Goal: Task Accomplishment & Management: Use online tool/utility

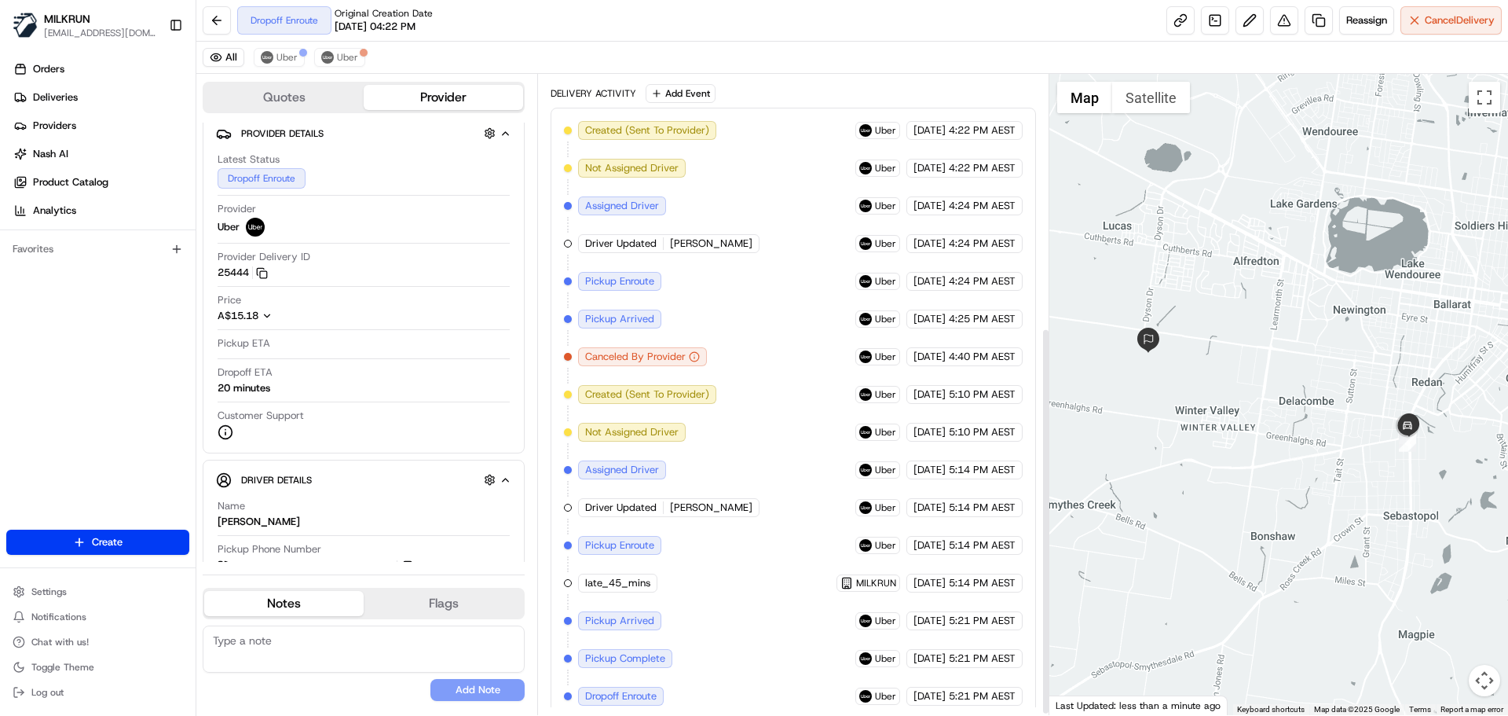
scroll to position [420, 0]
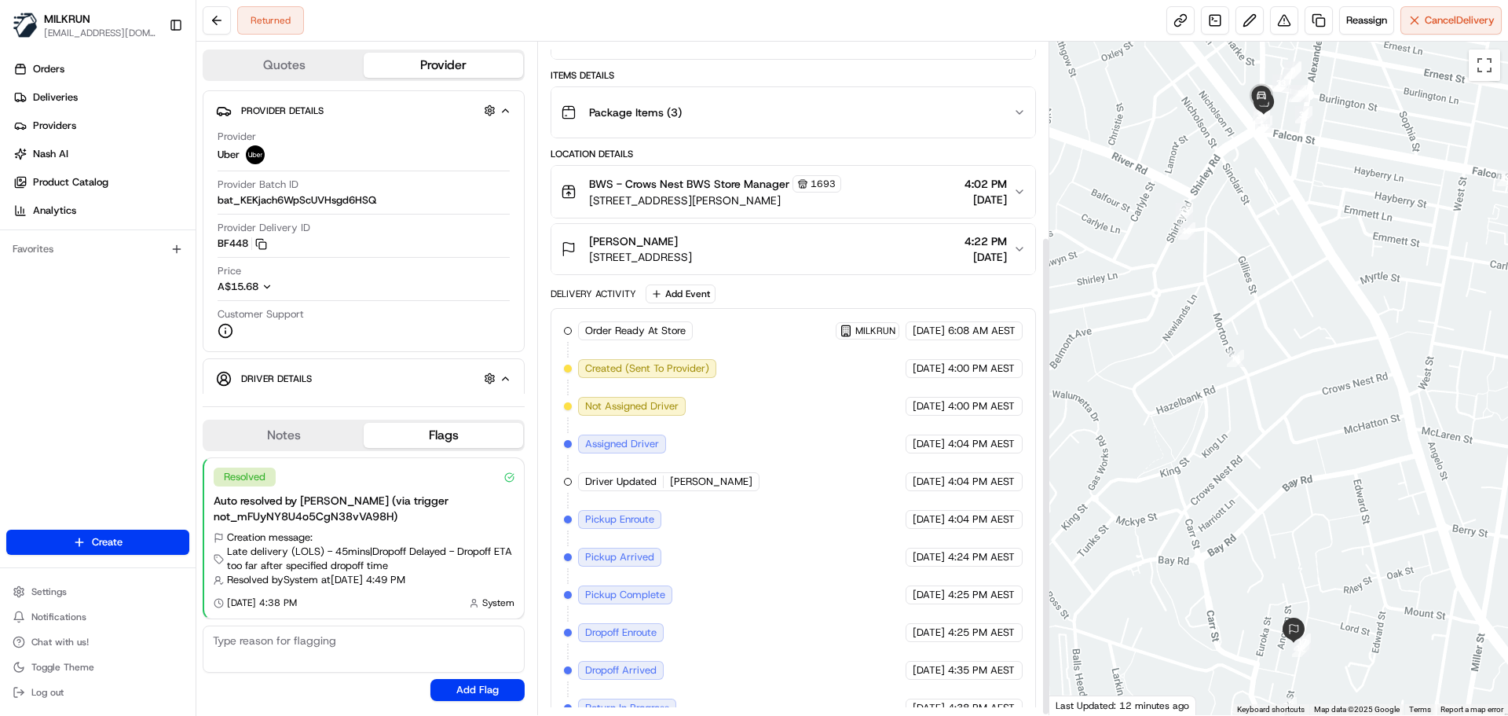
scroll to position [274, 0]
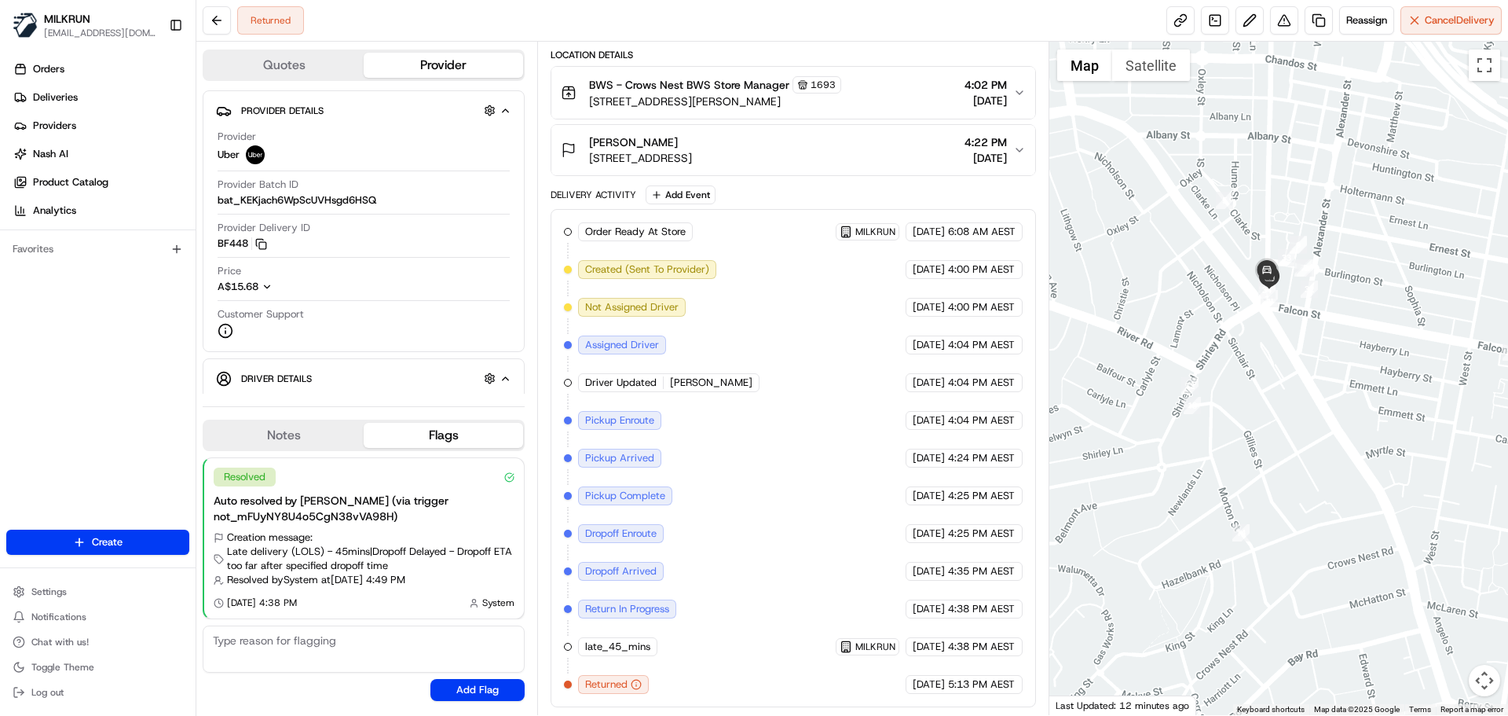
drag, startPoint x: 1299, startPoint y: 196, endPoint x: 1305, endPoint y: 373, distance: 176.9
click at [1305, 373] on div at bounding box center [1280, 378] width 460 height 673
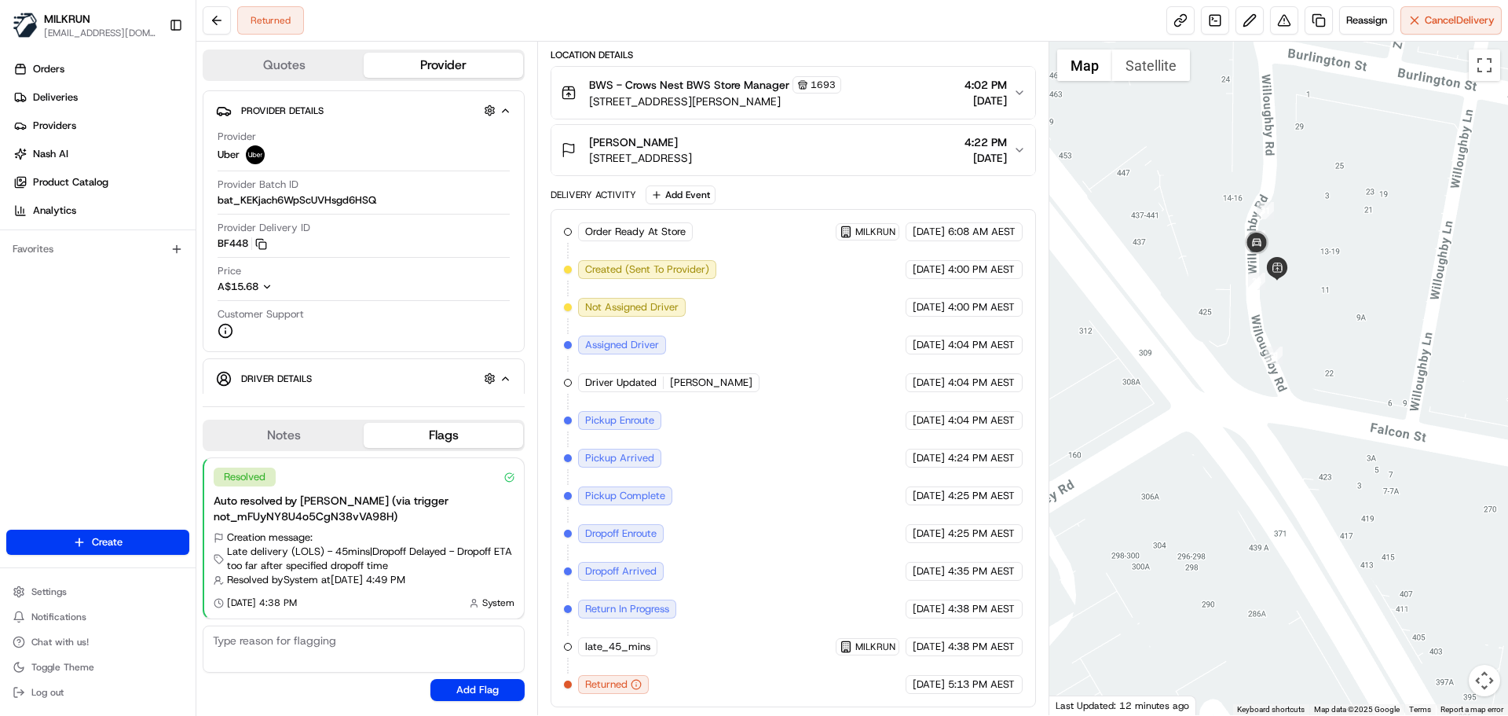
drag, startPoint x: 1284, startPoint y: 233, endPoint x: 1286, endPoint y: 452, distance: 218.4
click at [1288, 454] on div at bounding box center [1280, 378] width 460 height 673
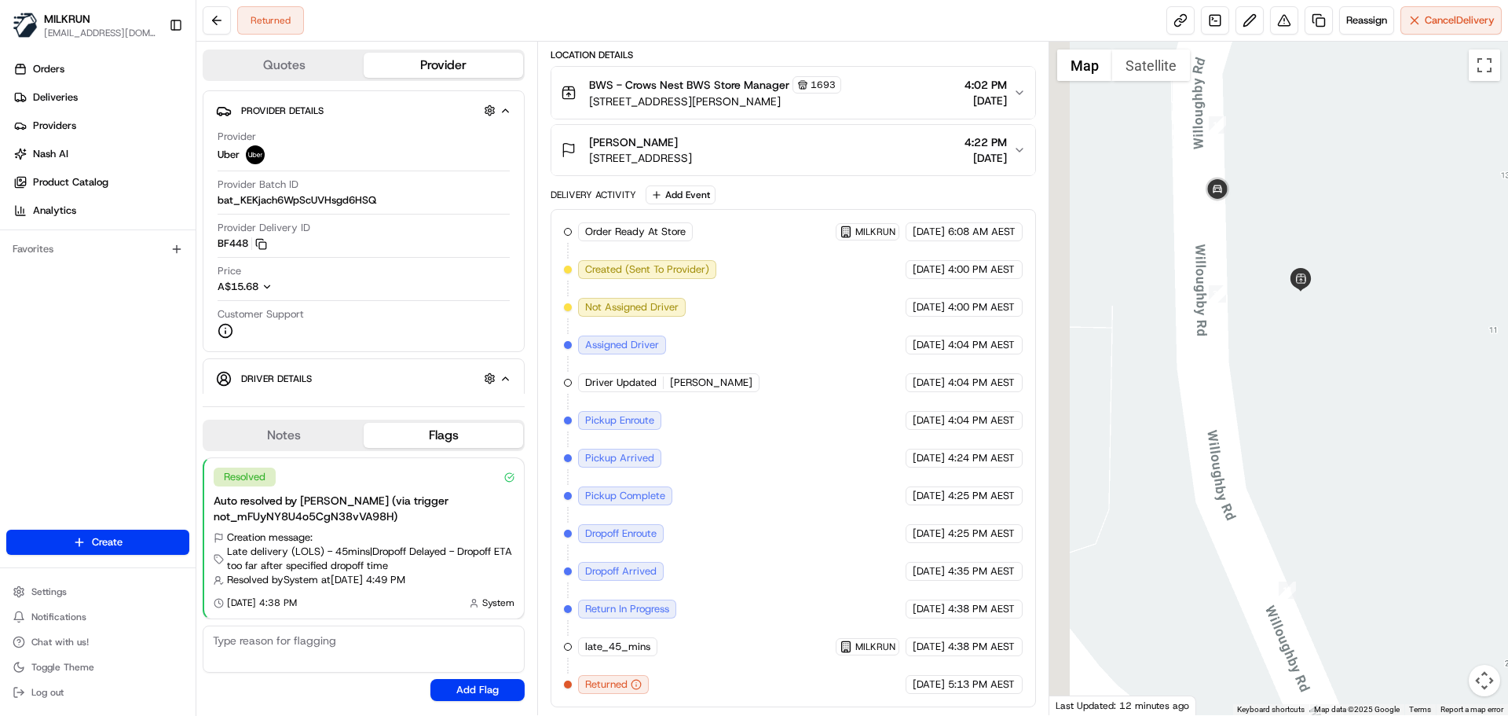
drag, startPoint x: 1269, startPoint y: 260, endPoint x: 1495, endPoint y: 264, distance: 226.3
click at [1495, 264] on div at bounding box center [1280, 378] width 460 height 673
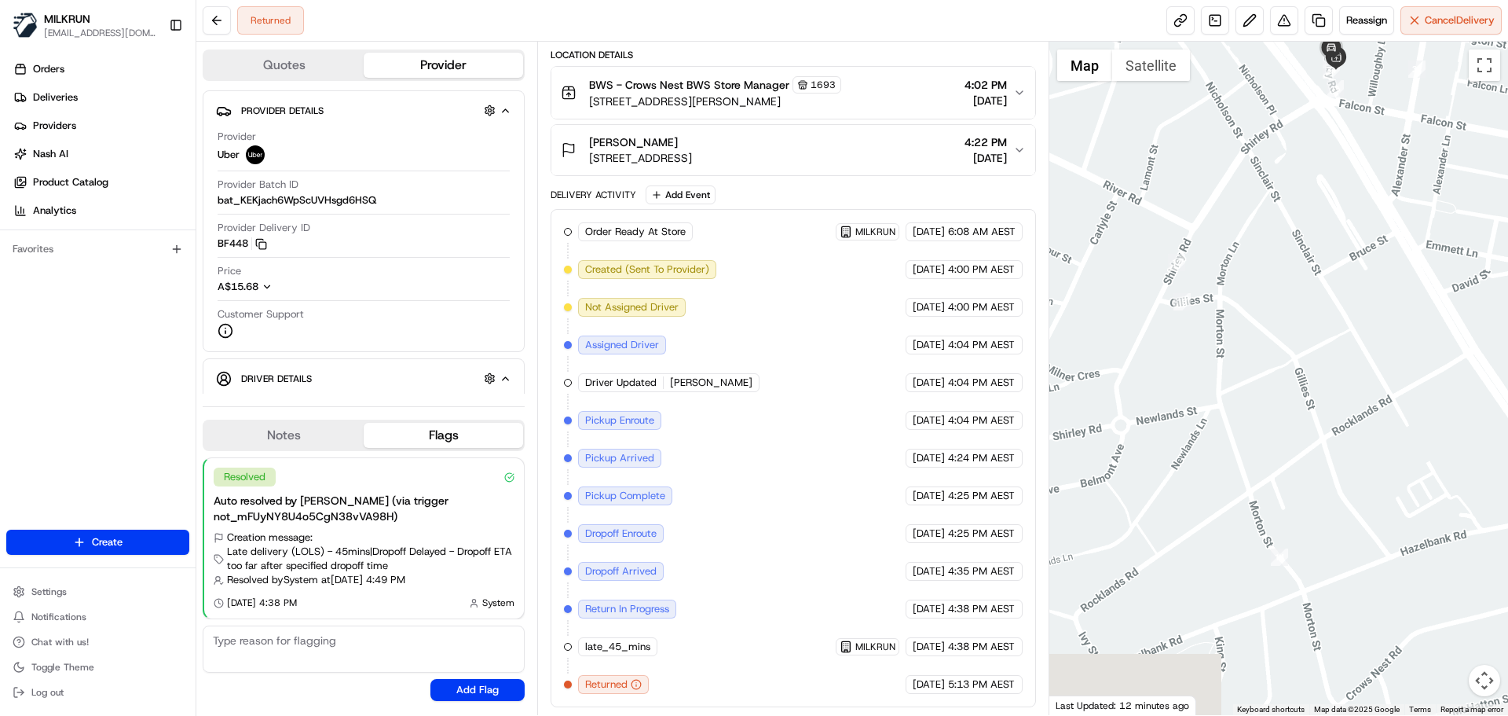
drag, startPoint x: 1391, startPoint y: 387, endPoint x: 1321, endPoint y: 251, distance: 152.8
click at [1321, 251] on div at bounding box center [1280, 378] width 460 height 673
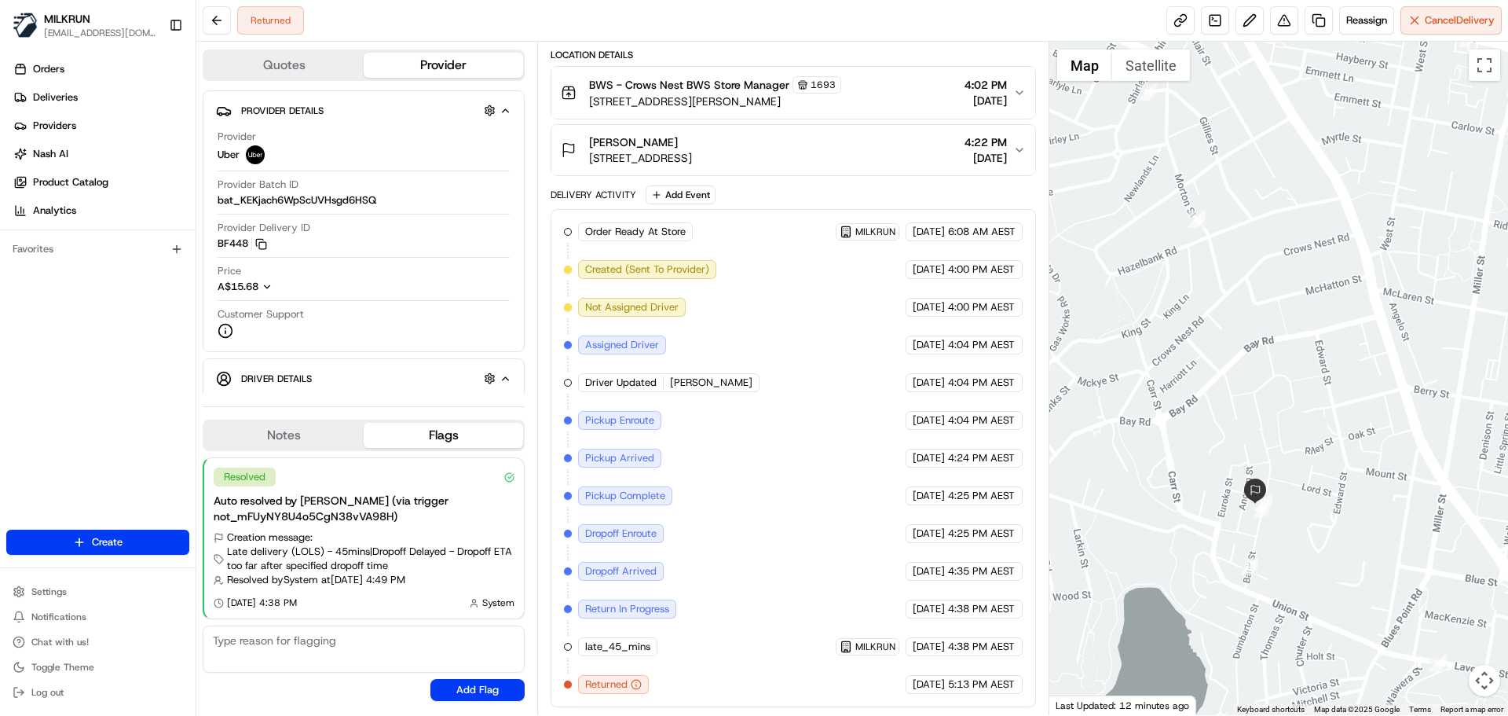
drag, startPoint x: 1396, startPoint y: 486, endPoint x: 1273, endPoint y: 204, distance: 307.5
click at [1274, 206] on div at bounding box center [1280, 378] width 460 height 673
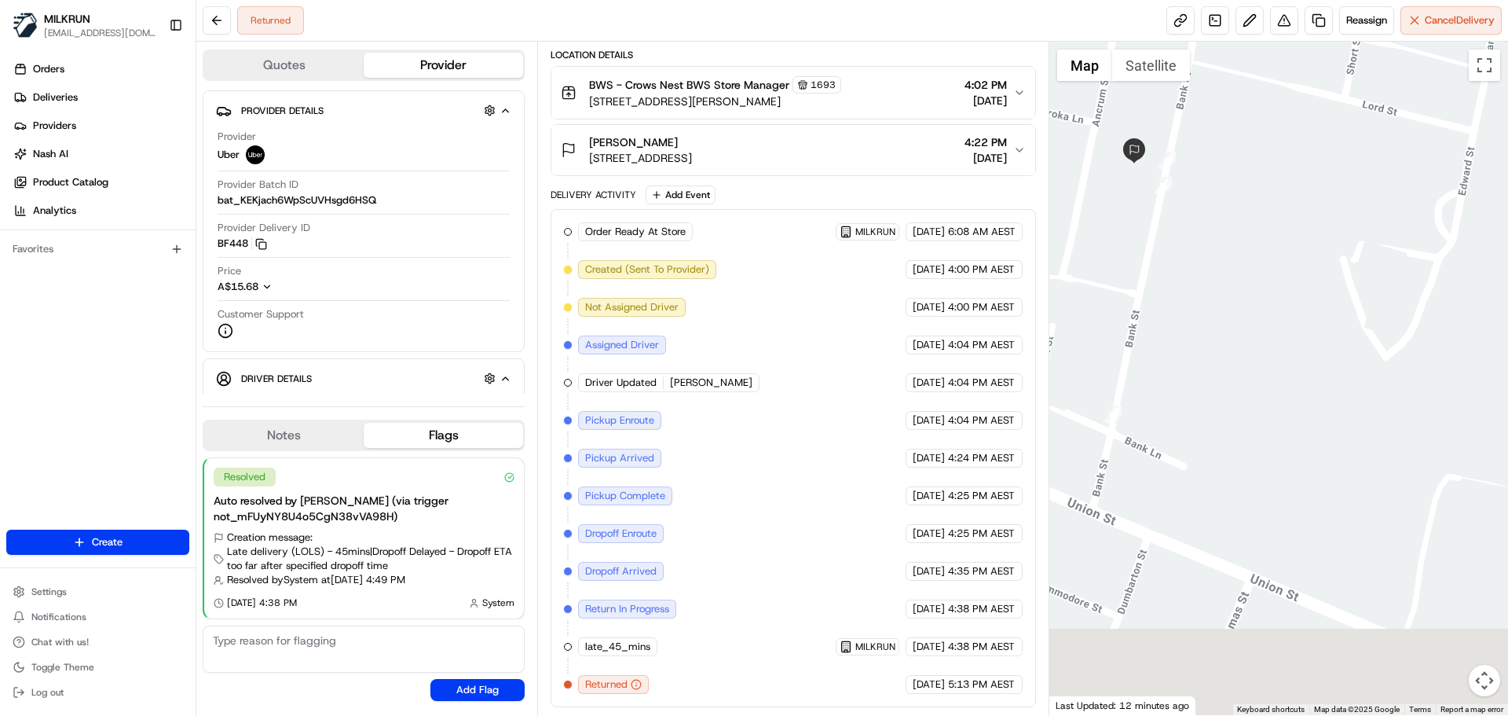
drag, startPoint x: 1328, startPoint y: 457, endPoint x: 1427, endPoint y: 229, distance: 248.1
click at [1427, 229] on div at bounding box center [1280, 378] width 460 height 673
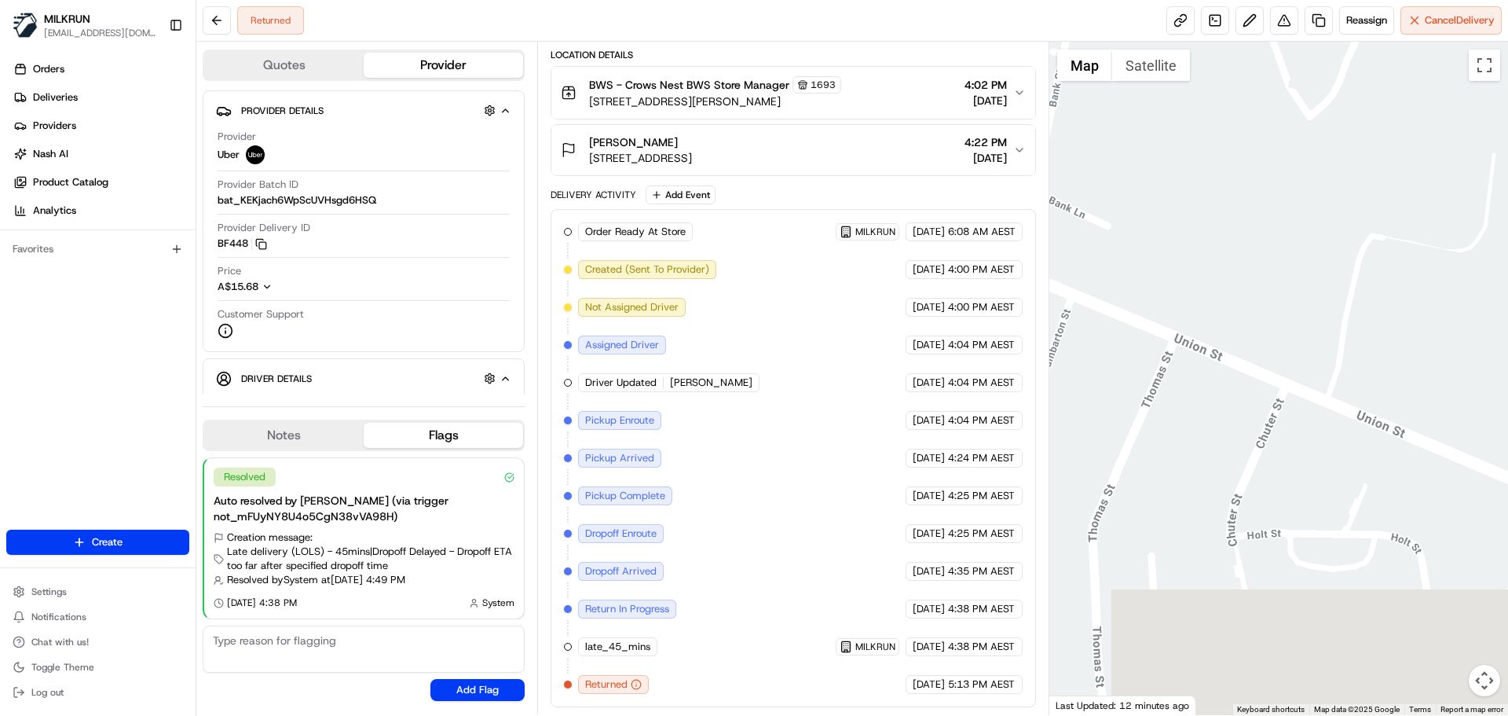
drag, startPoint x: 1274, startPoint y: 402, endPoint x: 1152, endPoint y: 79, distance: 346.1
click at [1152, 79] on div "1 2 3 4 5 6 7 8 9 10 11 12 13 14 18 19 20 21 22 23 24 25 26 27 28 29 30 31 32 3…" at bounding box center [1280, 378] width 460 height 673
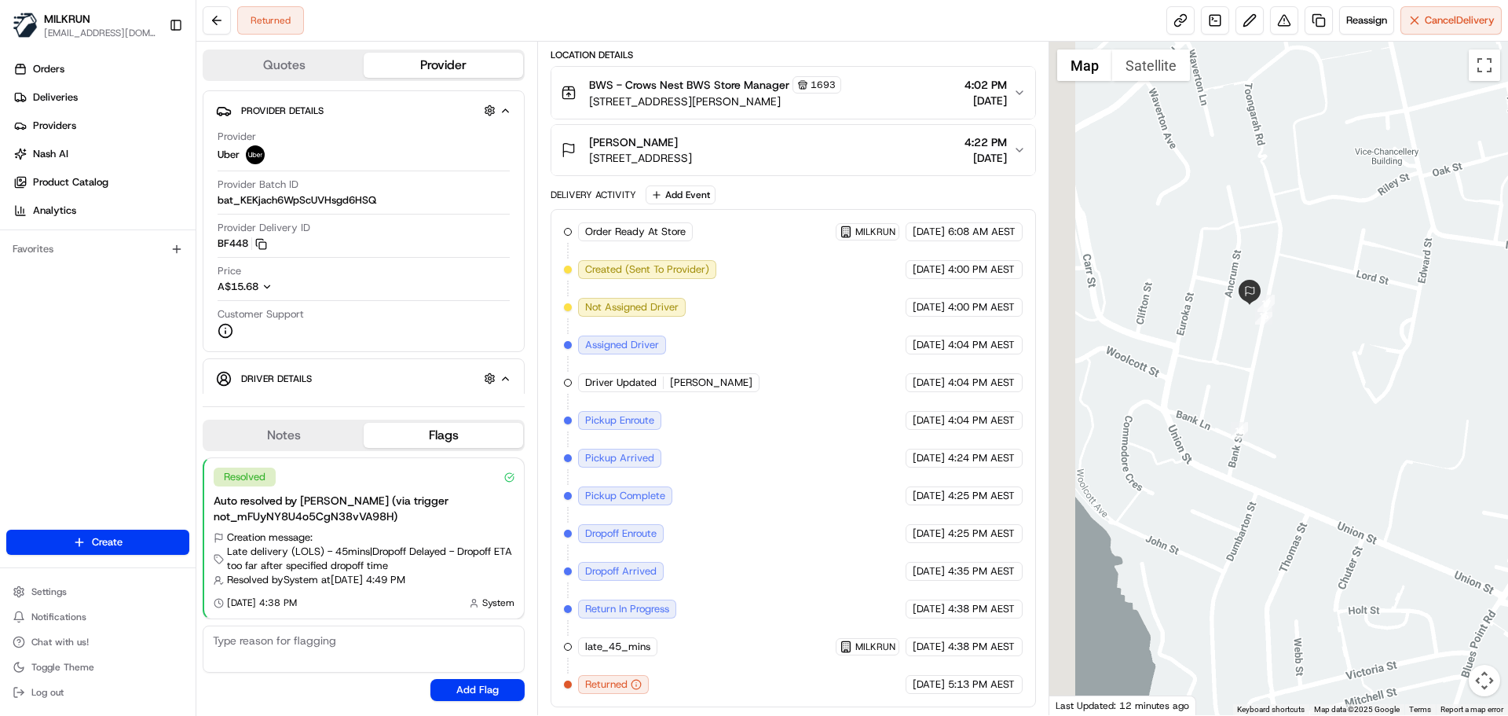
drag, startPoint x: 1277, startPoint y: 161, endPoint x: 1396, endPoint y: 372, distance: 242.0
click at [1396, 372] on div at bounding box center [1280, 378] width 460 height 673
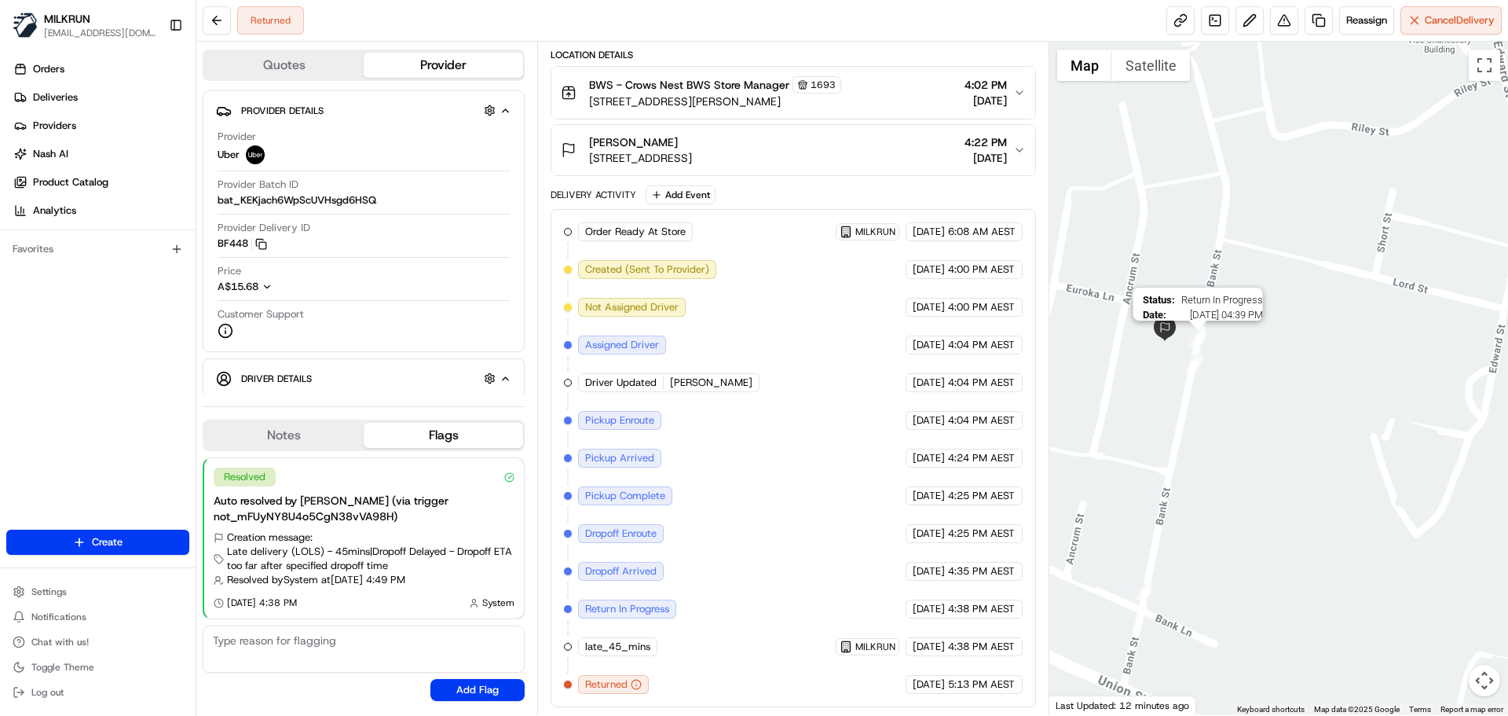
click at [1206, 336] on img "17" at bounding box center [1197, 337] width 17 height 17
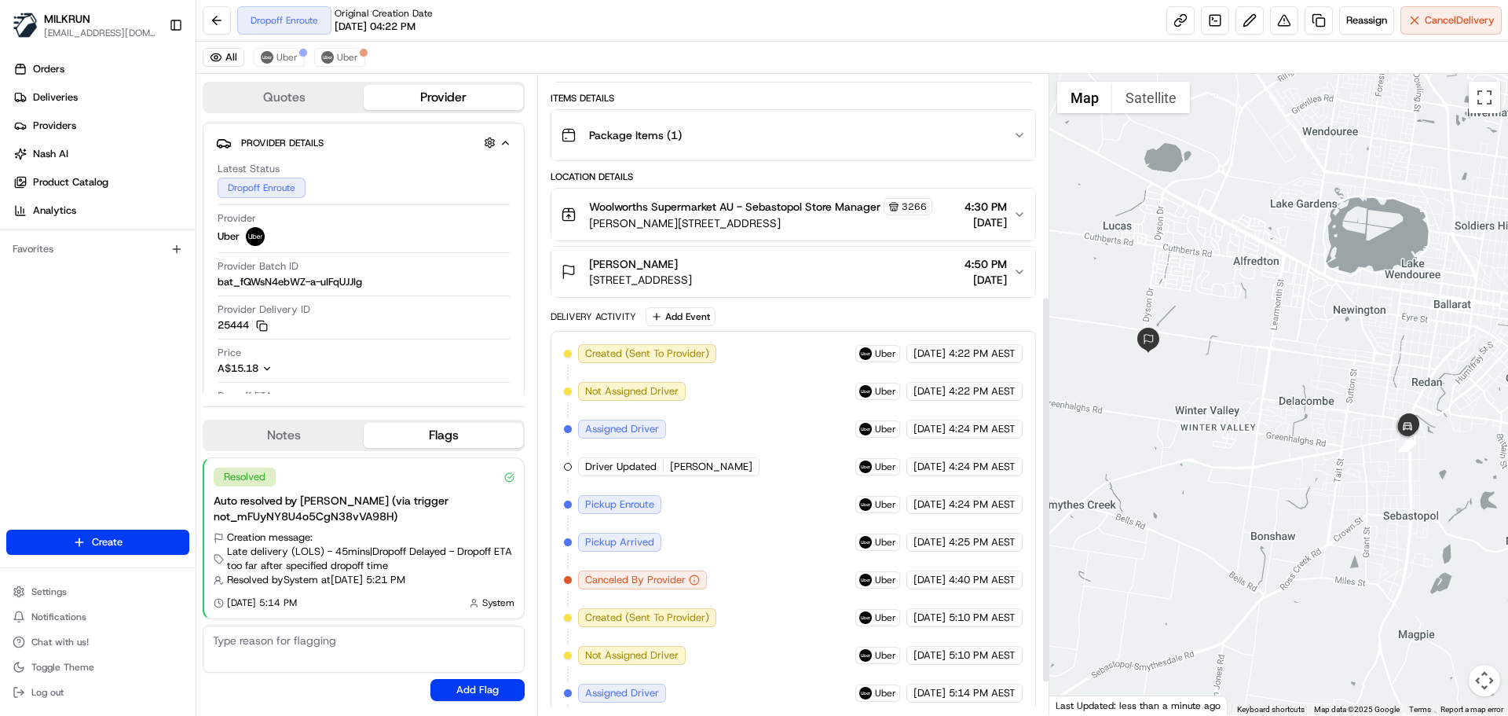
scroll to position [420, 0]
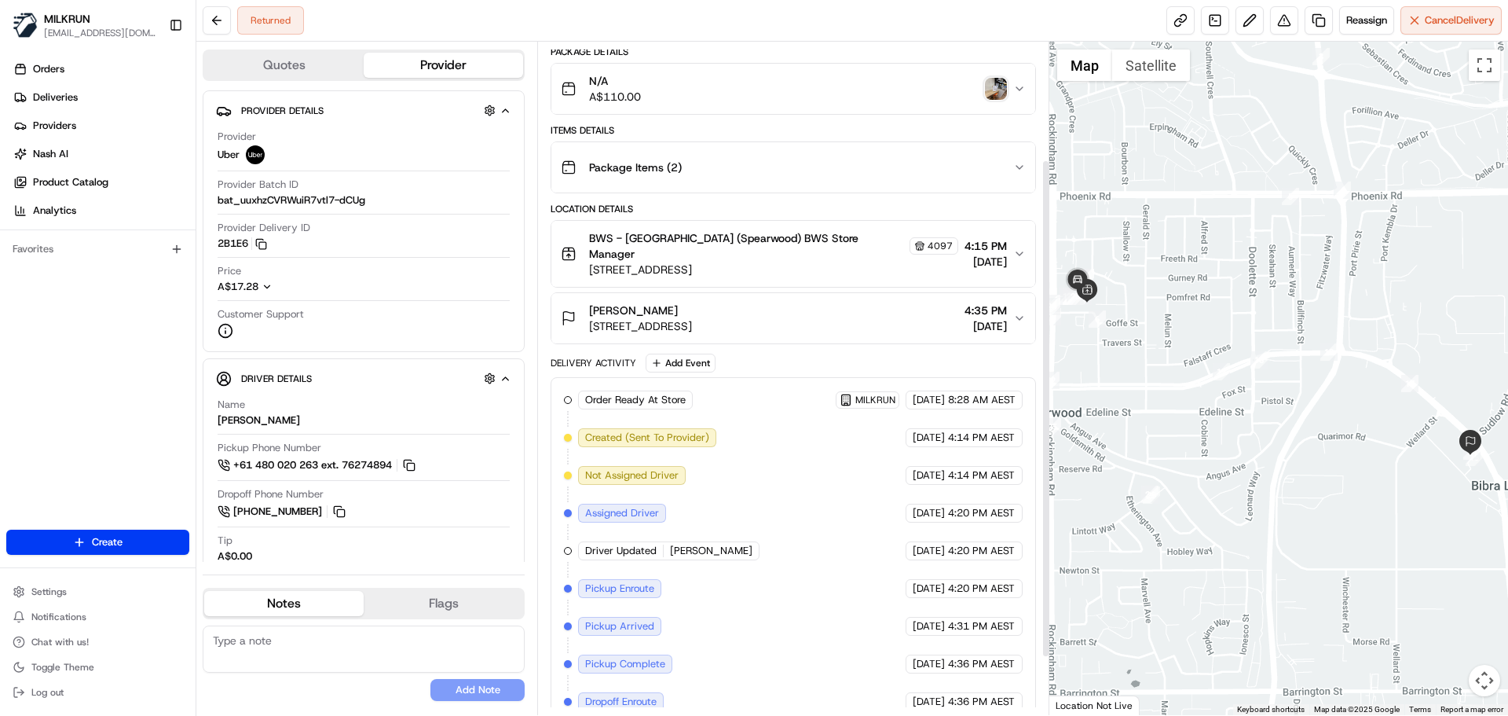
scroll to position [236, 0]
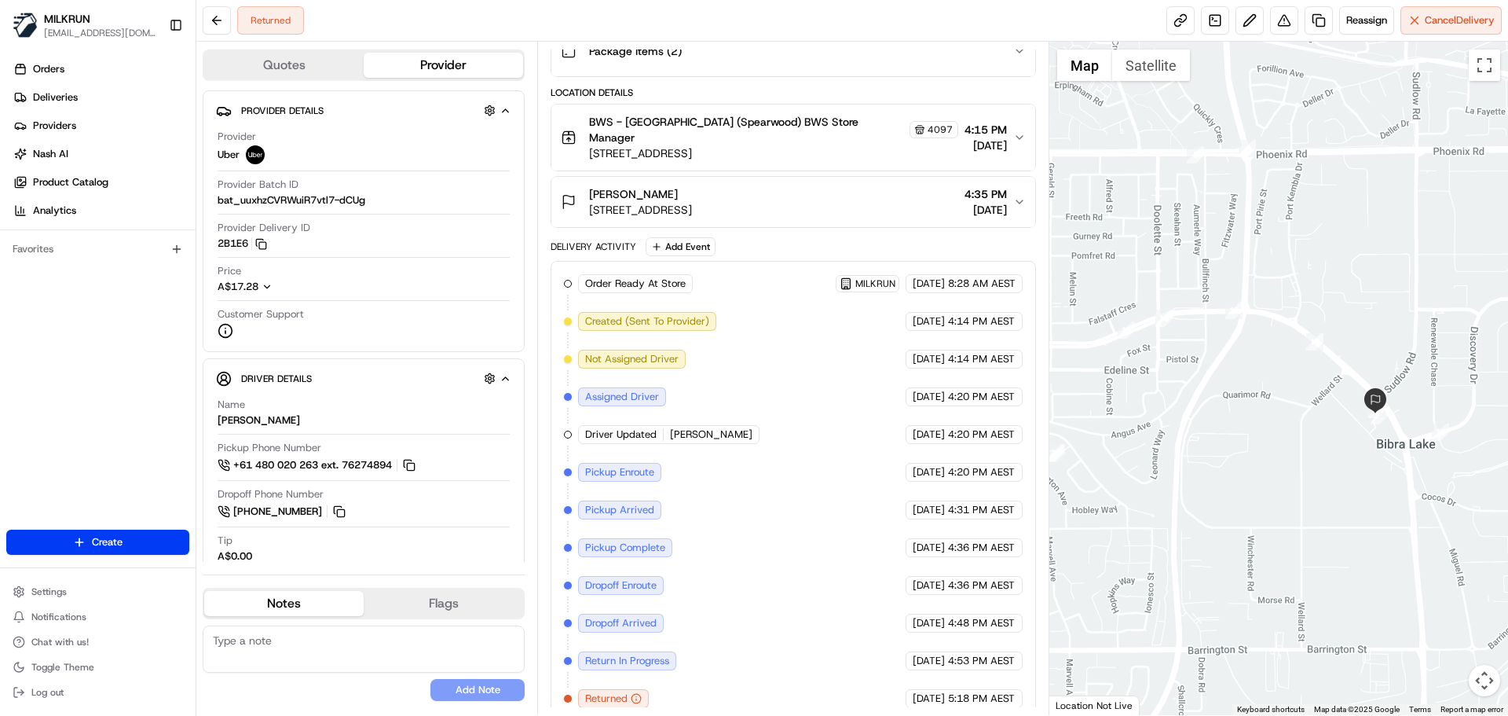
drag, startPoint x: 1184, startPoint y: 405, endPoint x: 1059, endPoint y: 335, distance: 142.8
click at [1061, 338] on div at bounding box center [1280, 378] width 460 height 673
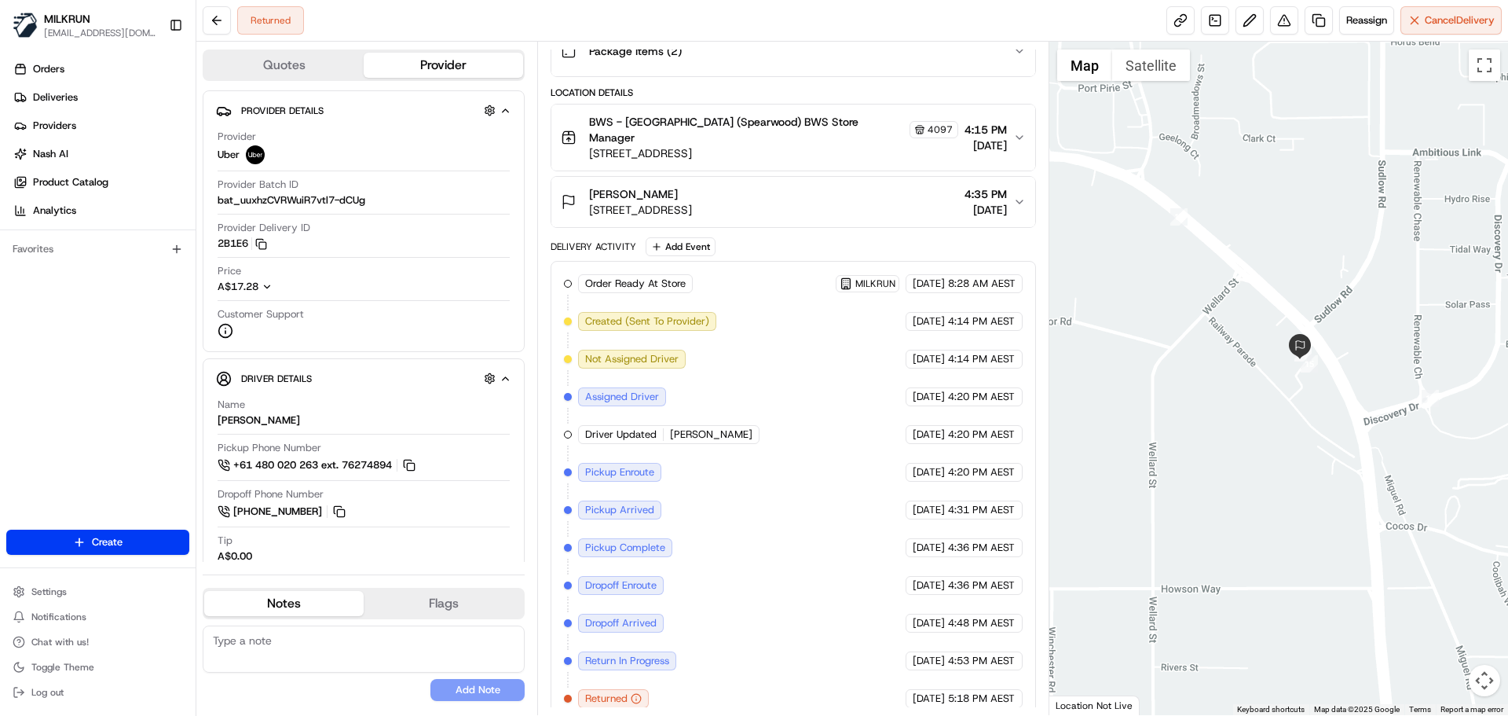
drag, startPoint x: 1379, startPoint y: 405, endPoint x: 1273, endPoint y: 434, distance: 110.2
click at [1273, 434] on div at bounding box center [1280, 378] width 460 height 673
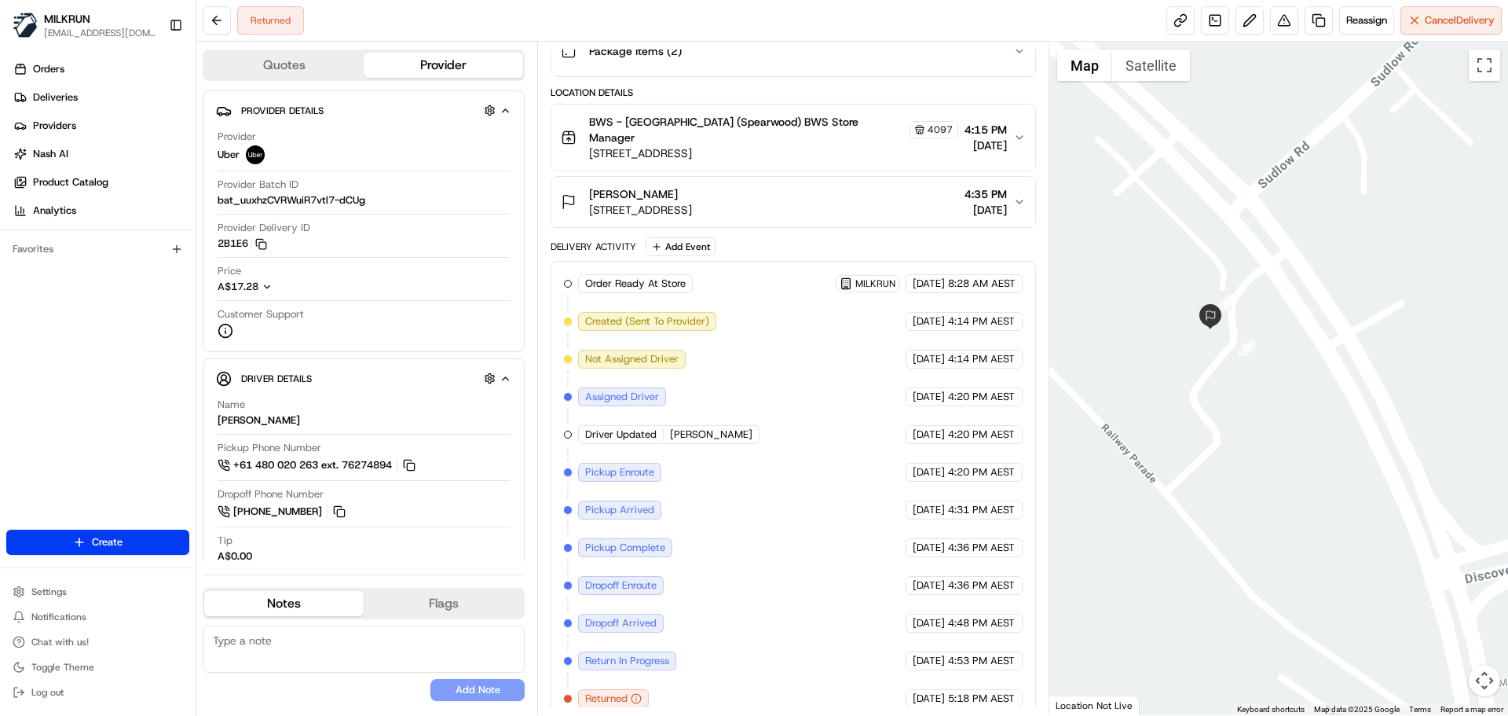
drag, startPoint x: 1215, startPoint y: 381, endPoint x: 1314, endPoint y: 431, distance: 111.7
click at [1314, 431] on div at bounding box center [1280, 378] width 460 height 673
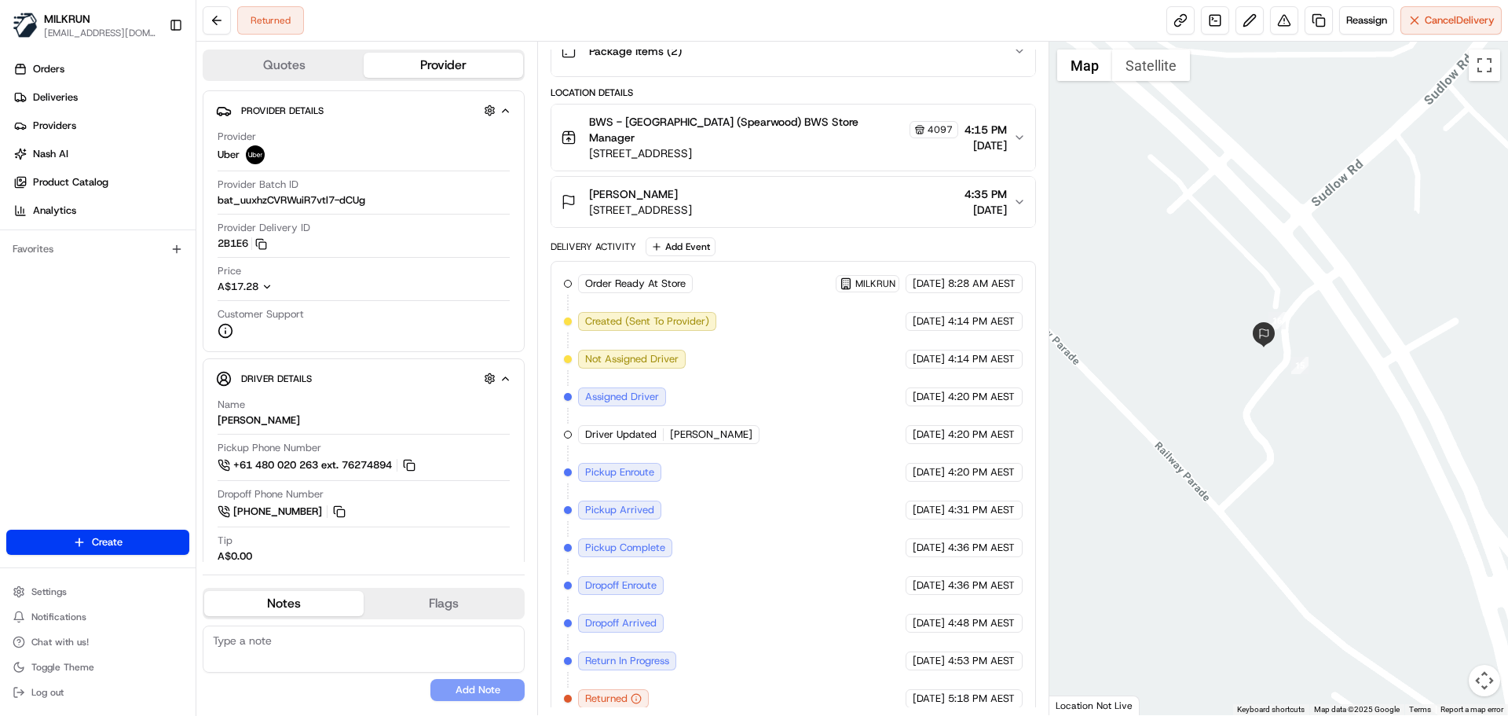
drag, startPoint x: 1427, startPoint y: 418, endPoint x: 1193, endPoint y: 378, distance: 237.5
click at [1193, 378] on div at bounding box center [1280, 378] width 460 height 673
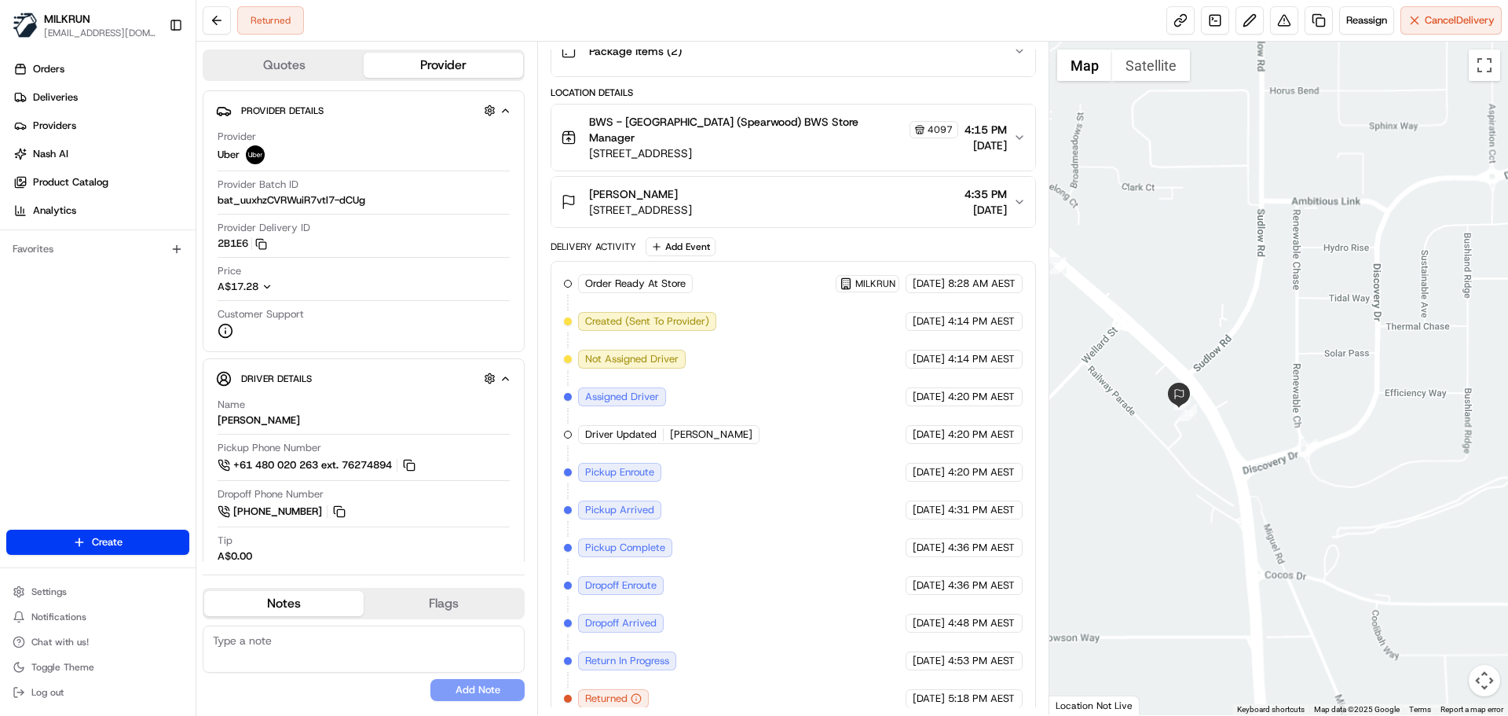
drag, startPoint x: 1124, startPoint y: 437, endPoint x: 1213, endPoint y: 452, distance: 90.0
click at [1213, 452] on div at bounding box center [1280, 378] width 460 height 673
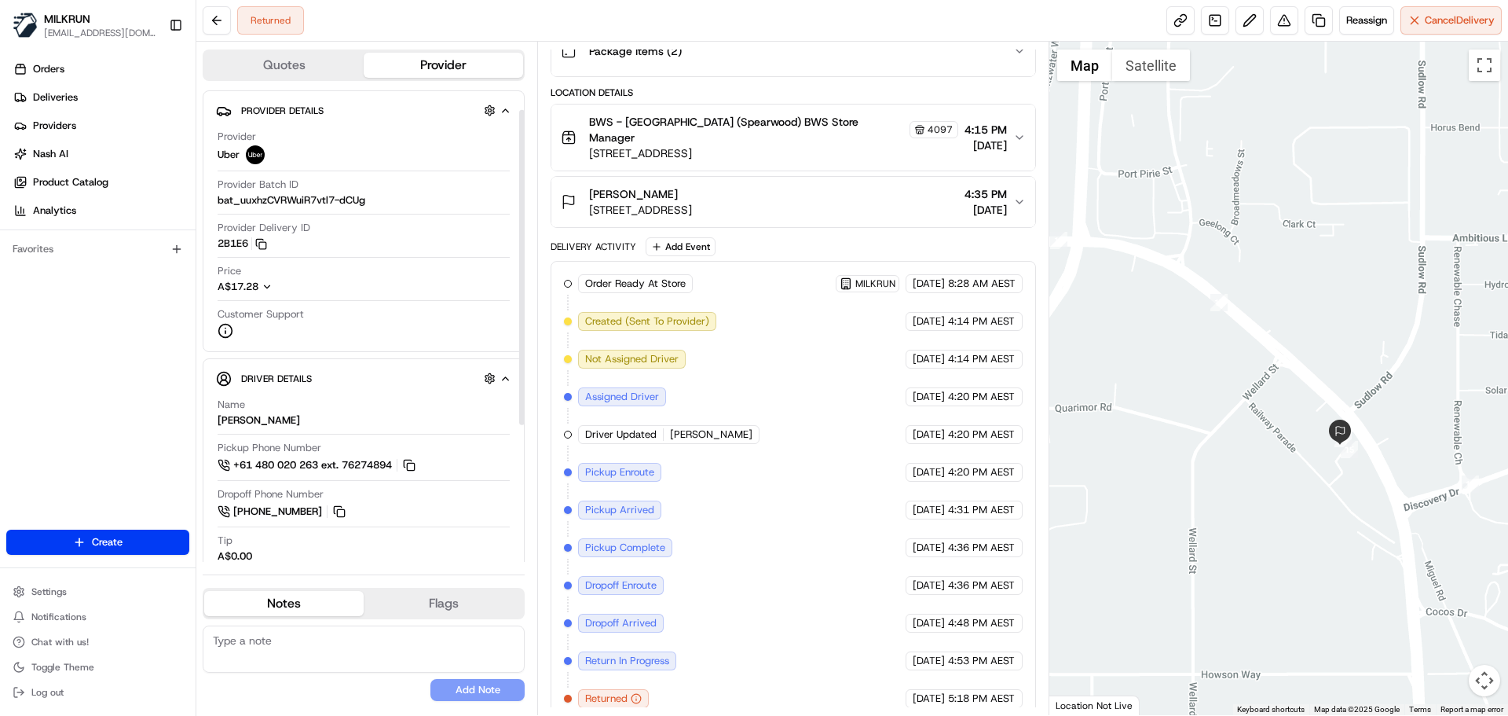
scroll to position [234, 0]
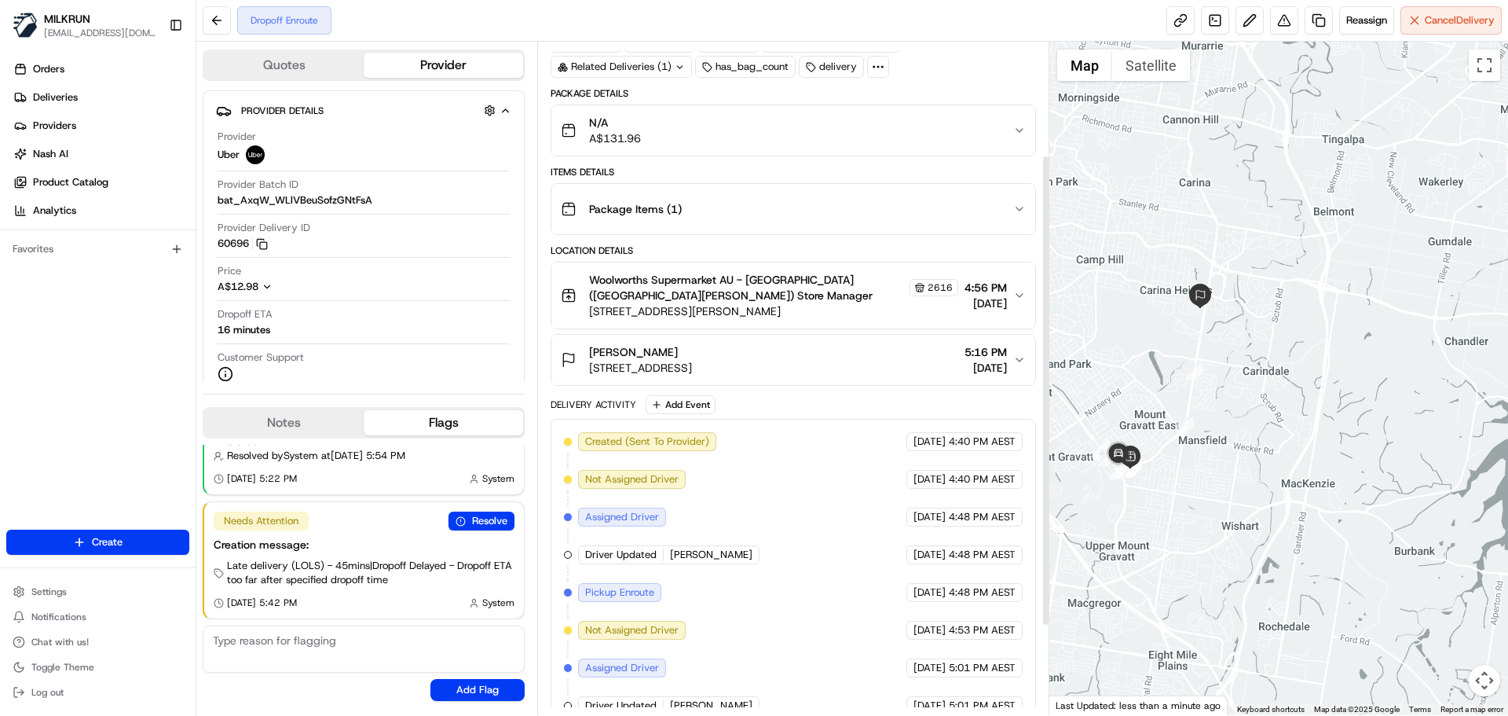
scroll to position [288, 0]
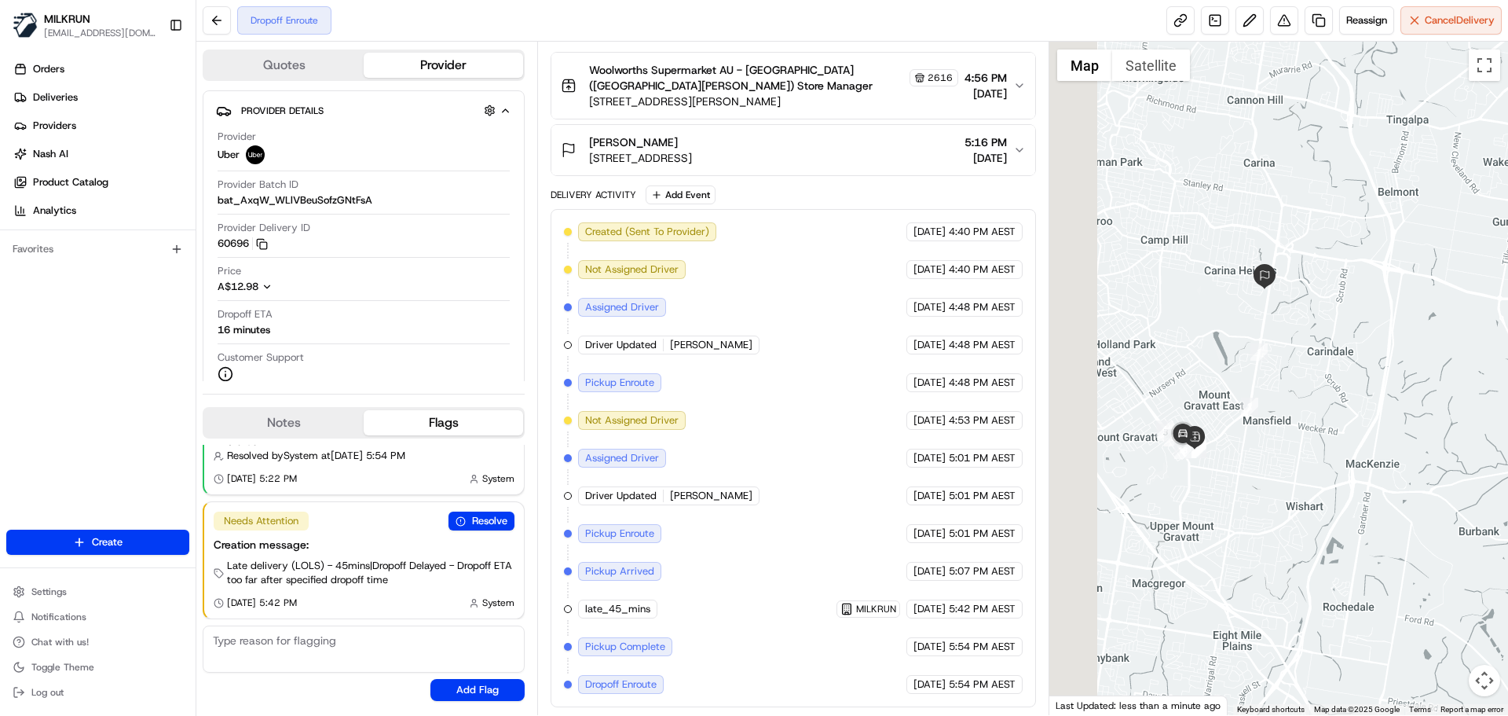
drag, startPoint x: 1188, startPoint y: 489, endPoint x: 1276, endPoint y: 464, distance: 91.5
click at [1276, 464] on div at bounding box center [1280, 378] width 460 height 673
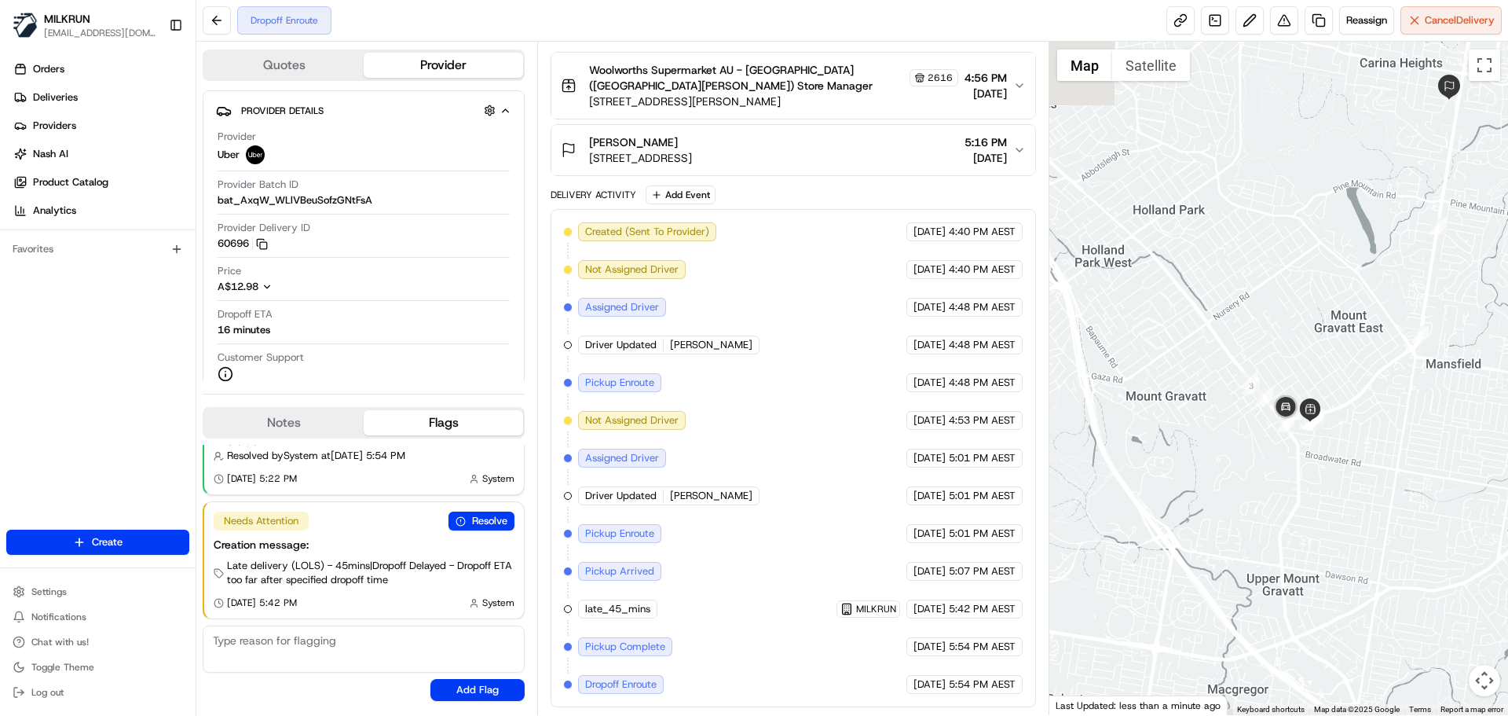
drag, startPoint x: 1248, startPoint y: 489, endPoint x: 1365, endPoint y: 443, distance: 125.6
click at [1365, 443] on div at bounding box center [1280, 378] width 460 height 673
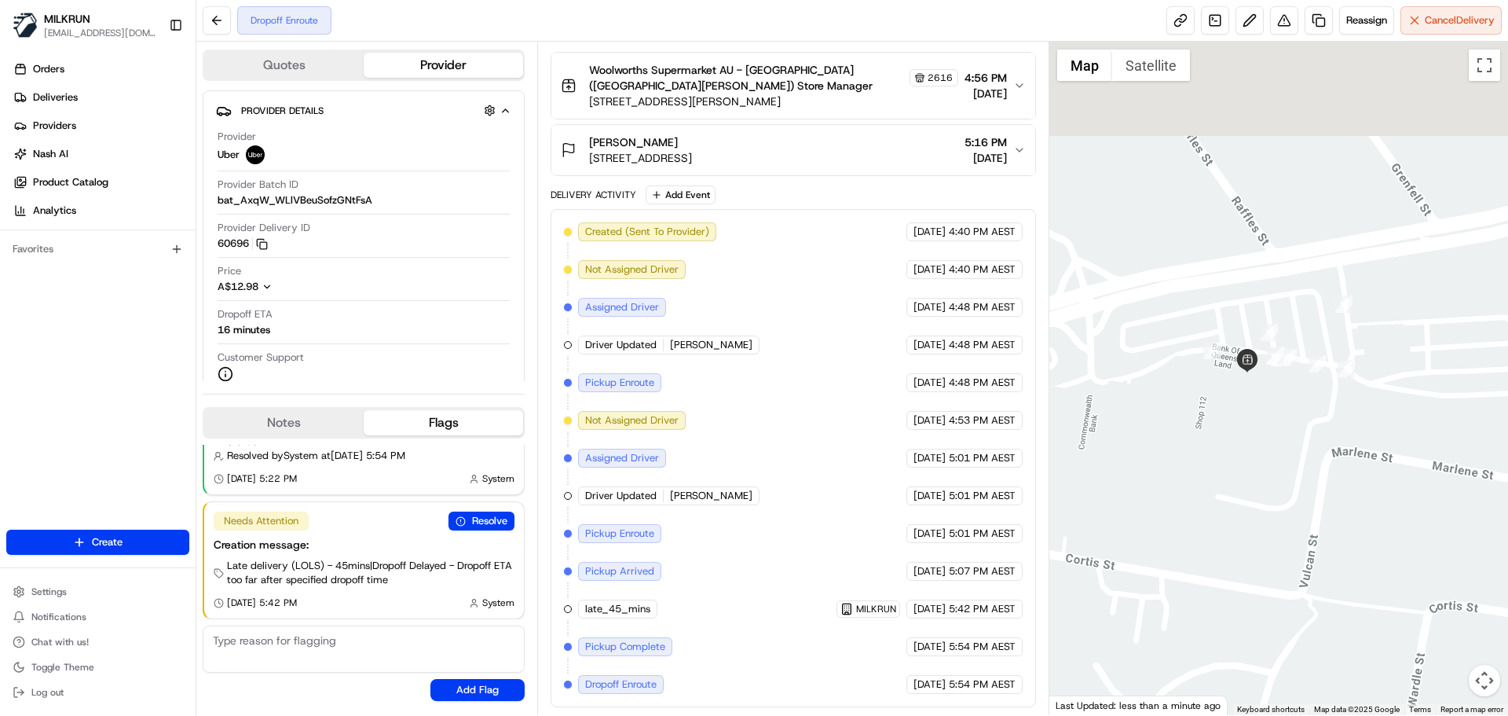
drag, startPoint x: 1392, startPoint y: 292, endPoint x: 1318, endPoint y: 489, distance: 209.8
click at [1318, 489] on div at bounding box center [1280, 378] width 460 height 673
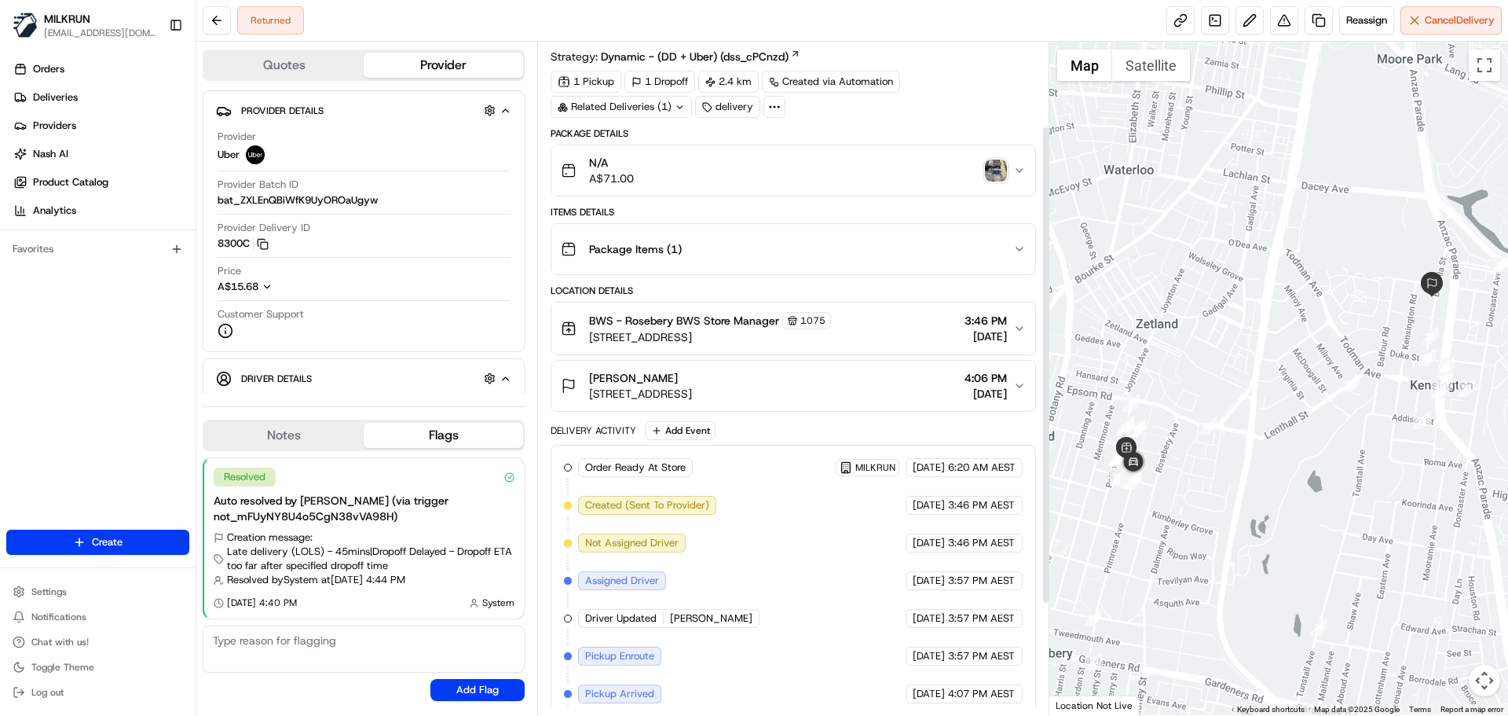
scroll to position [274, 0]
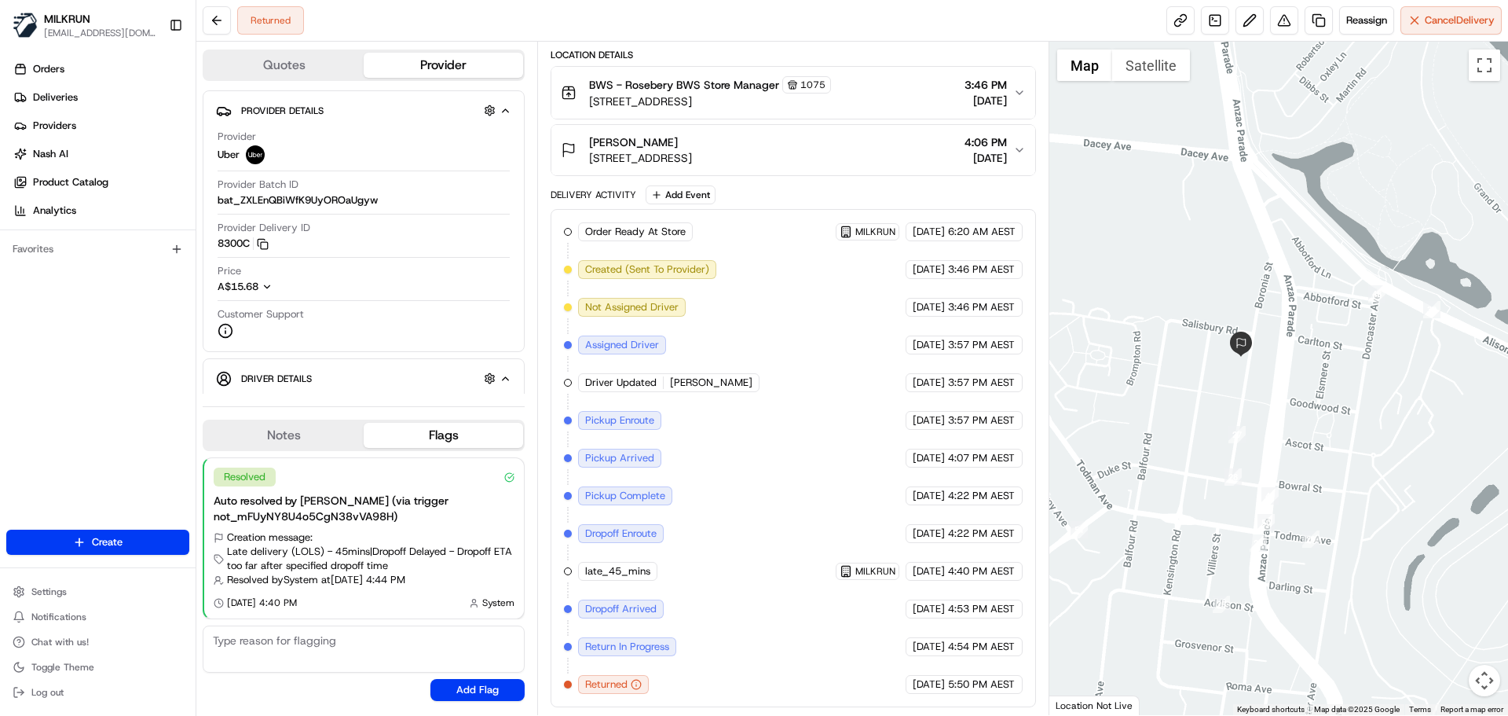
drag, startPoint x: 1444, startPoint y: 398, endPoint x: 1356, endPoint y: 409, distance: 88.6
click at [1356, 409] on div at bounding box center [1280, 378] width 460 height 673
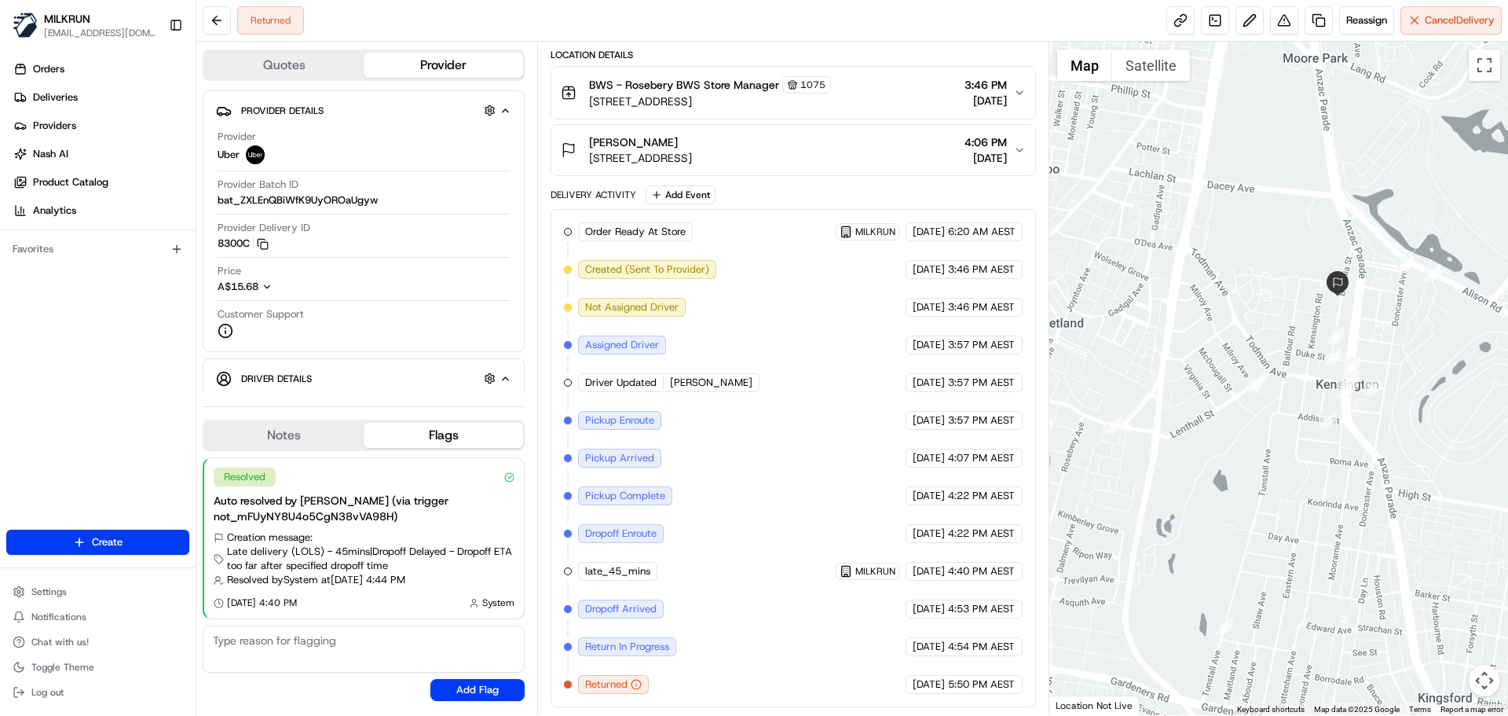
drag, startPoint x: 1366, startPoint y: 431, endPoint x: 1446, endPoint y: 376, distance: 96.1
click at [1446, 376] on div at bounding box center [1280, 378] width 460 height 673
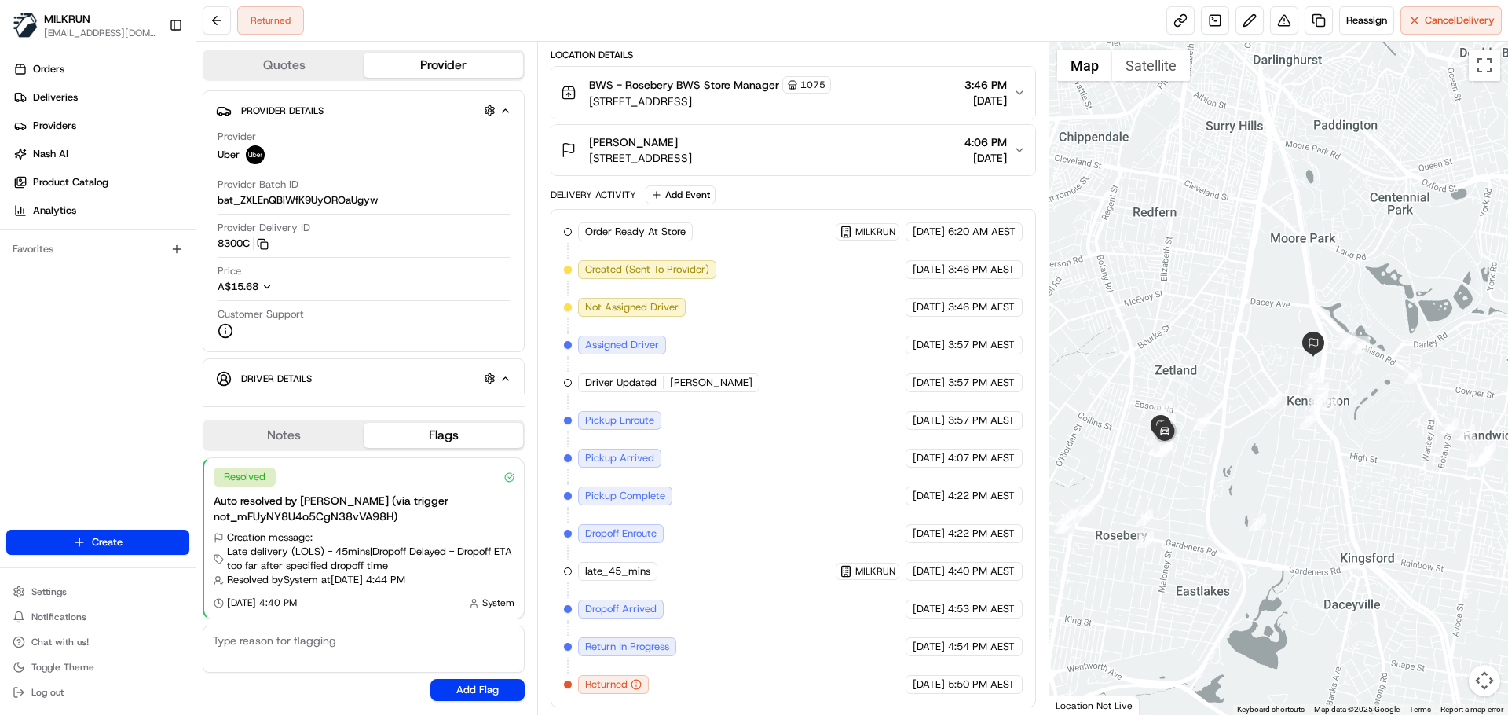
drag, startPoint x: 1394, startPoint y: 435, endPoint x: 1317, endPoint y: 456, distance: 80.4
click at [1317, 456] on div at bounding box center [1280, 378] width 460 height 673
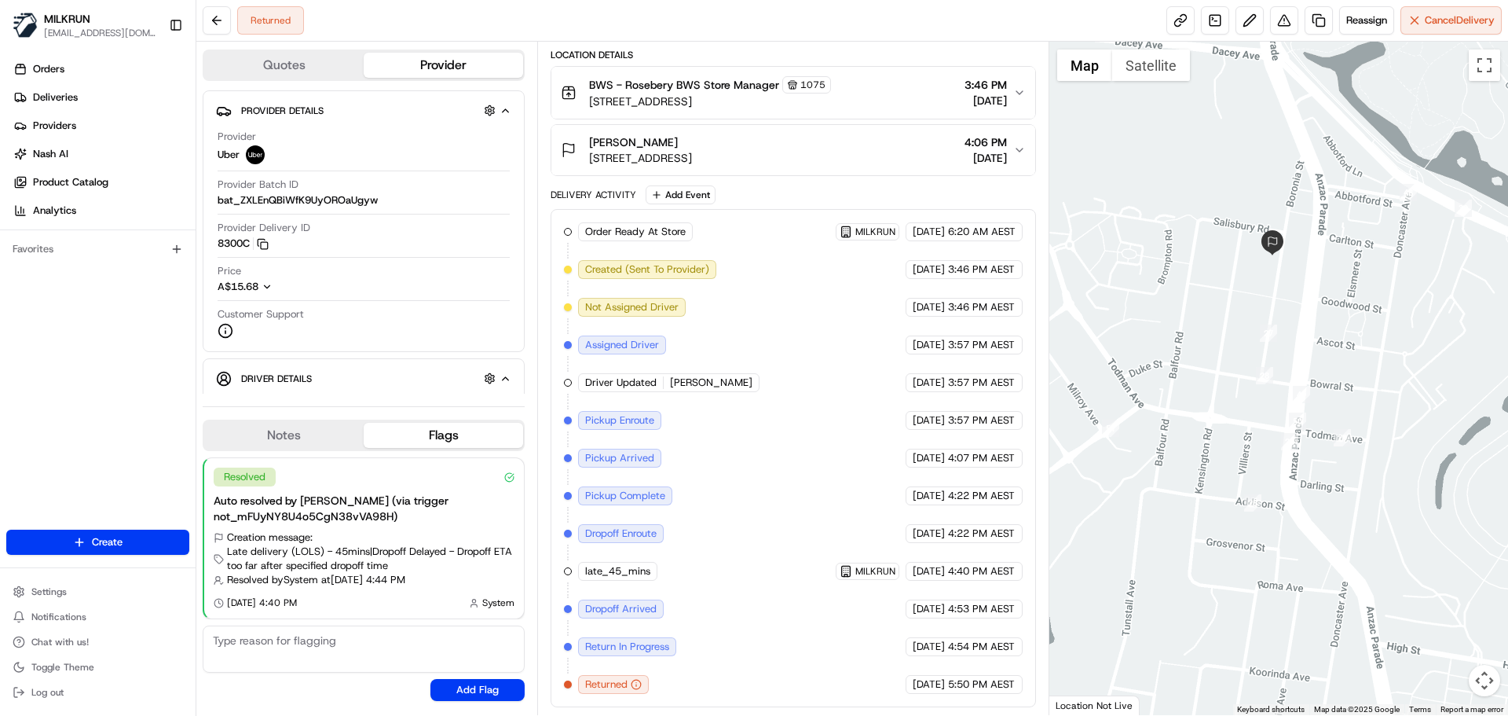
drag, startPoint x: 1347, startPoint y: 394, endPoint x: 1310, endPoint y: 506, distance: 118.3
click at [1323, 552] on div at bounding box center [1280, 378] width 460 height 673
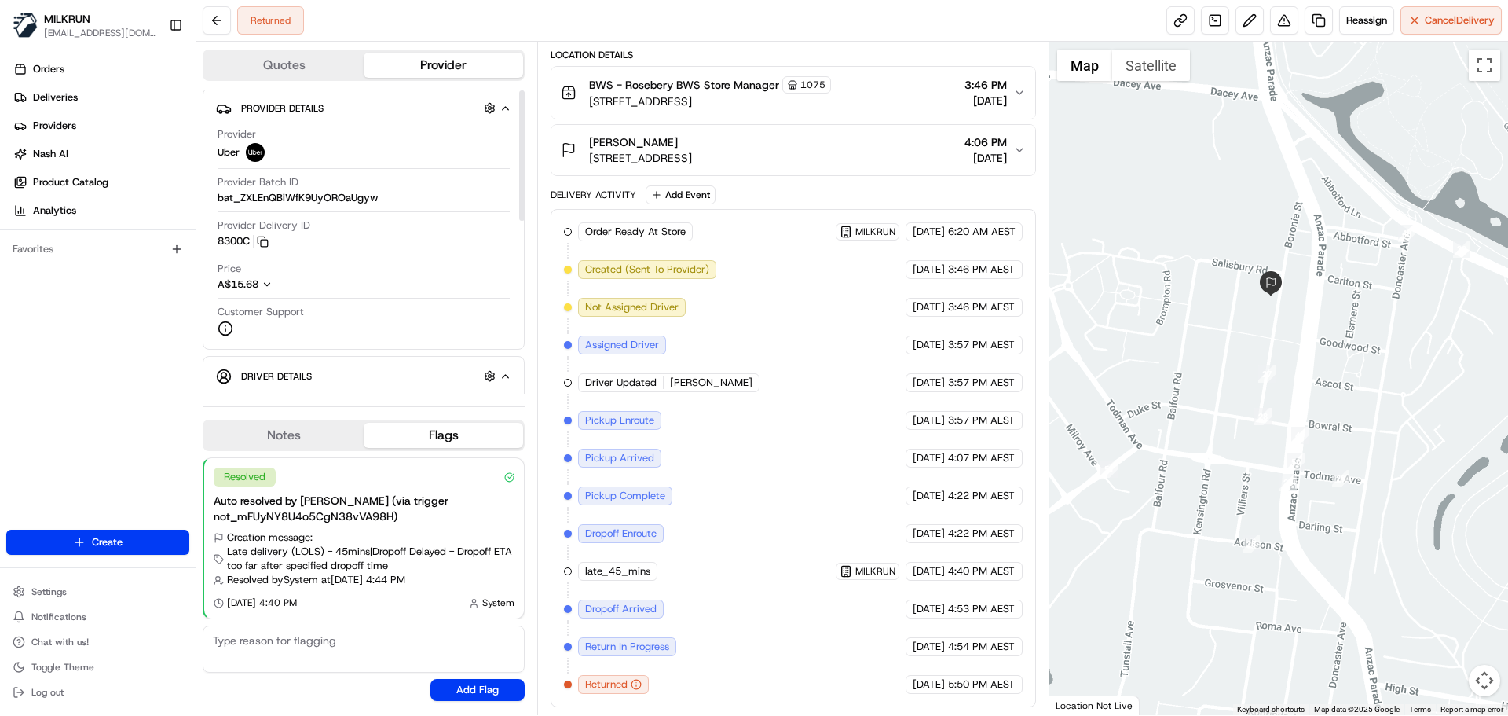
scroll to position [0, 0]
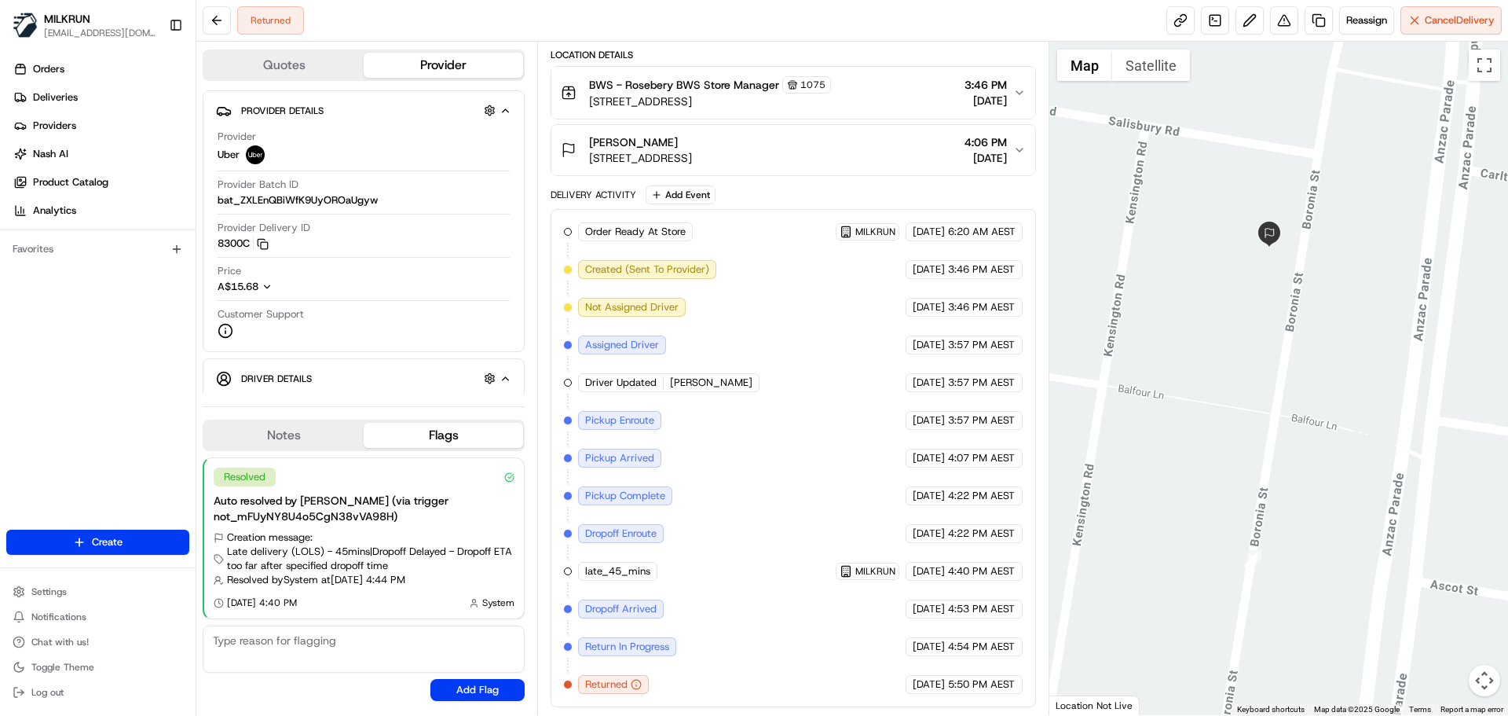
drag, startPoint x: 1192, startPoint y: 295, endPoint x: 1369, endPoint y: 333, distance: 180.7
click at [1369, 333] on div at bounding box center [1280, 378] width 460 height 673
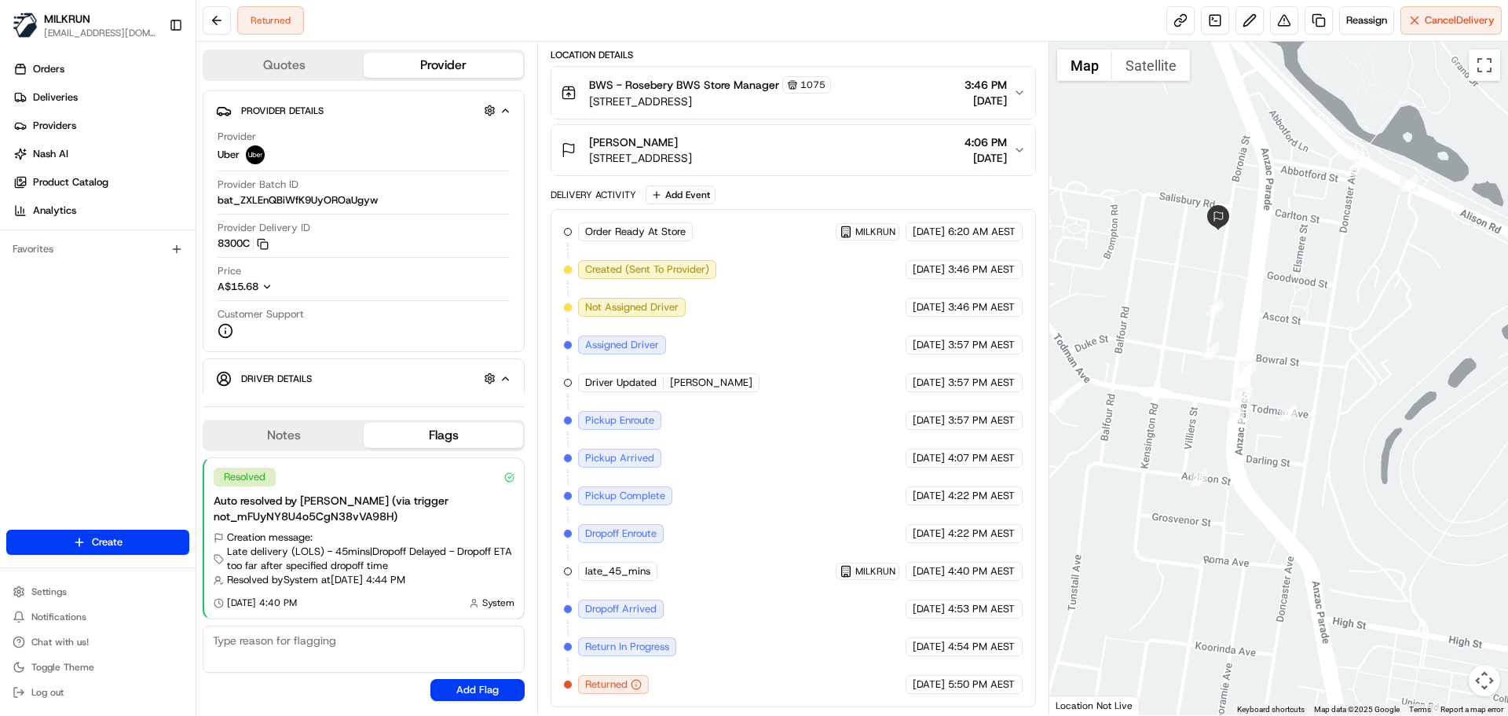
drag, startPoint x: 1446, startPoint y: 401, endPoint x: 1376, endPoint y: 311, distance: 114.1
click at [1376, 311] on div at bounding box center [1280, 378] width 460 height 673
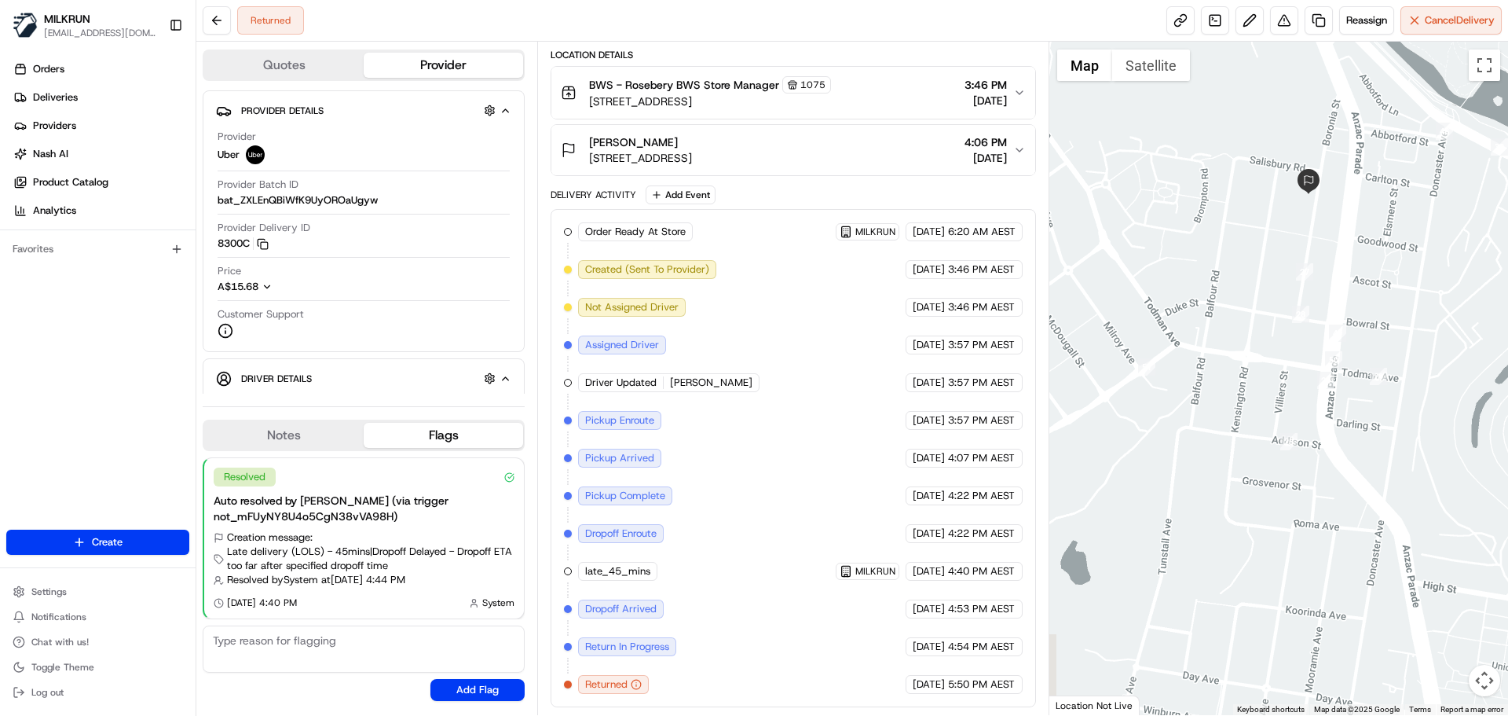
drag, startPoint x: 1248, startPoint y: 487, endPoint x: 1348, endPoint y: 482, distance: 100.7
click at [1348, 482] on div at bounding box center [1280, 378] width 460 height 673
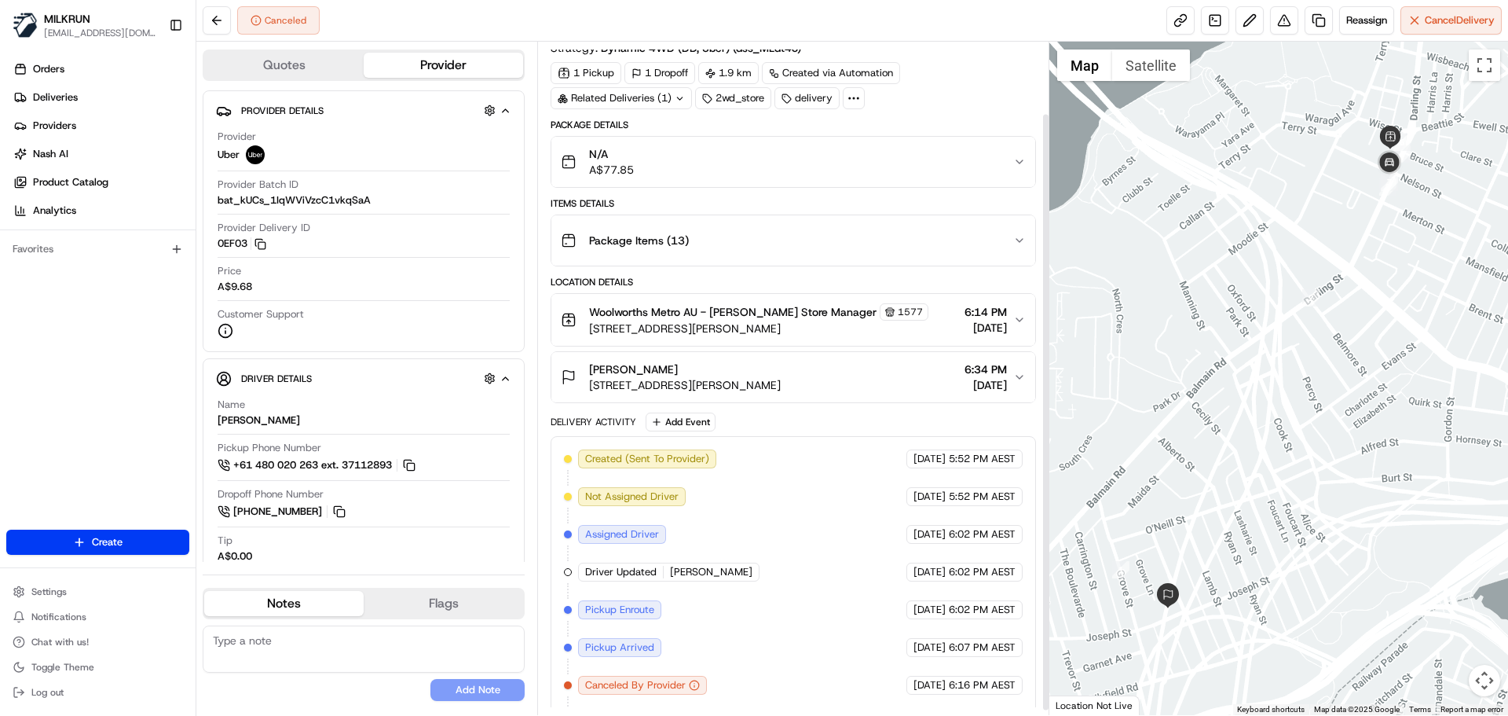
scroll to position [86, 0]
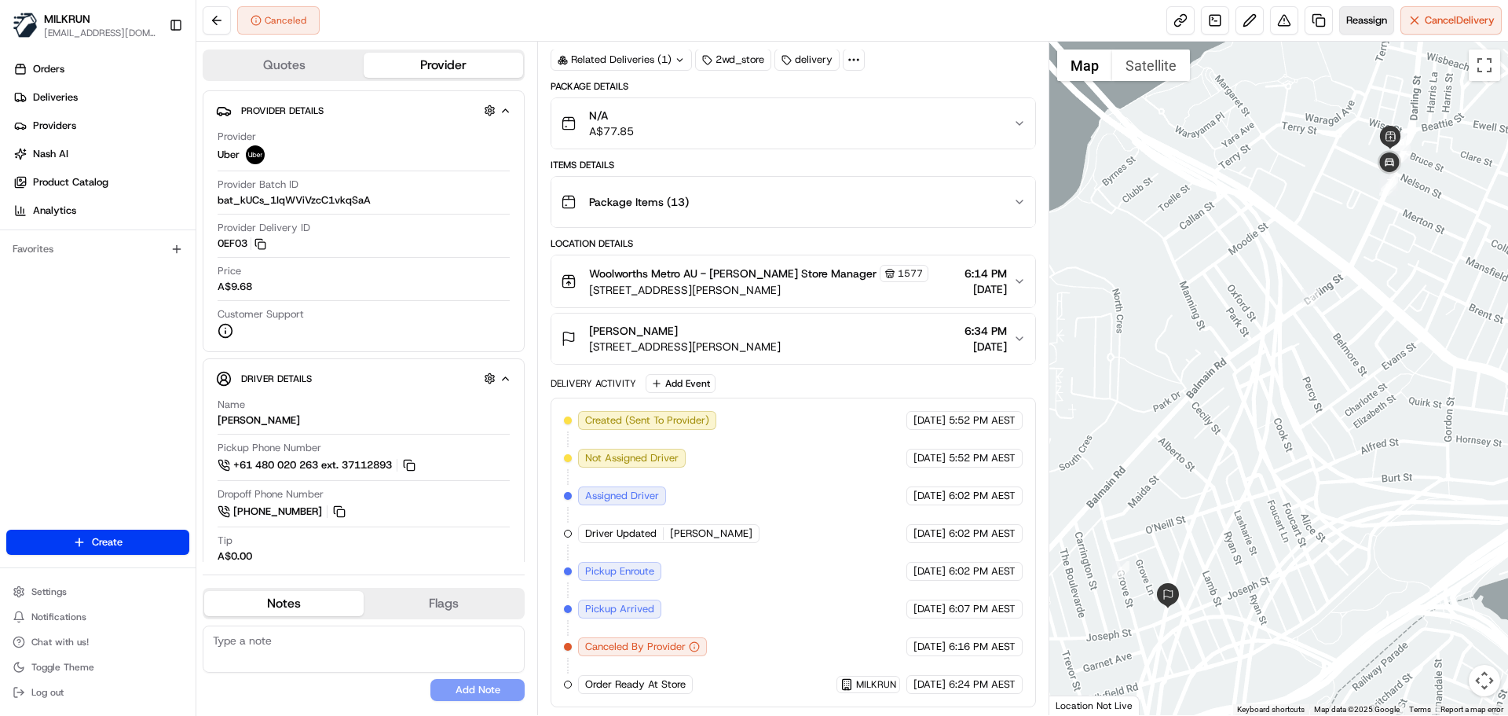
click at [1369, 20] on span "Reassign" at bounding box center [1367, 20] width 41 height 14
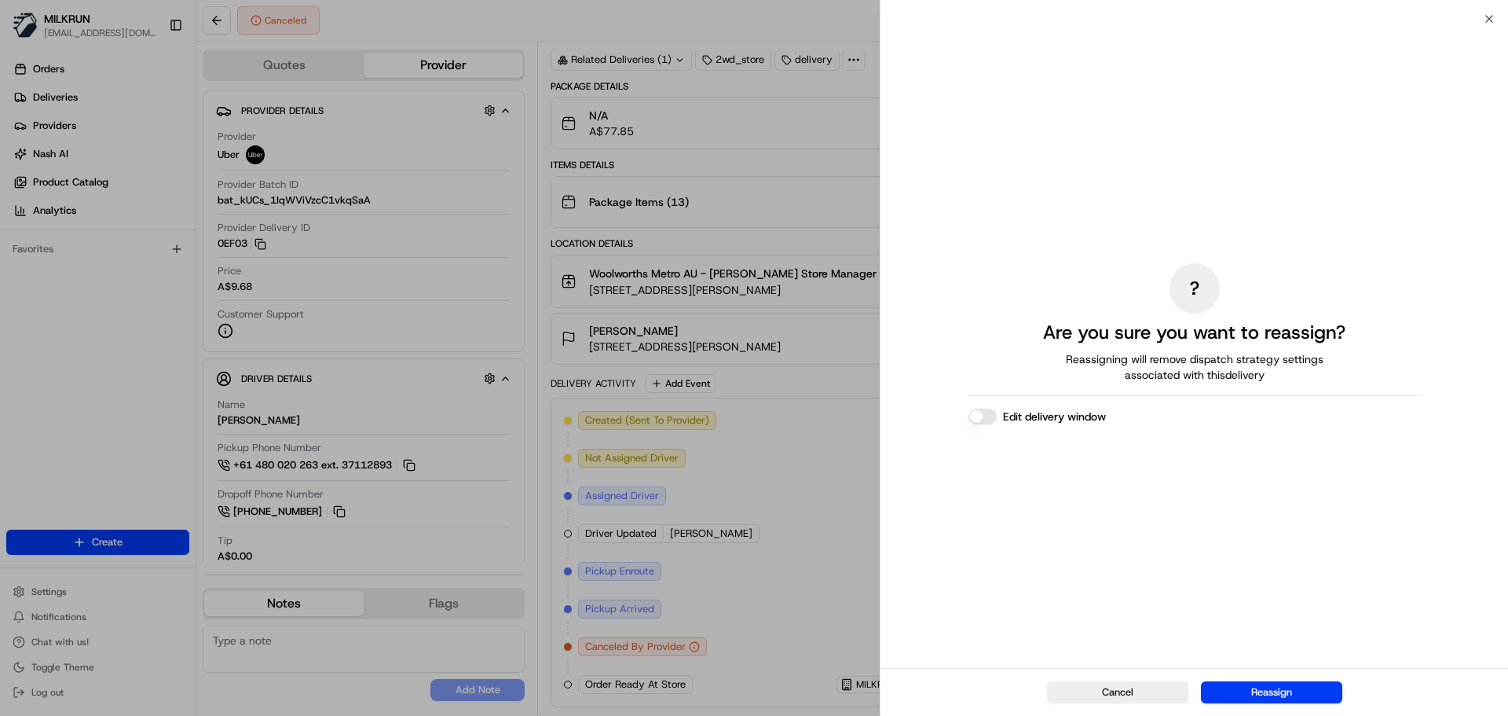
click at [986, 417] on button "Edit delivery window" at bounding box center [983, 417] width 28 height 16
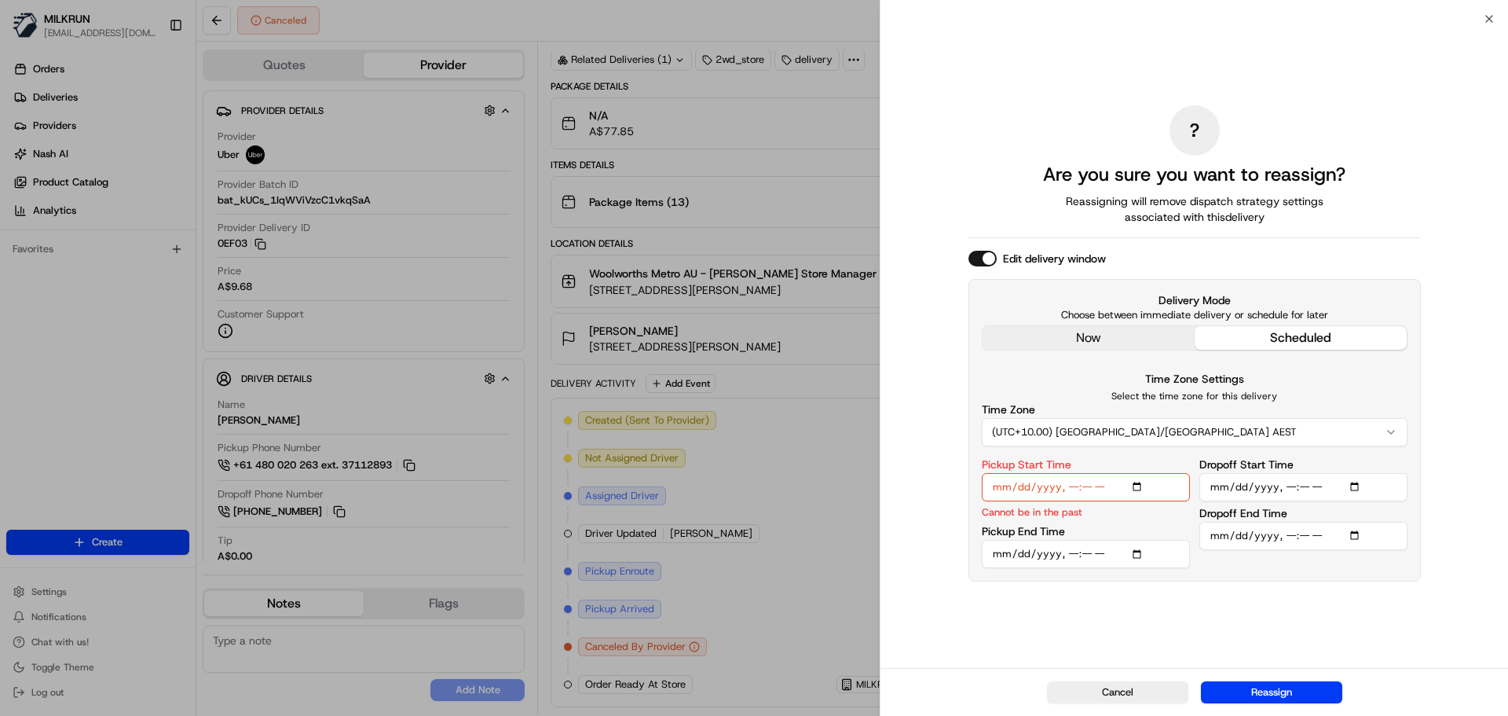
click at [1104, 330] on div "? Are you sure you want to reassign? Reassigning will remove dispatch strategy …" at bounding box center [1195, 343] width 453 height 643
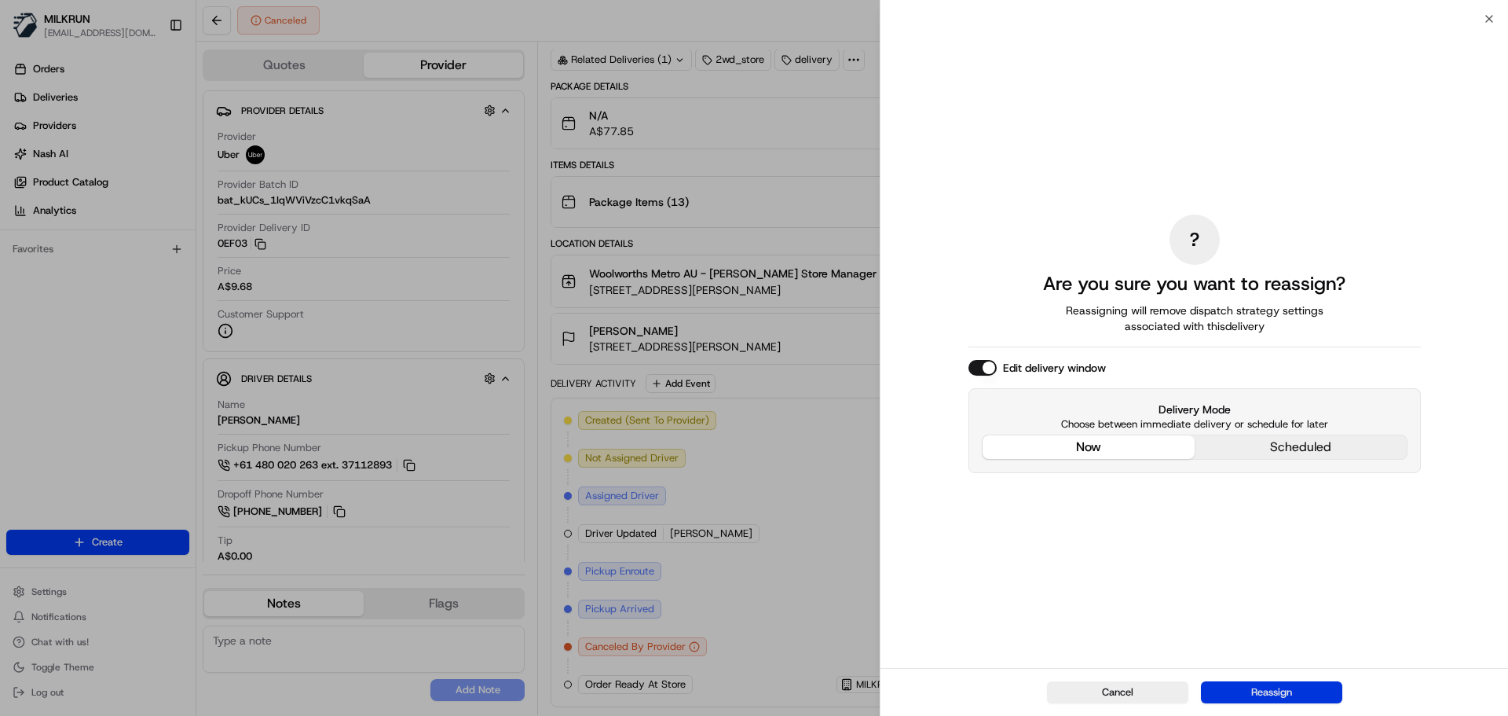
click at [1282, 695] on button "Reassign" at bounding box center [1271, 692] width 141 height 22
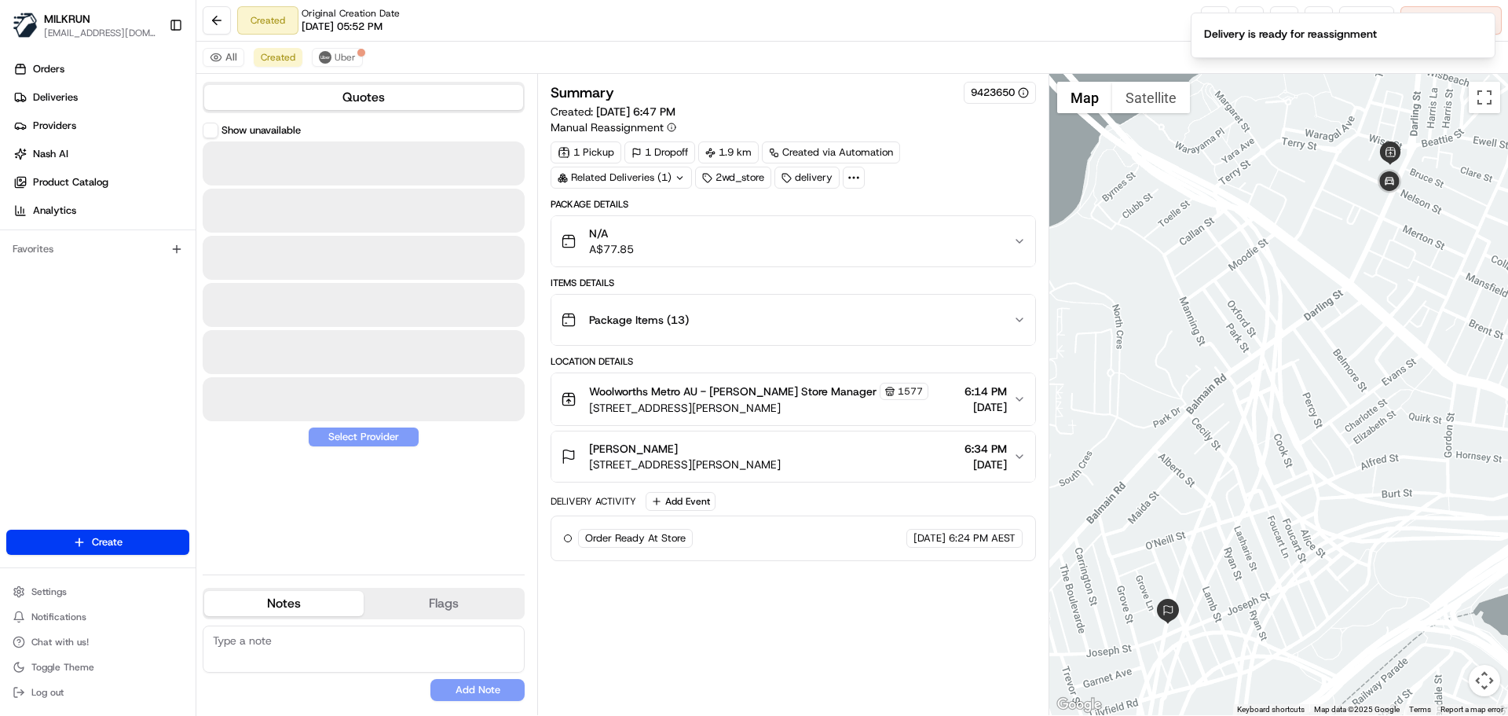
scroll to position [0, 0]
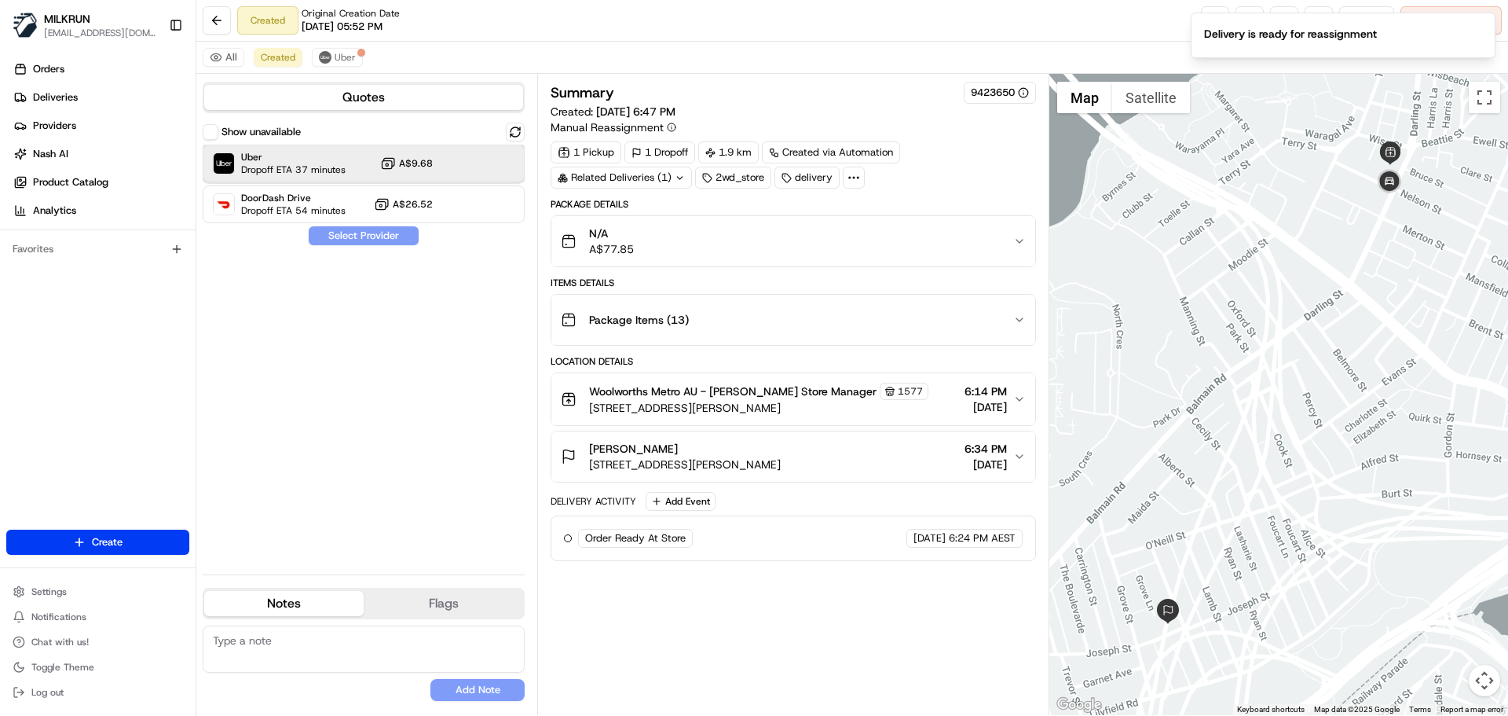
click at [333, 169] on span "Dropoff ETA 37 minutes" at bounding box center [293, 169] width 104 height 13
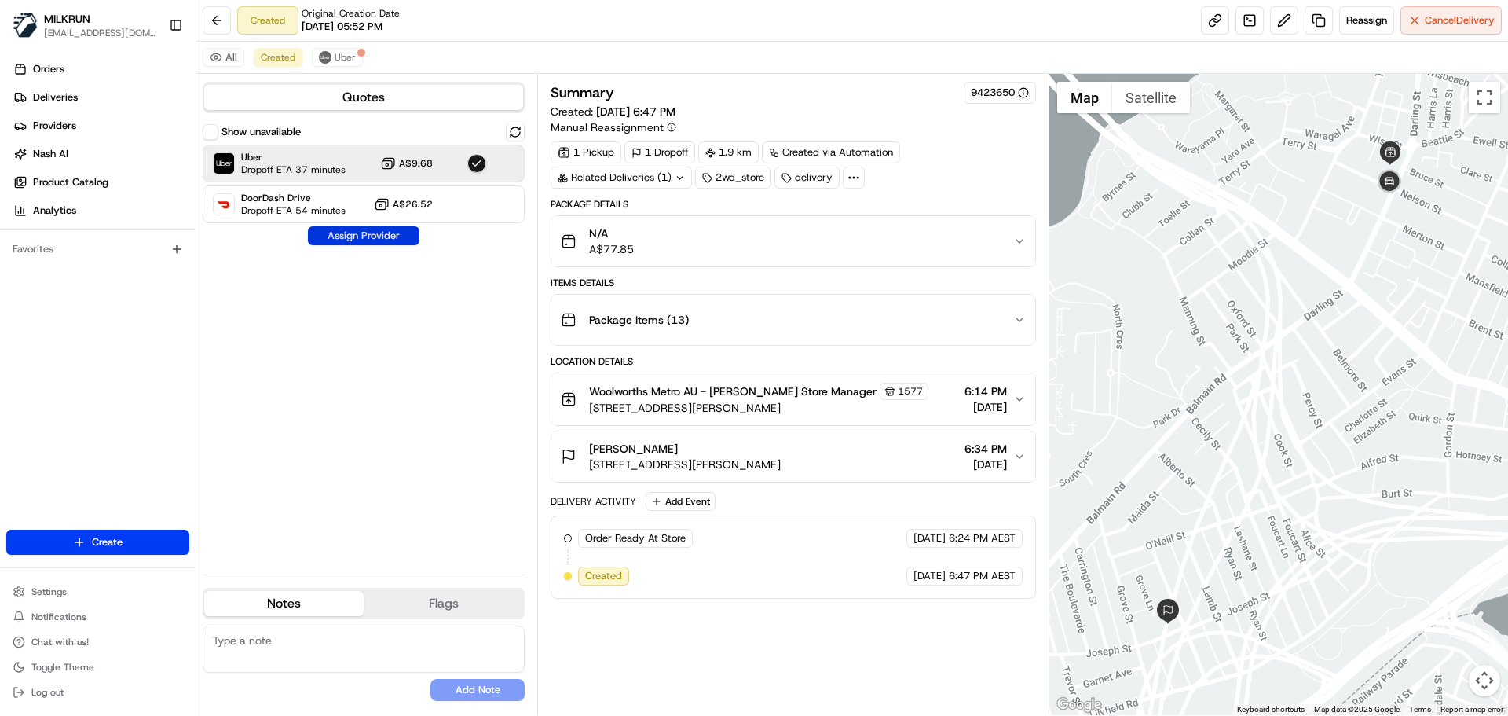
click at [355, 234] on button "Assign Provider" at bounding box center [364, 235] width 112 height 19
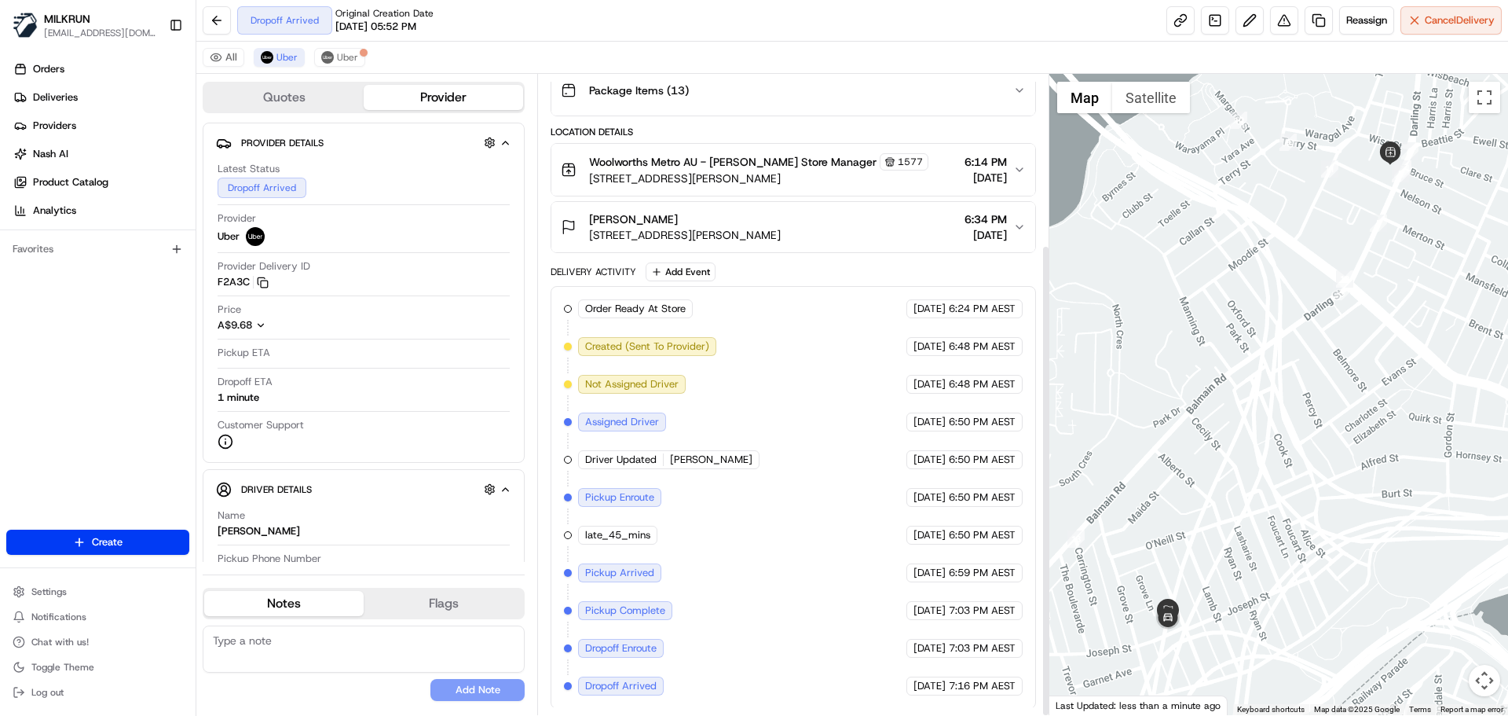
scroll to position [231, 0]
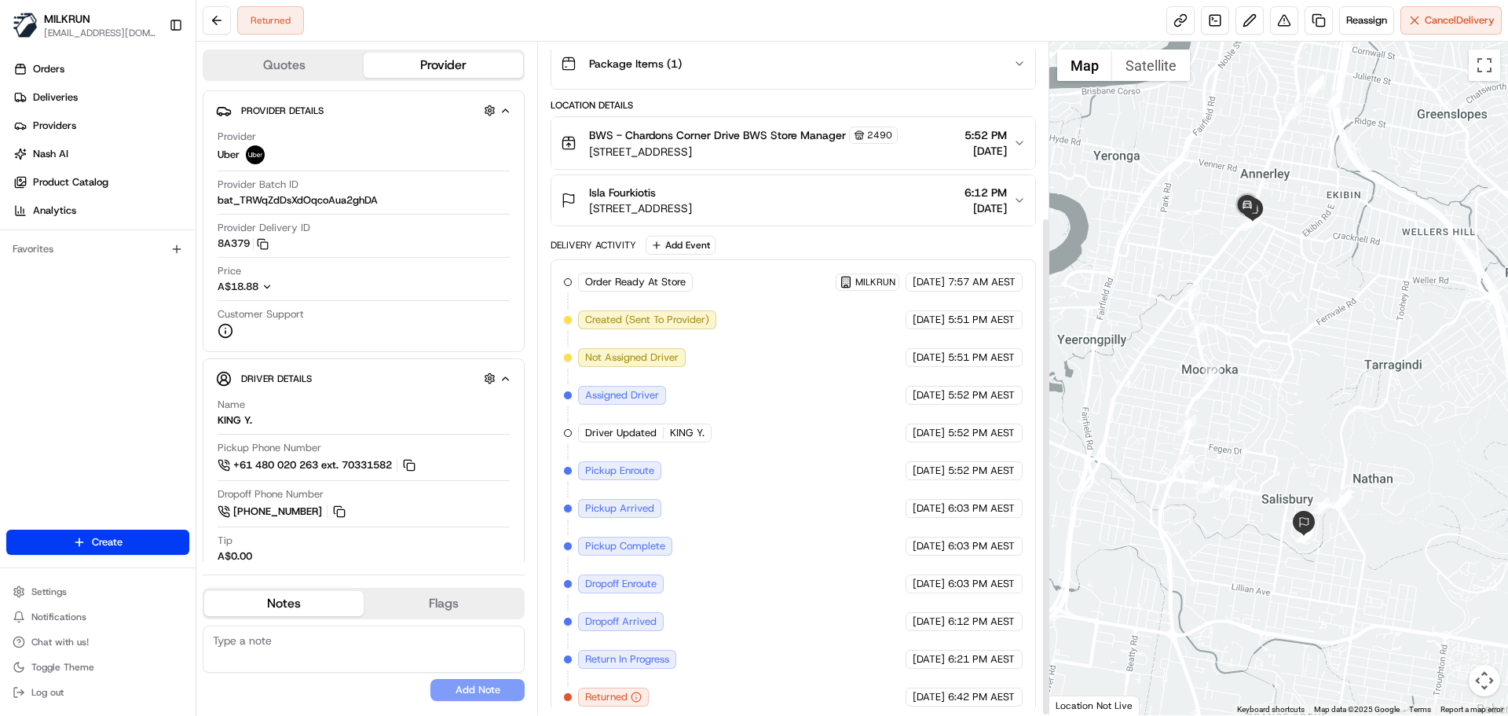
scroll to position [236, 0]
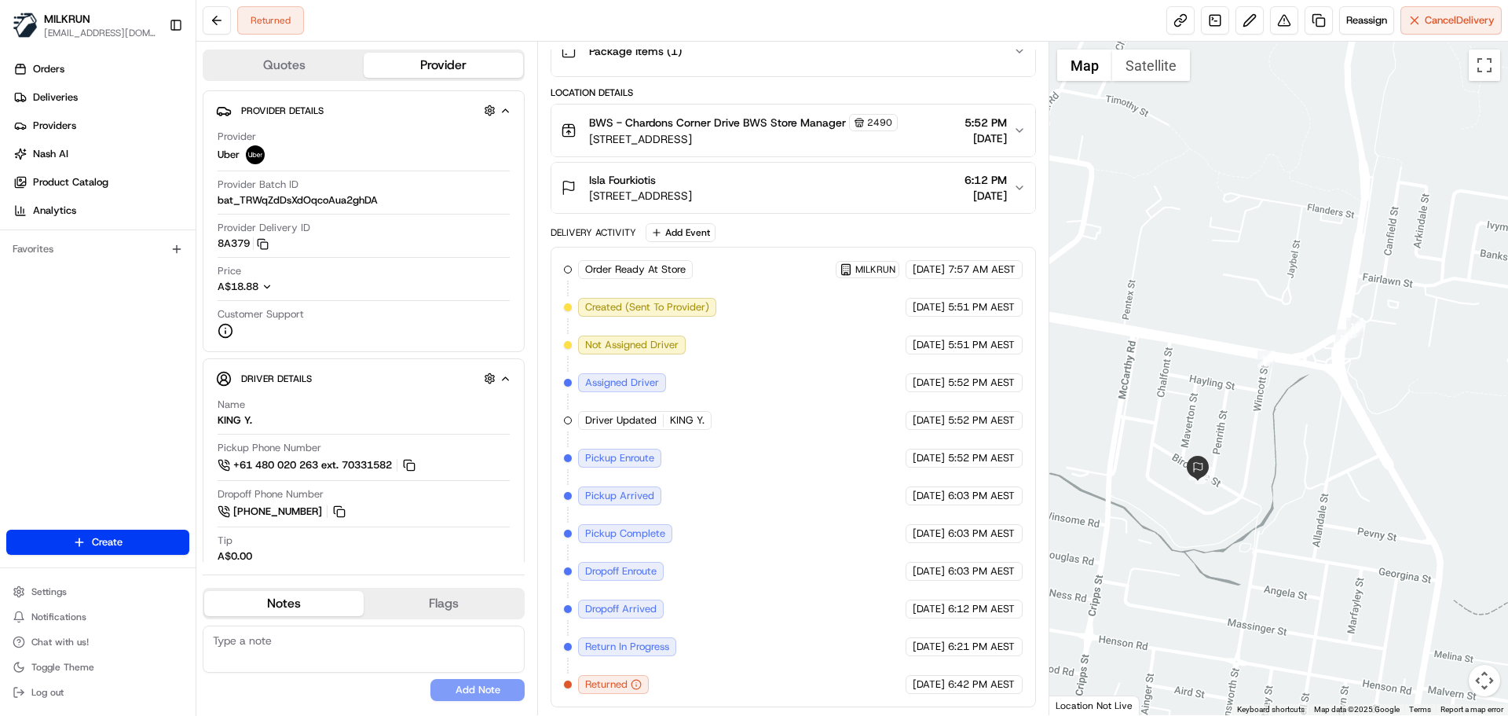
drag, startPoint x: 1234, startPoint y: 509, endPoint x: 1382, endPoint y: 496, distance: 148.3
click at [1382, 496] on div at bounding box center [1280, 378] width 460 height 673
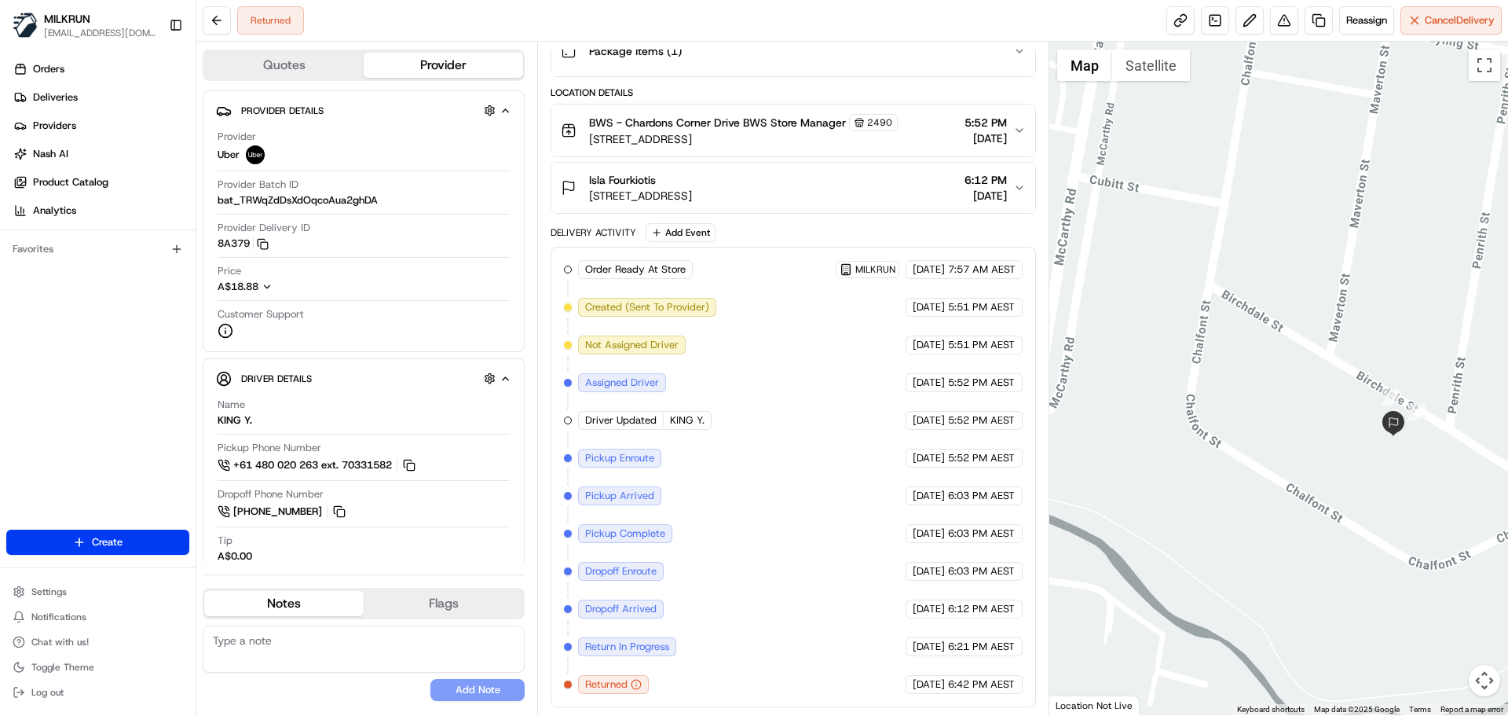
drag, startPoint x: 1368, startPoint y: 475, endPoint x: 1306, endPoint y: 478, distance: 61.4
click at [1305, 480] on div at bounding box center [1280, 378] width 460 height 673
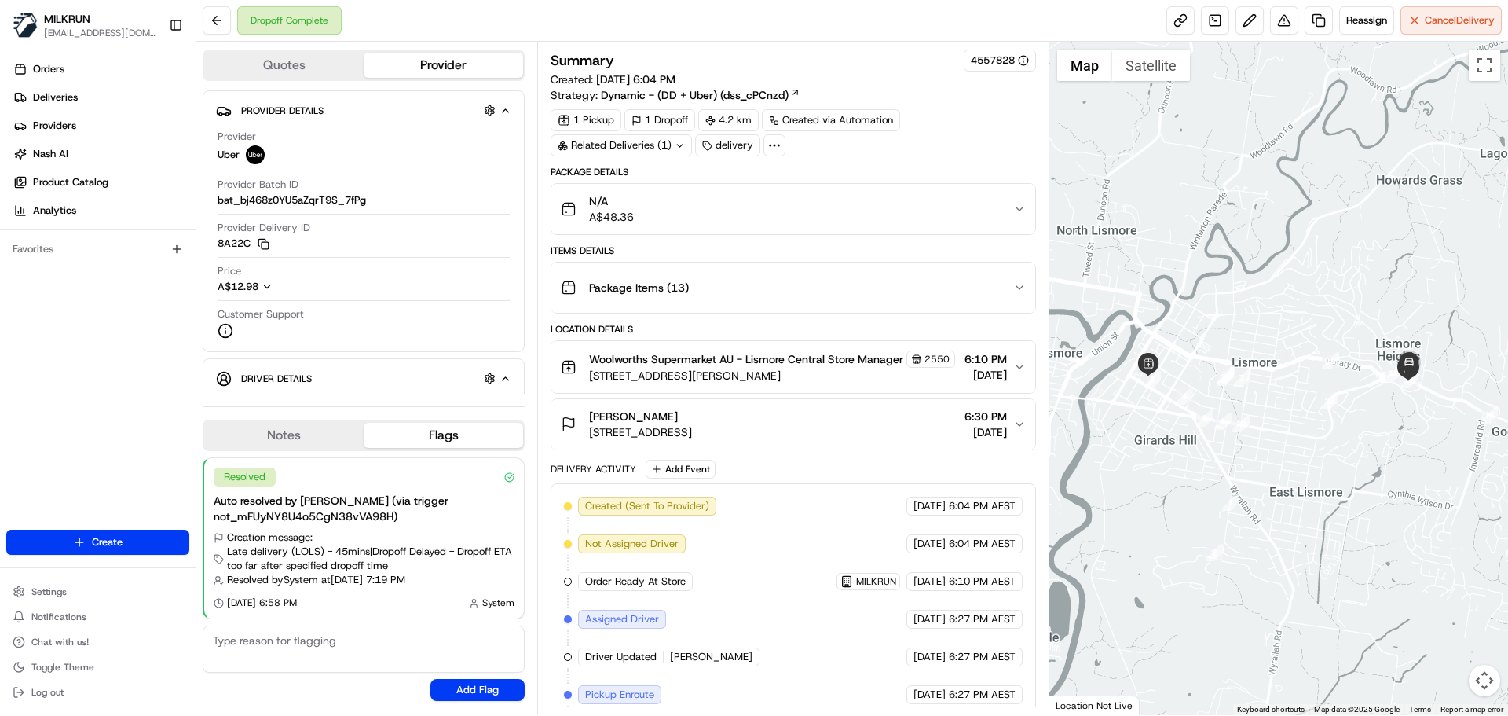
click at [924, 248] on div "Items Details" at bounding box center [793, 250] width 485 height 13
click at [924, 247] on div "Items Details" at bounding box center [793, 250] width 485 height 13
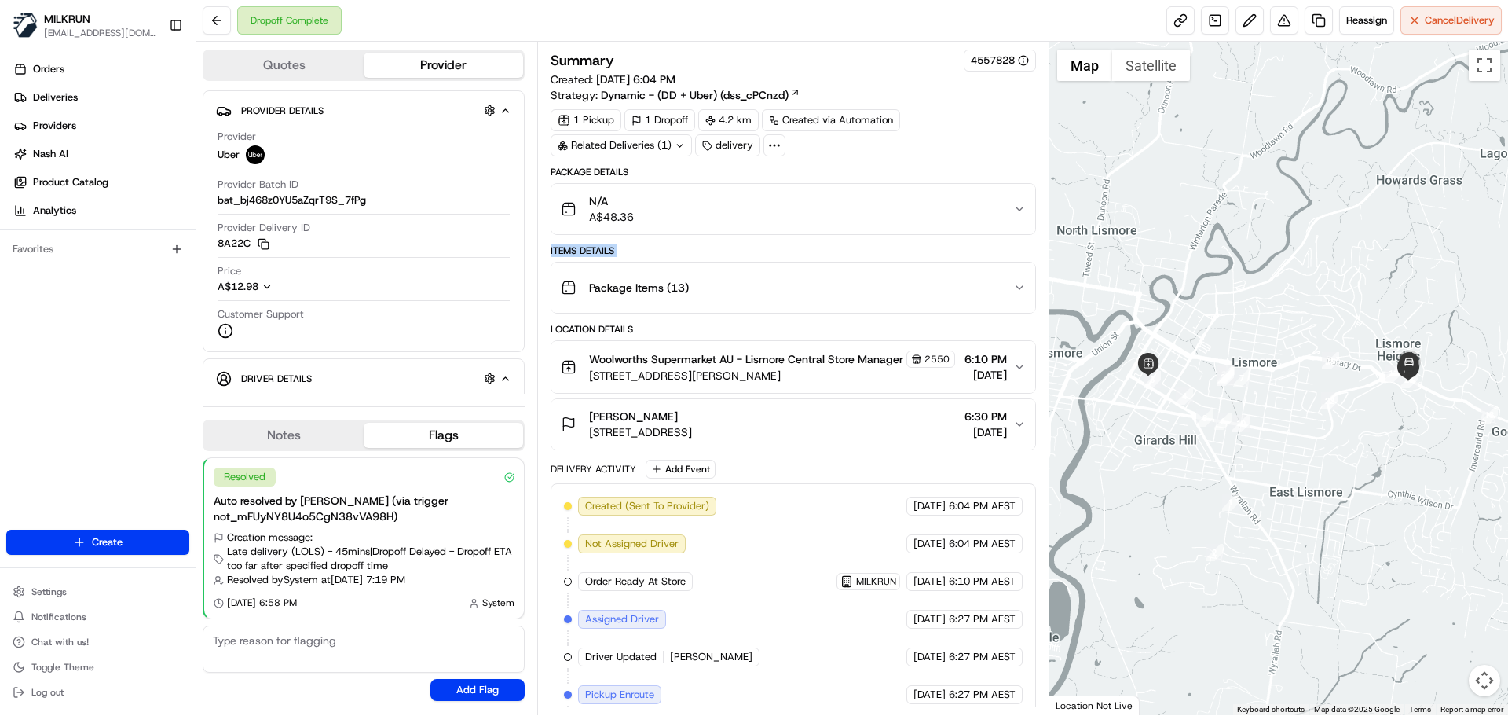
click at [924, 247] on div "Items Details" at bounding box center [793, 250] width 485 height 13
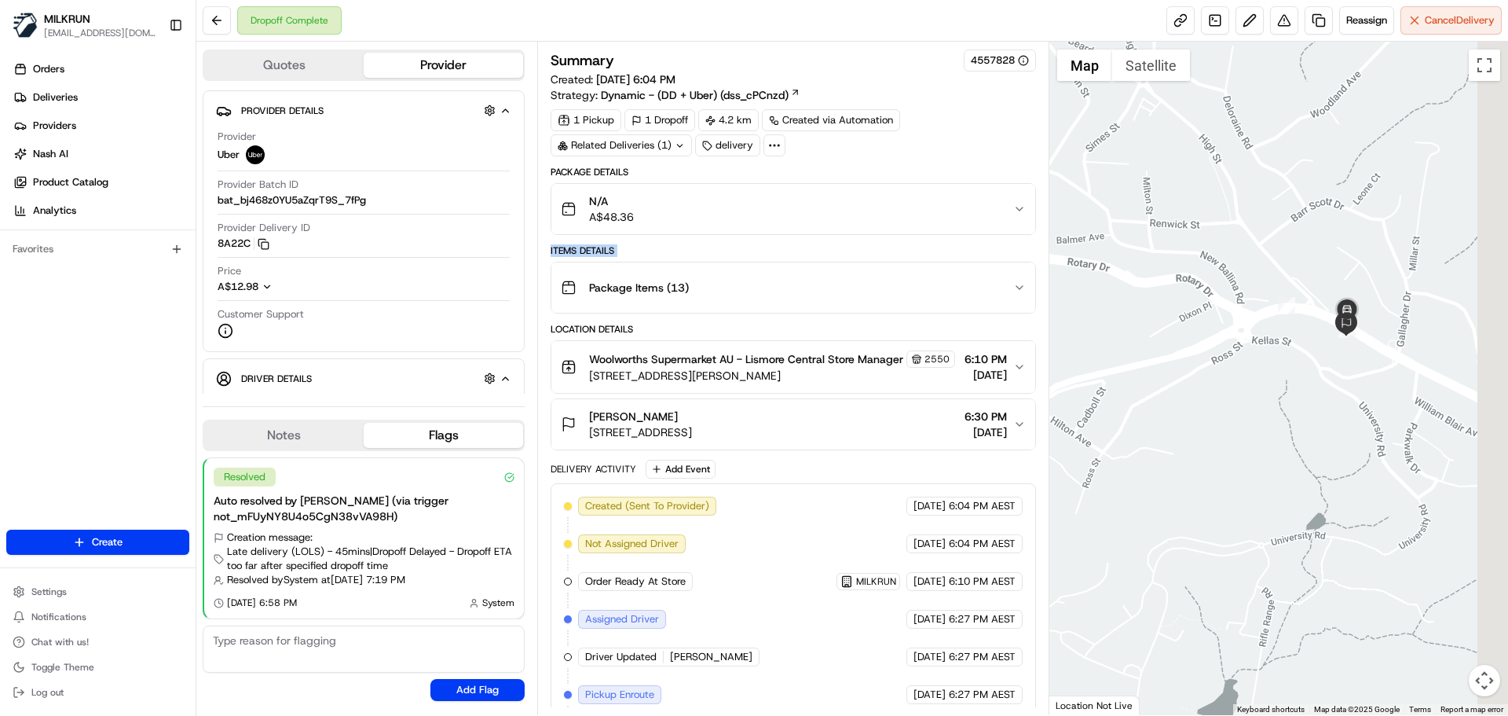
drag, startPoint x: 1401, startPoint y: 378, endPoint x: 1244, endPoint y: 335, distance: 162.2
click at [1250, 337] on div at bounding box center [1280, 378] width 460 height 673
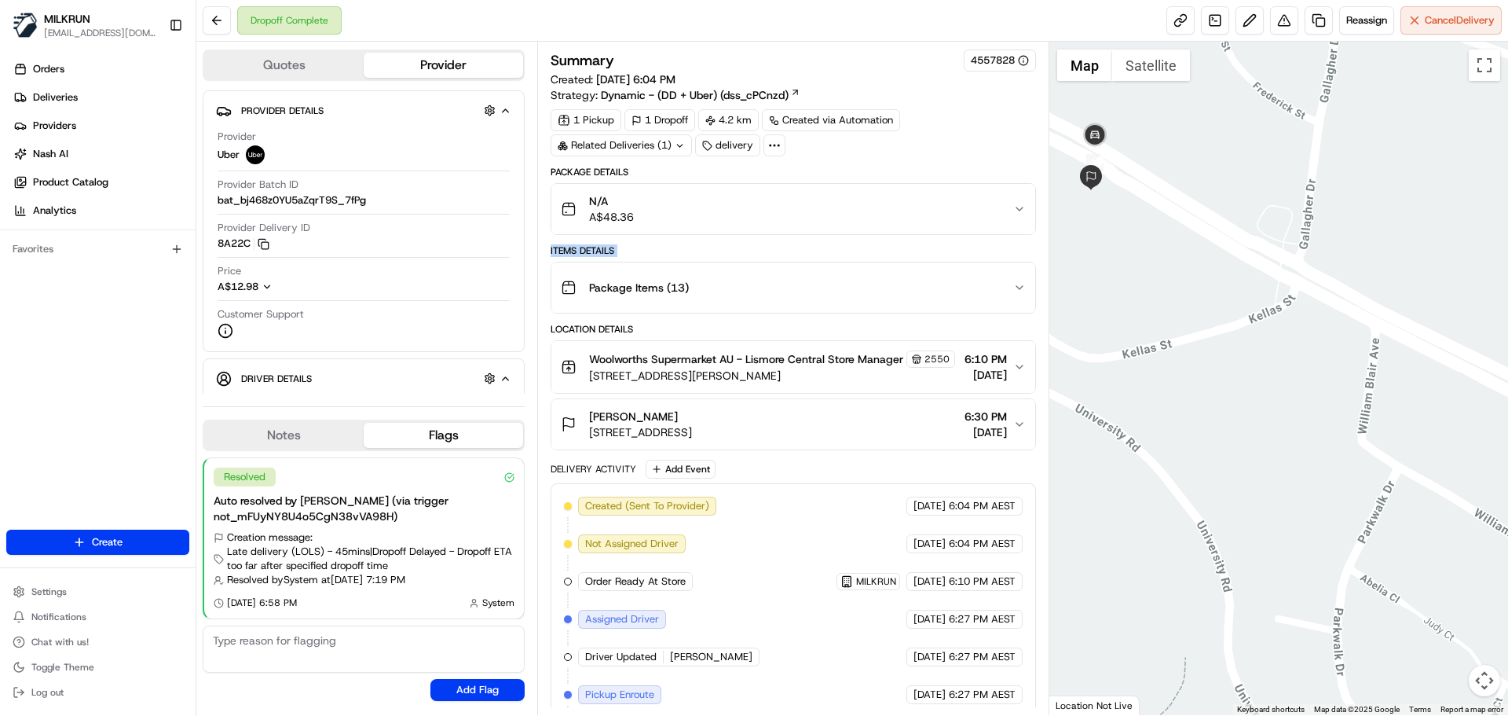
drag, startPoint x: 1141, startPoint y: 303, endPoint x: 1312, endPoint y: 354, distance: 178.0
click at [1308, 353] on div at bounding box center [1280, 378] width 460 height 673
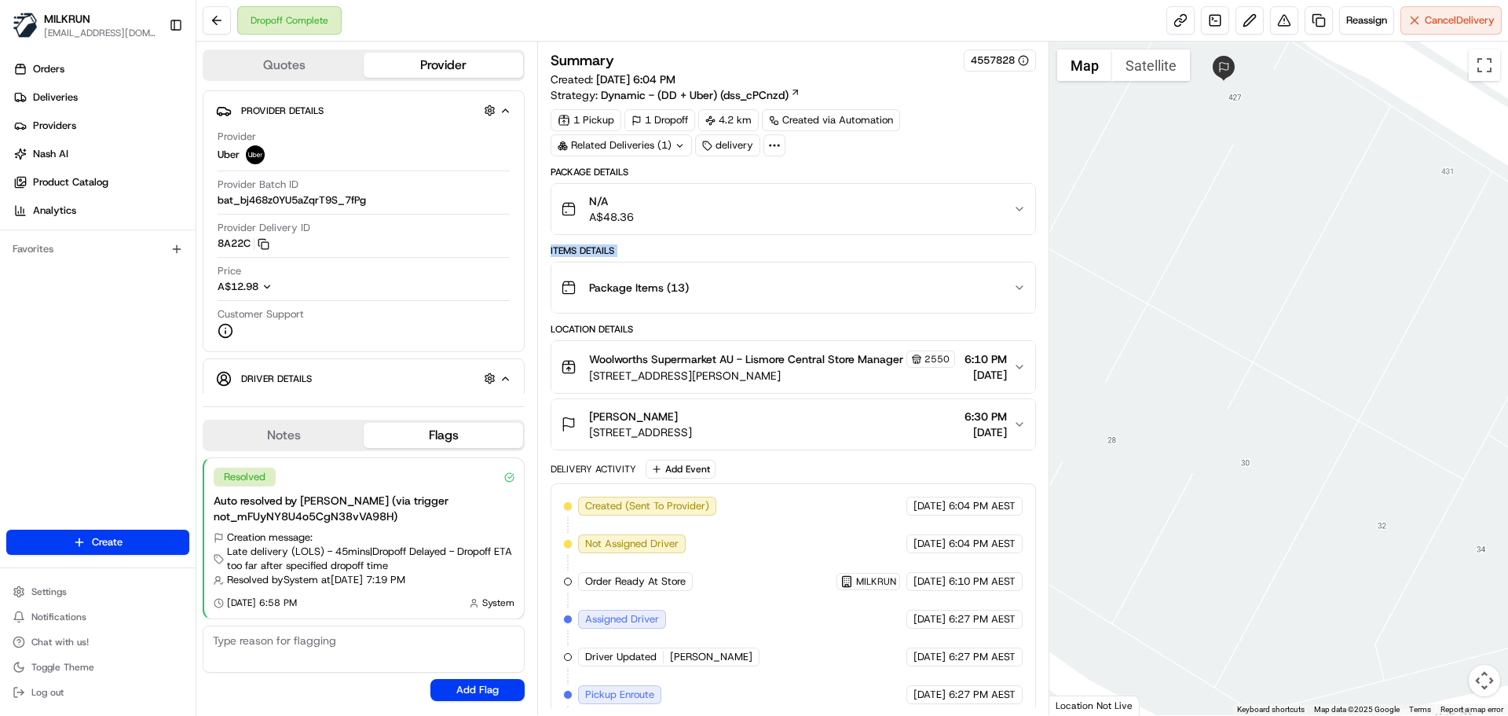
drag, startPoint x: 1254, startPoint y: 247, endPoint x: 1273, endPoint y: 471, distance: 224.8
click at [1312, 505] on div at bounding box center [1280, 378] width 460 height 673
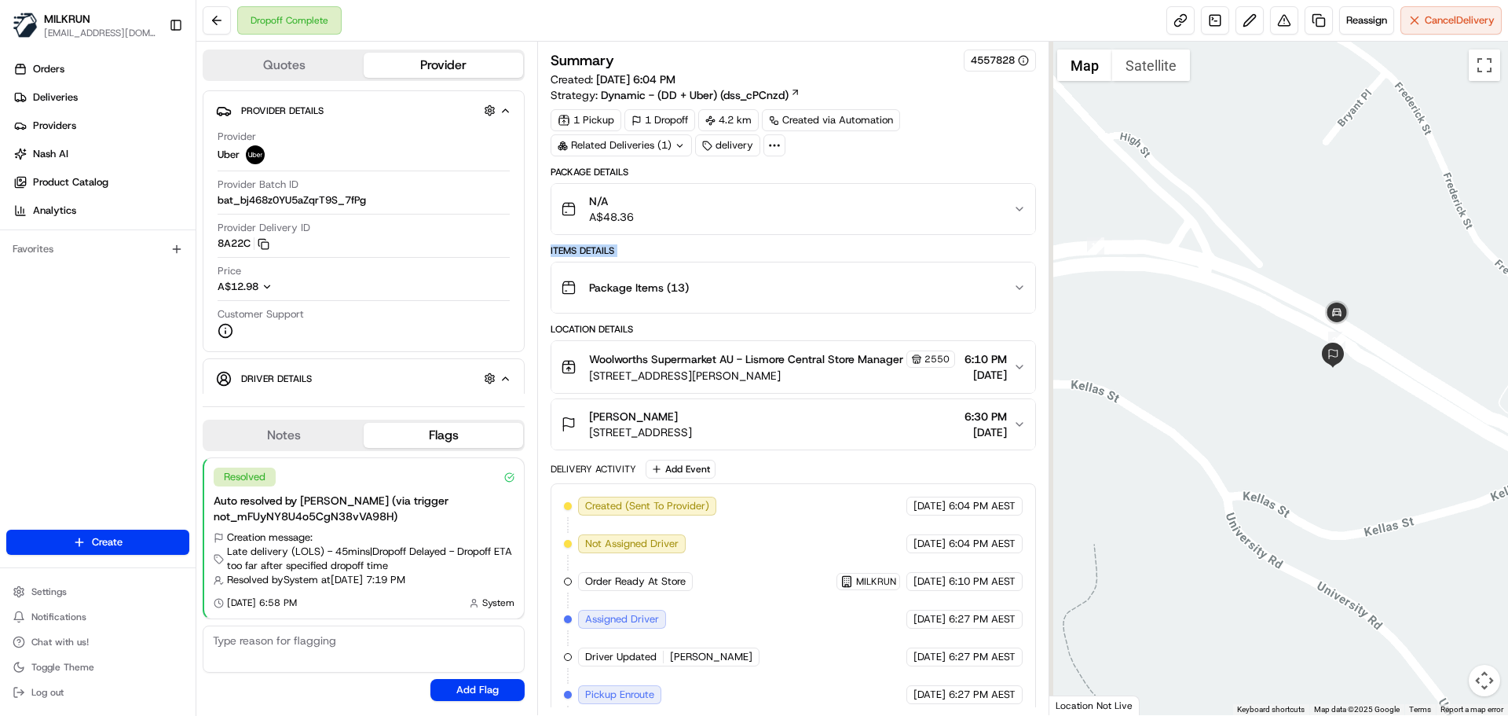
drag, startPoint x: 1164, startPoint y: 315, endPoint x: 1358, endPoint y: 376, distance: 202.7
click at [1358, 376] on div at bounding box center [1280, 378] width 460 height 673
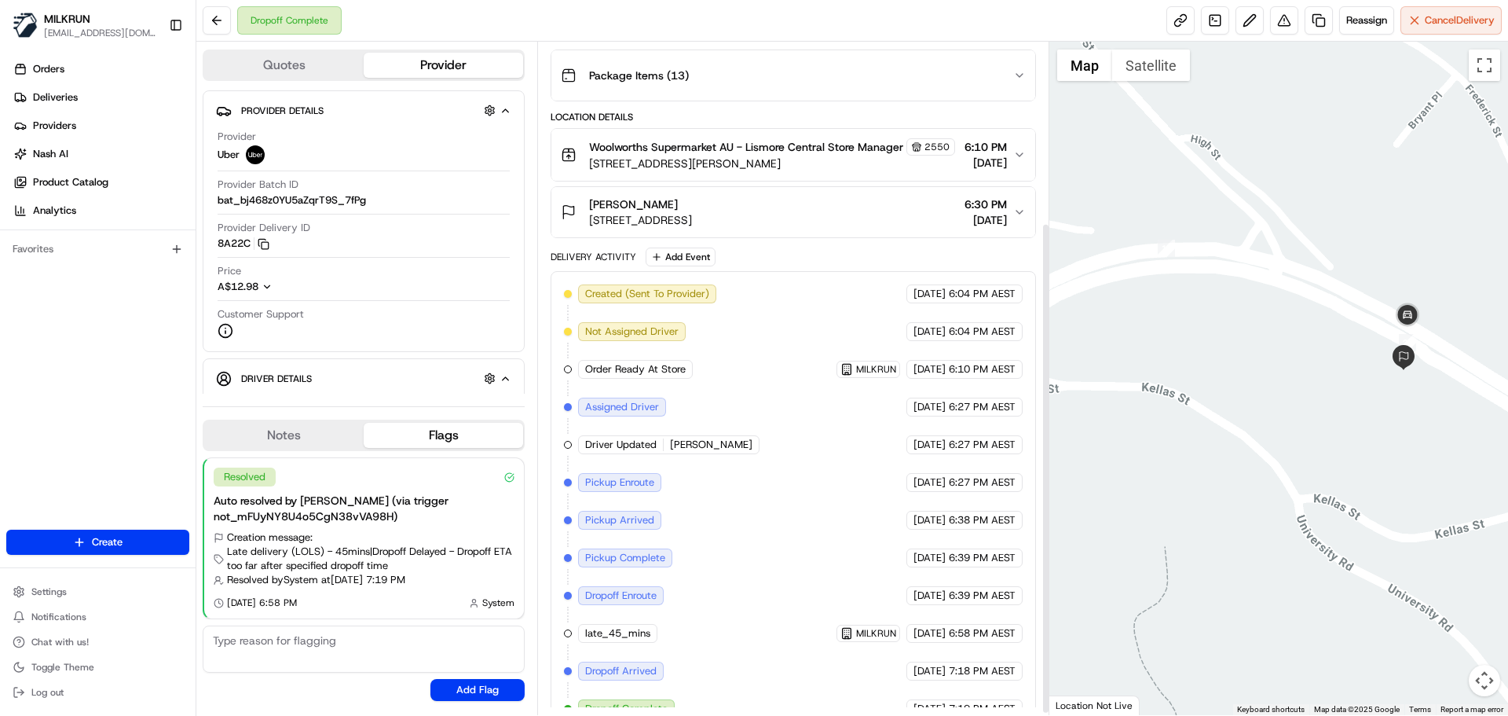
scroll to position [251, 0]
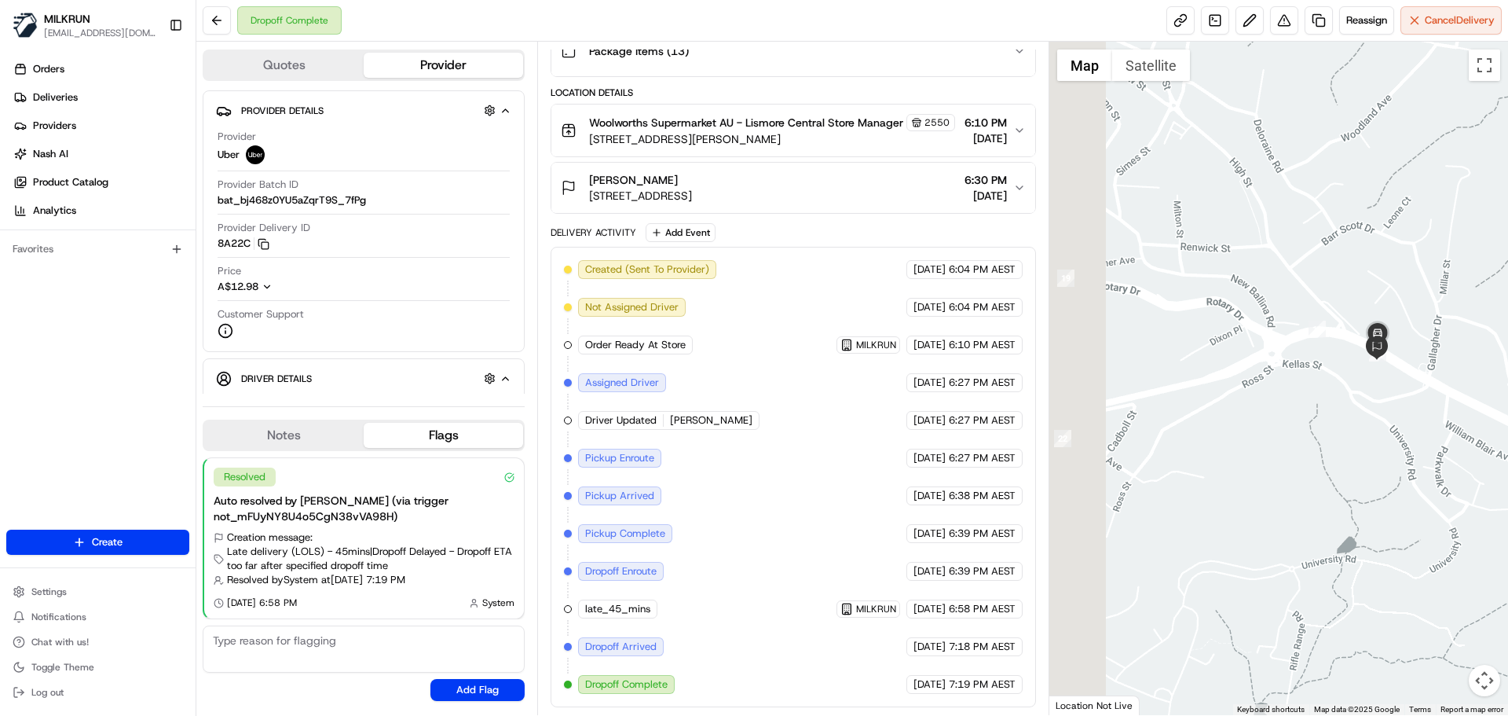
drag, startPoint x: 1215, startPoint y: 489, endPoint x: 1409, endPoint y: 348, distance: 240.3
click at [1409, 349] on div at bounding box center [1280, 378] width 460 height 673
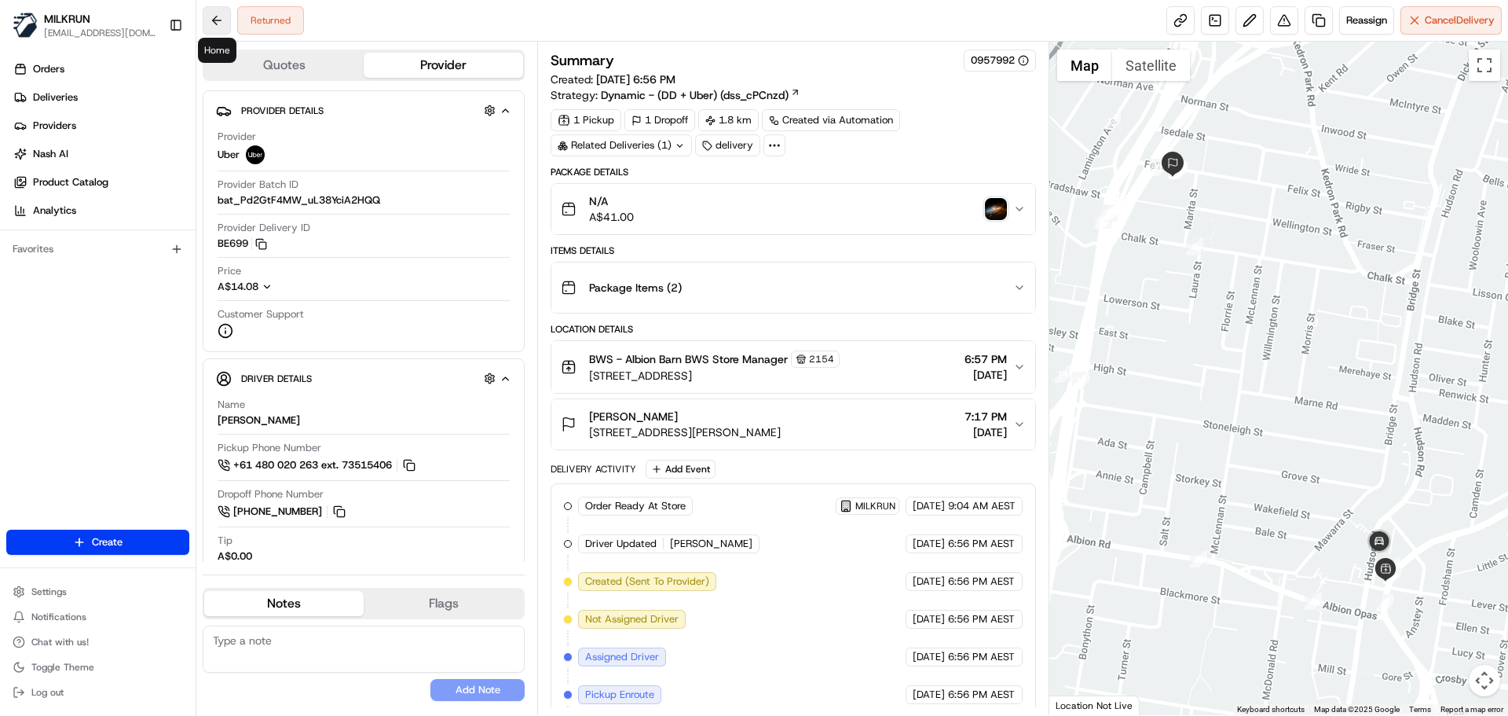
click at [224, 23] on button at bounding box center [217, 20] width 28 height 28
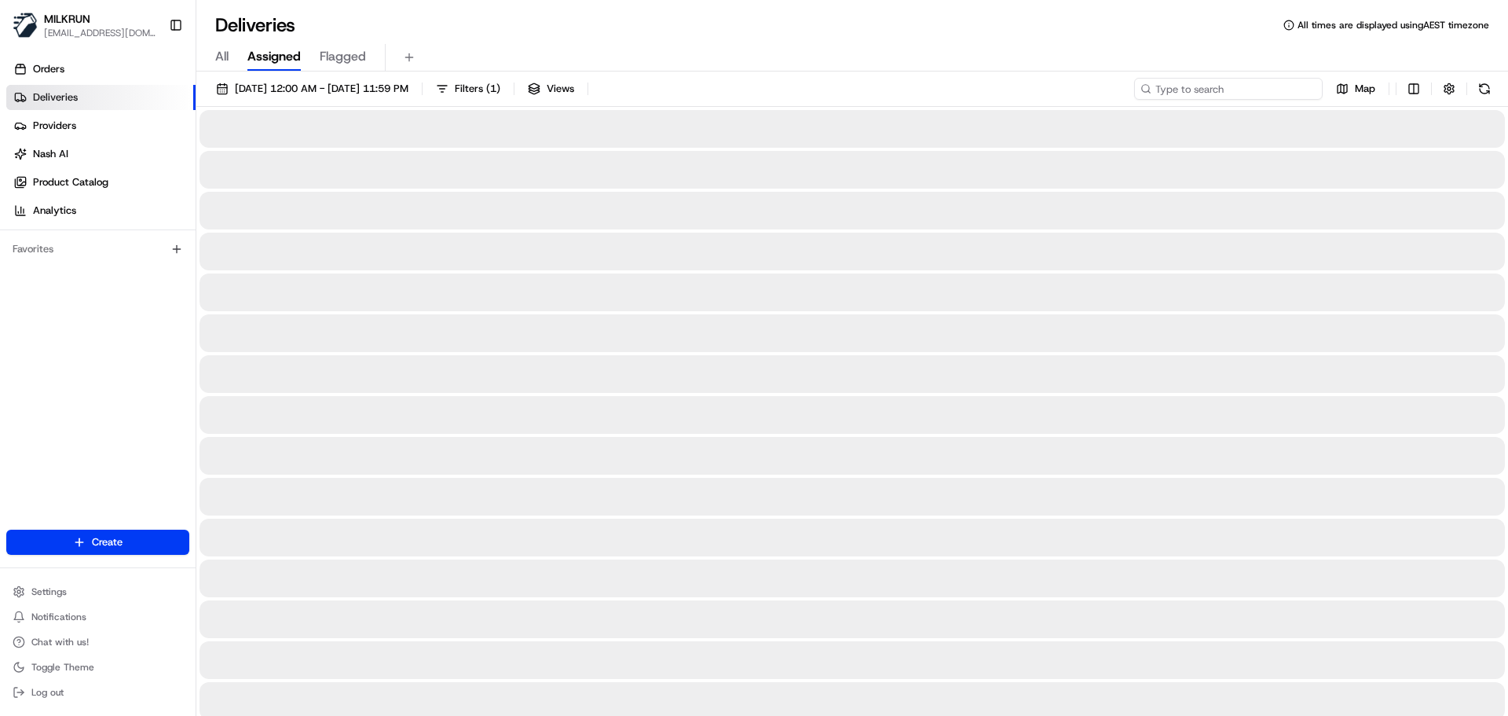
click at [1234, 85] on input at bounding box center [1228, 89] width 189 height 22
paste input "6cedaaf4-18e3-4587-a8bc-838b23319676"
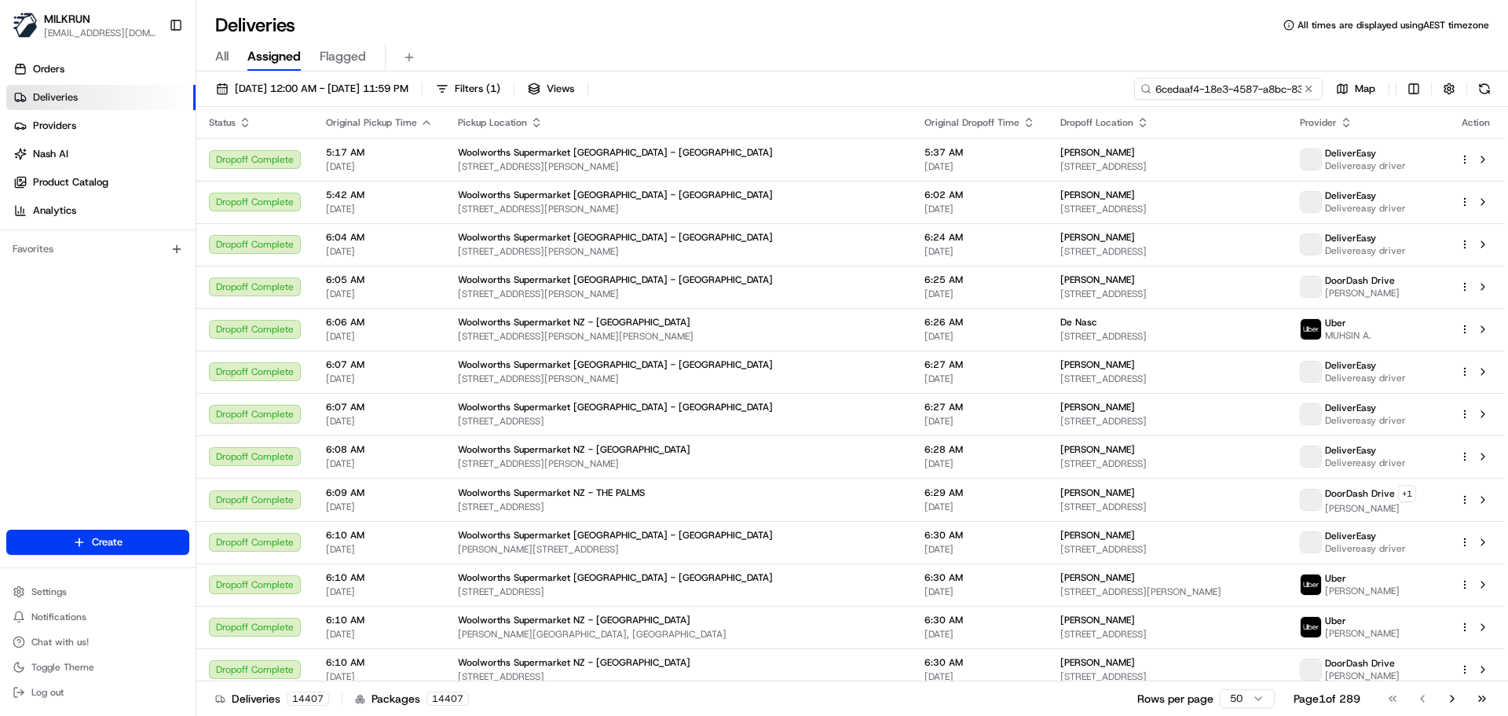
scroll to position [0, 75]
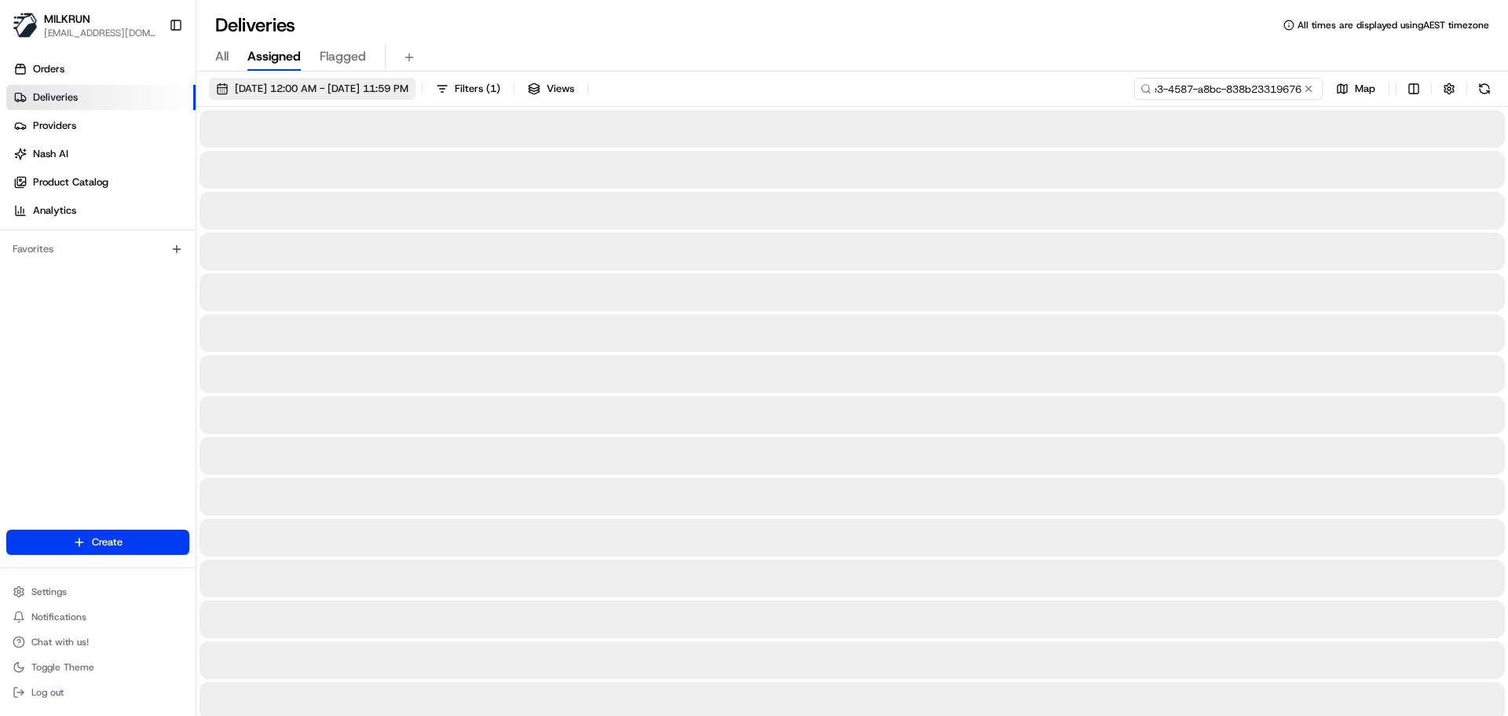
type input "6cedaaf4-18e3-4587-a8bc-838b23319676"
click at [319, 95] on button "22/08/2025 12:00 AM - 22/08/2025 11:59 PM" at bounding box center [312, 89] width 207 height 22
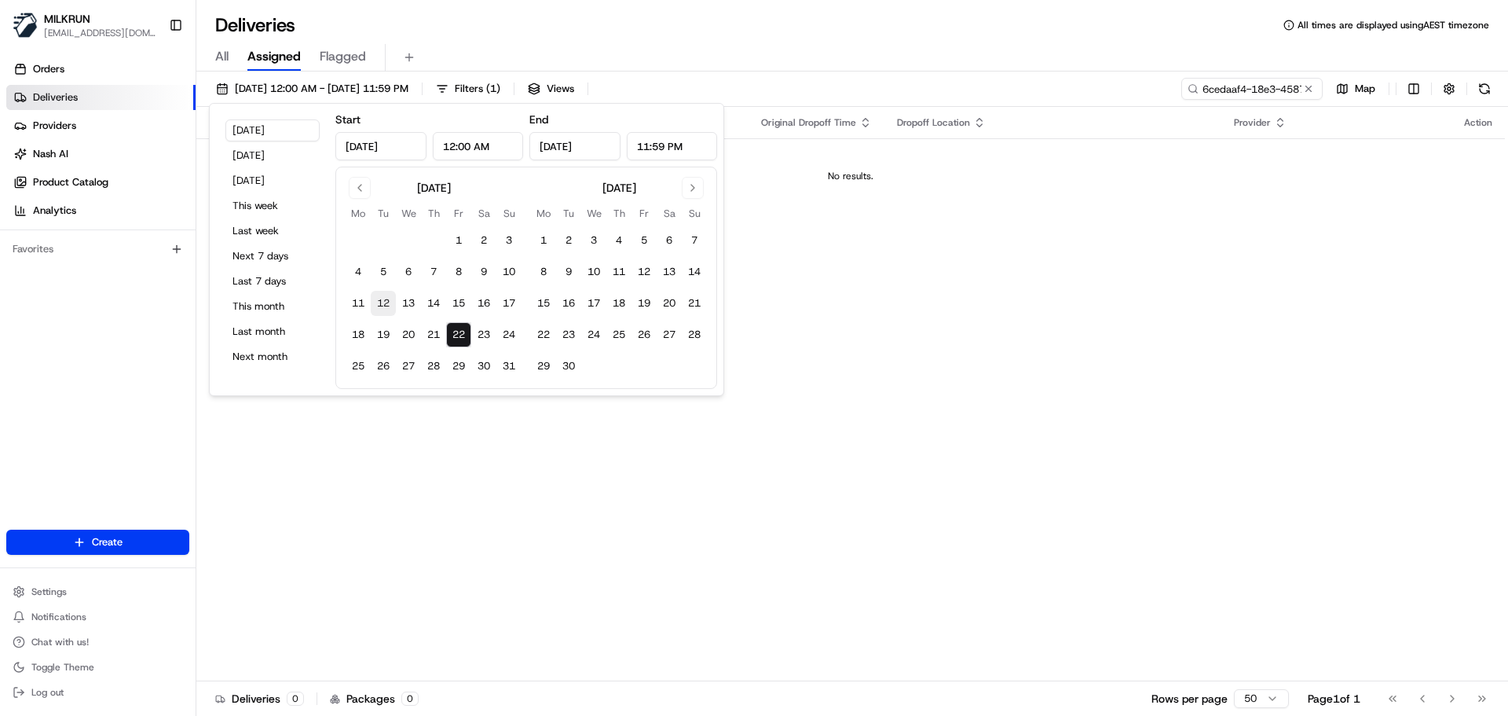
click at [387, 299] on button "12" at bounding box center [383, 303] width 25 height 25
type input "Aug 12, 2025"
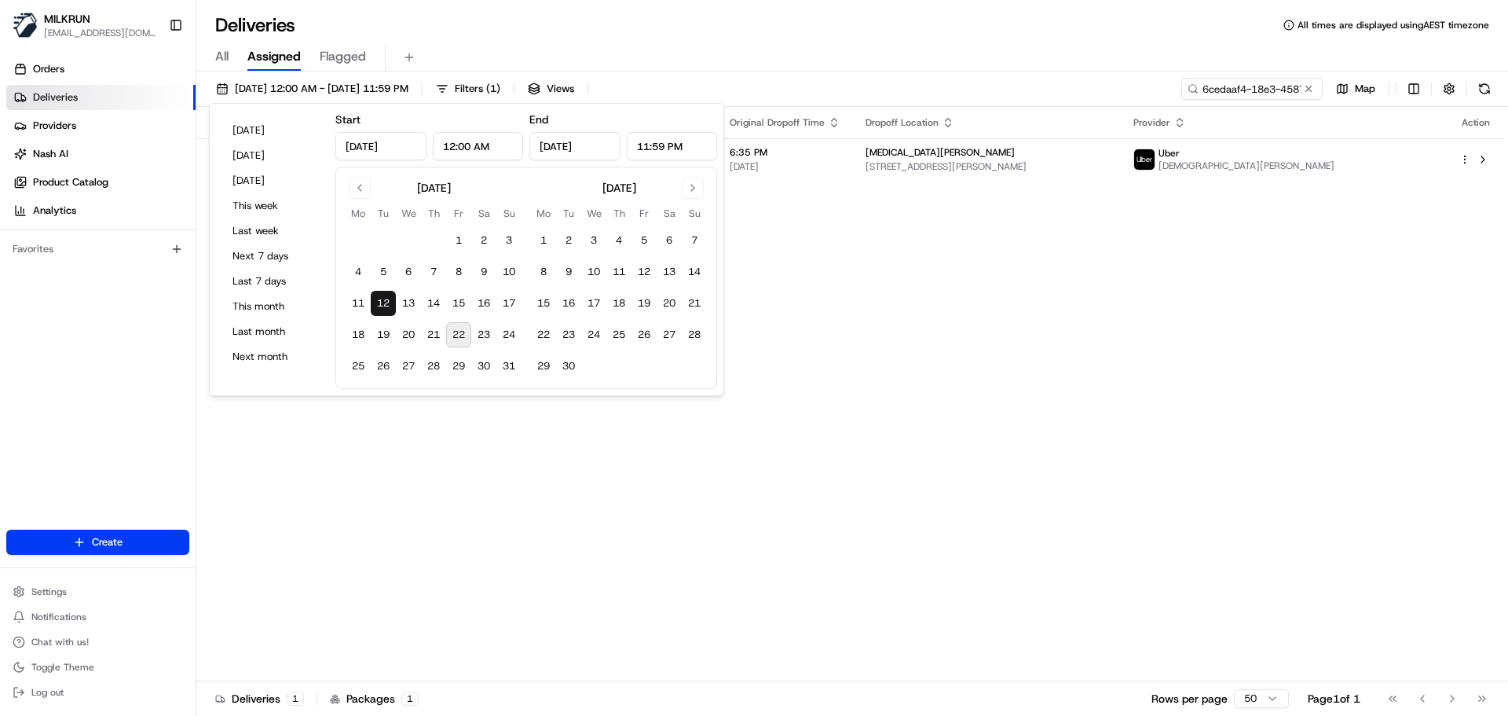
click at [879, 278] on div "Status Original Pickup Time Pickup Location Original Dropoff Time Dropoff Locat…" at bounding box center [850, 394] width 1309 height 574
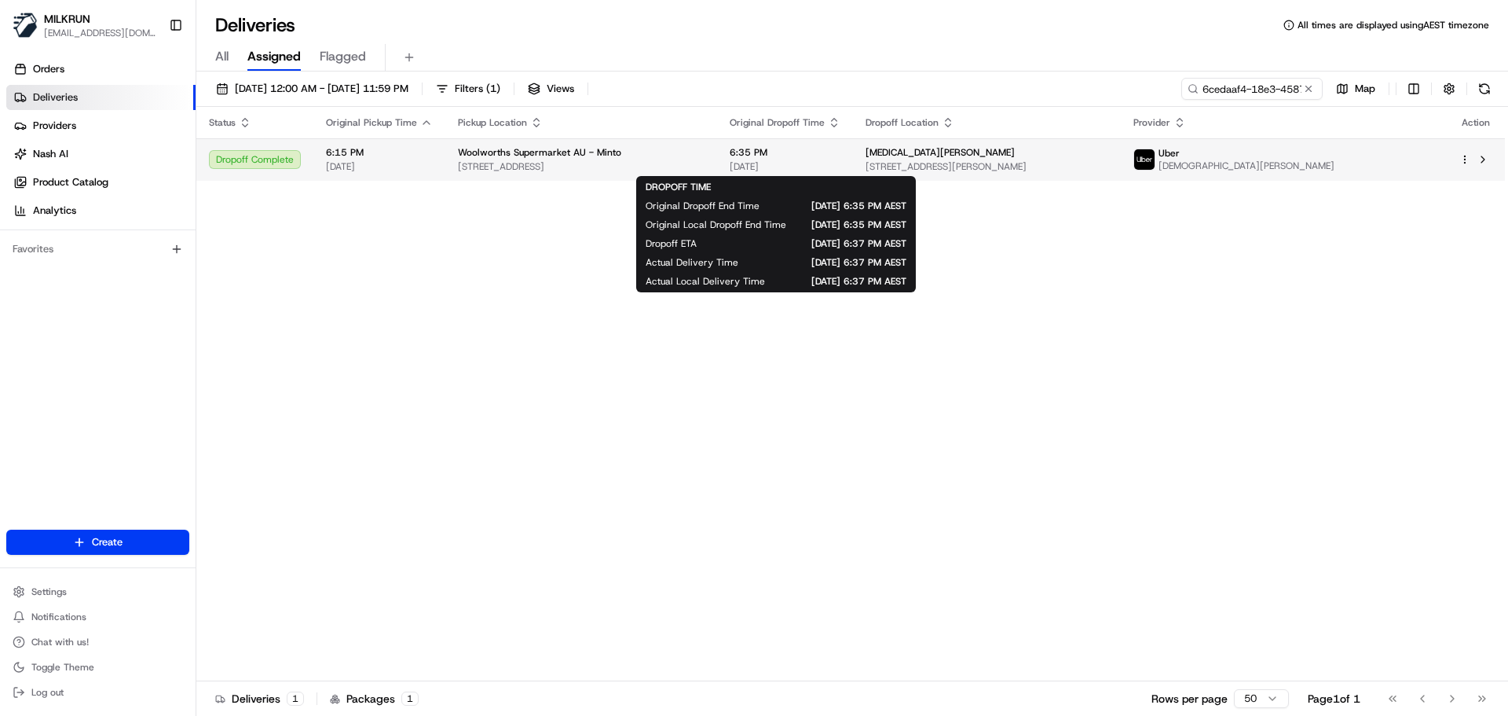
click at [809, 152] on span "6:35 PM" at bounding box center [785, 152] width 111 height 13
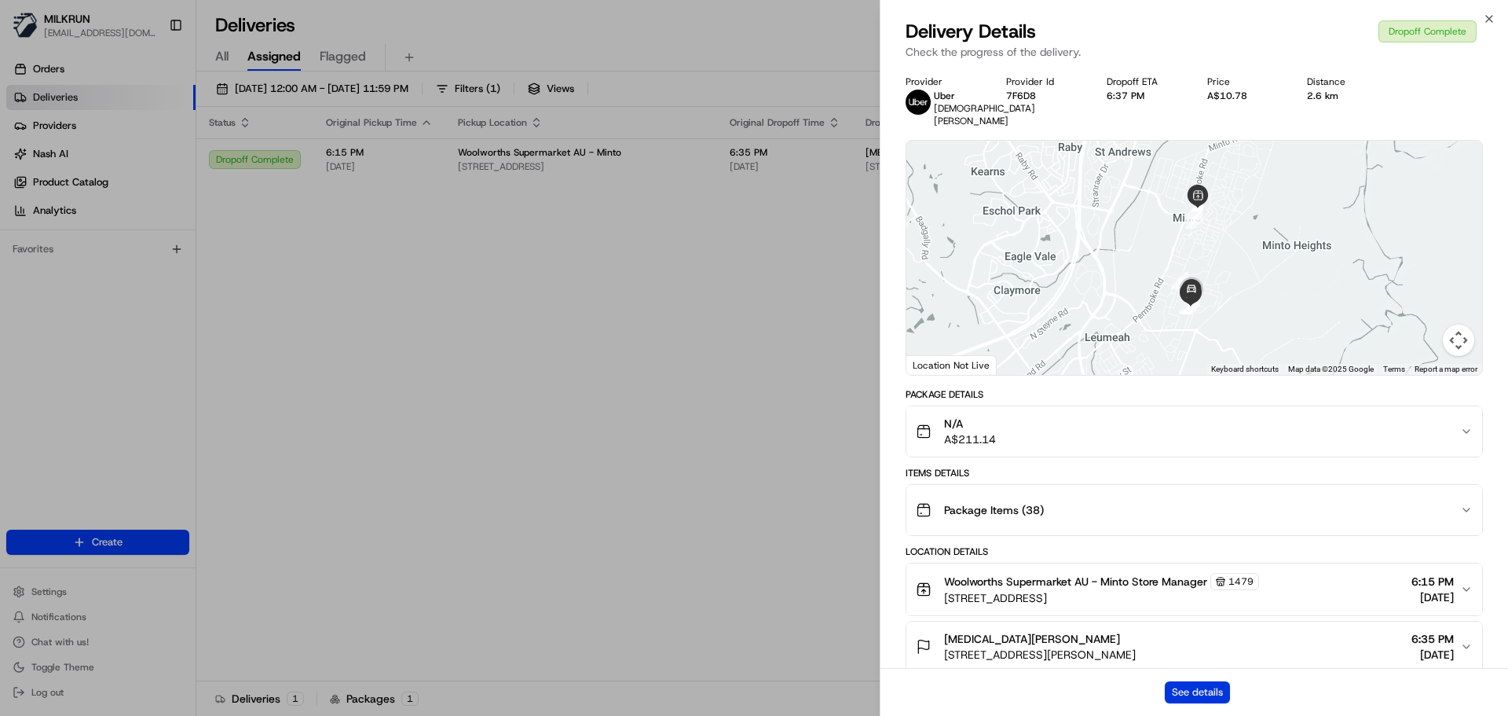
click at [1192, 695] on button "See details" at bounding box center [1197, 692] width 65 height 22
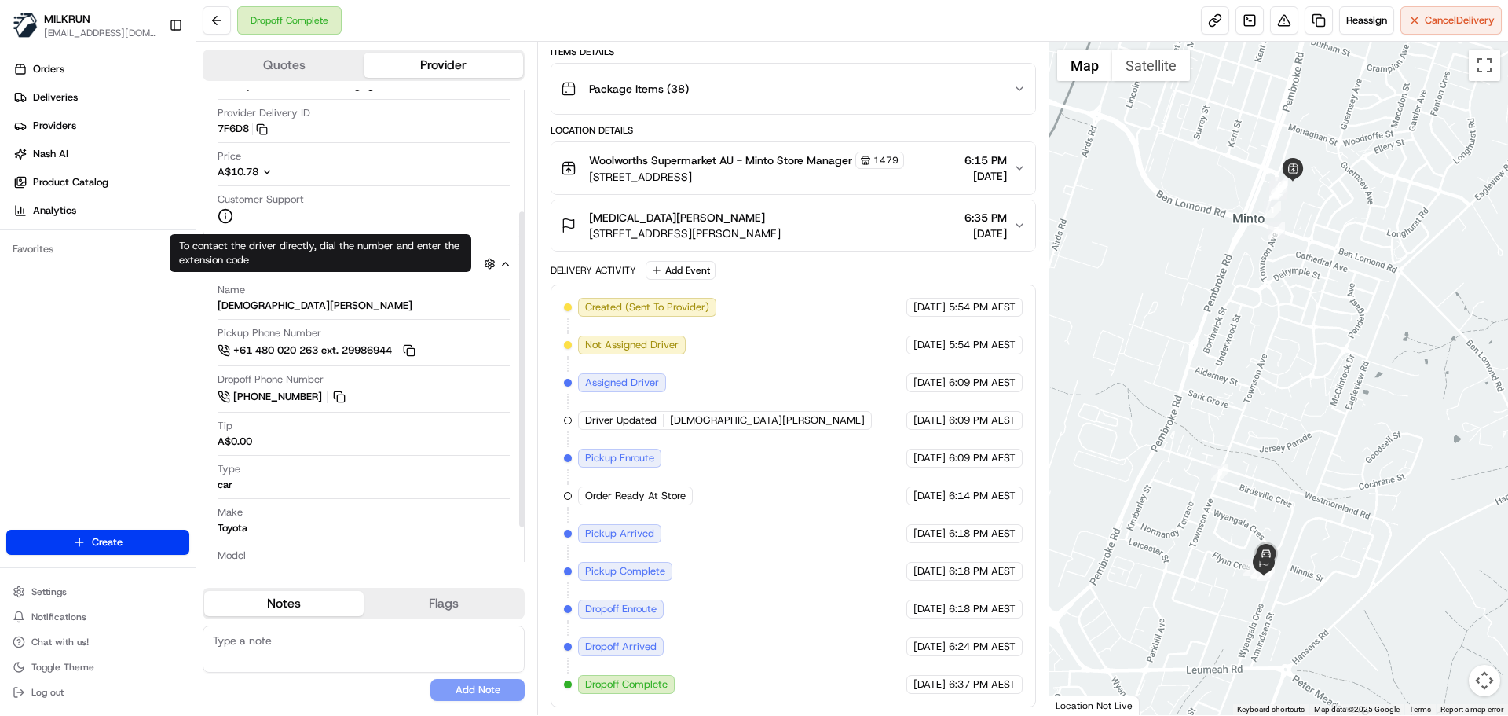
scroll to position [234, 0]
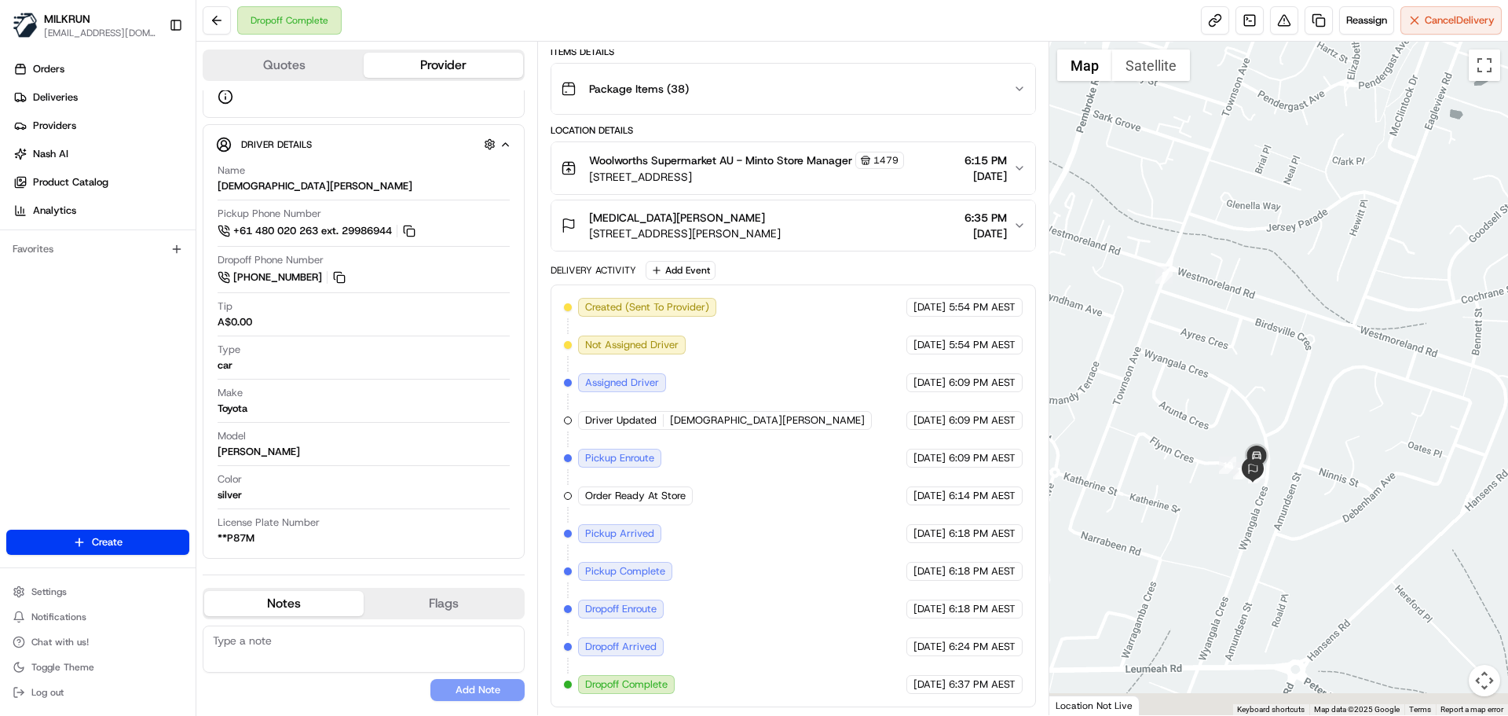
drag, startPoint x: 1277, startPoint y: 516, endPoint x: 1258, endPoint y: 379, distance: 138.9
click at [1293, 362] on div at bounding box center [1280, 378] width 460 height 673
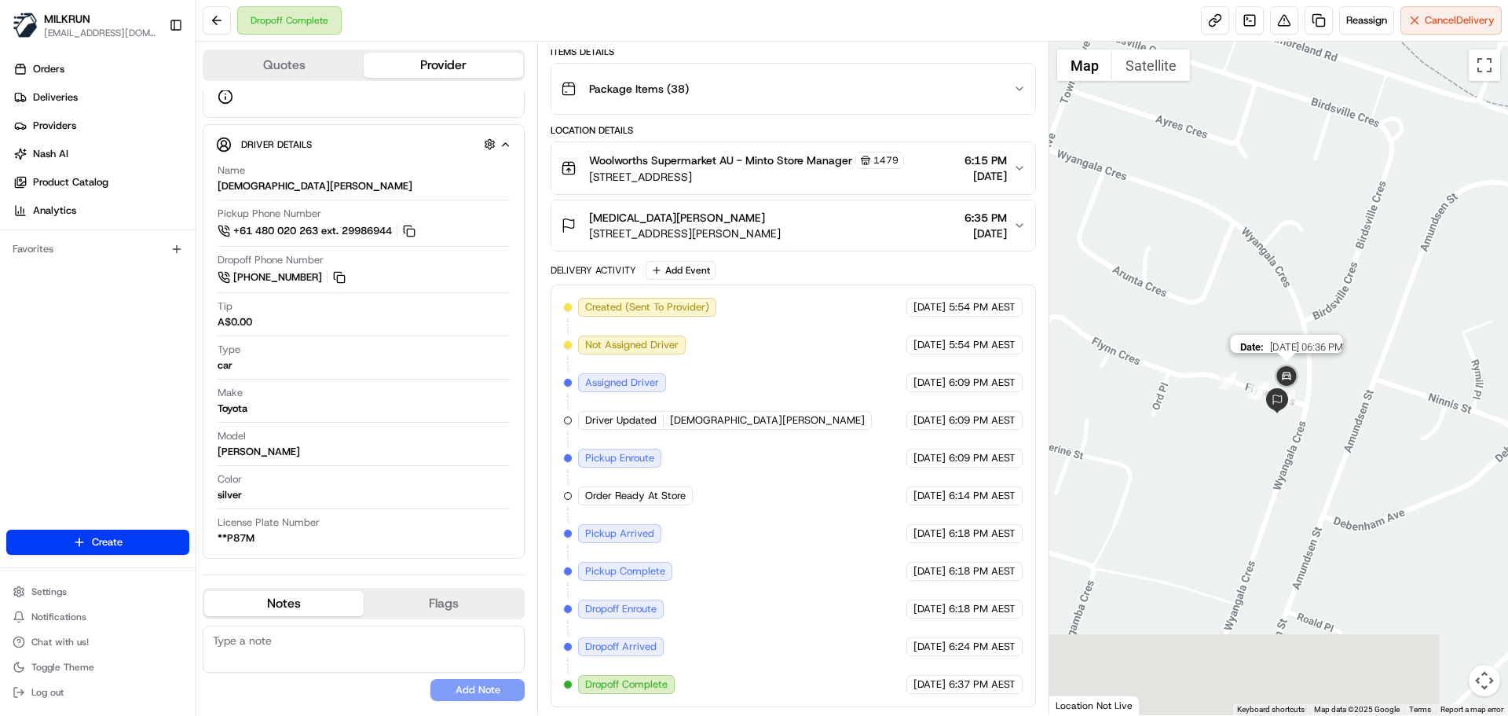
drag, startPoint x: 1305, startPoint y: 469, endPoint x: 1284, endPoint y: 362, distance: 108.8
click at [1284, 362] on img at bounding box center [1286, 376] width 31 height 31
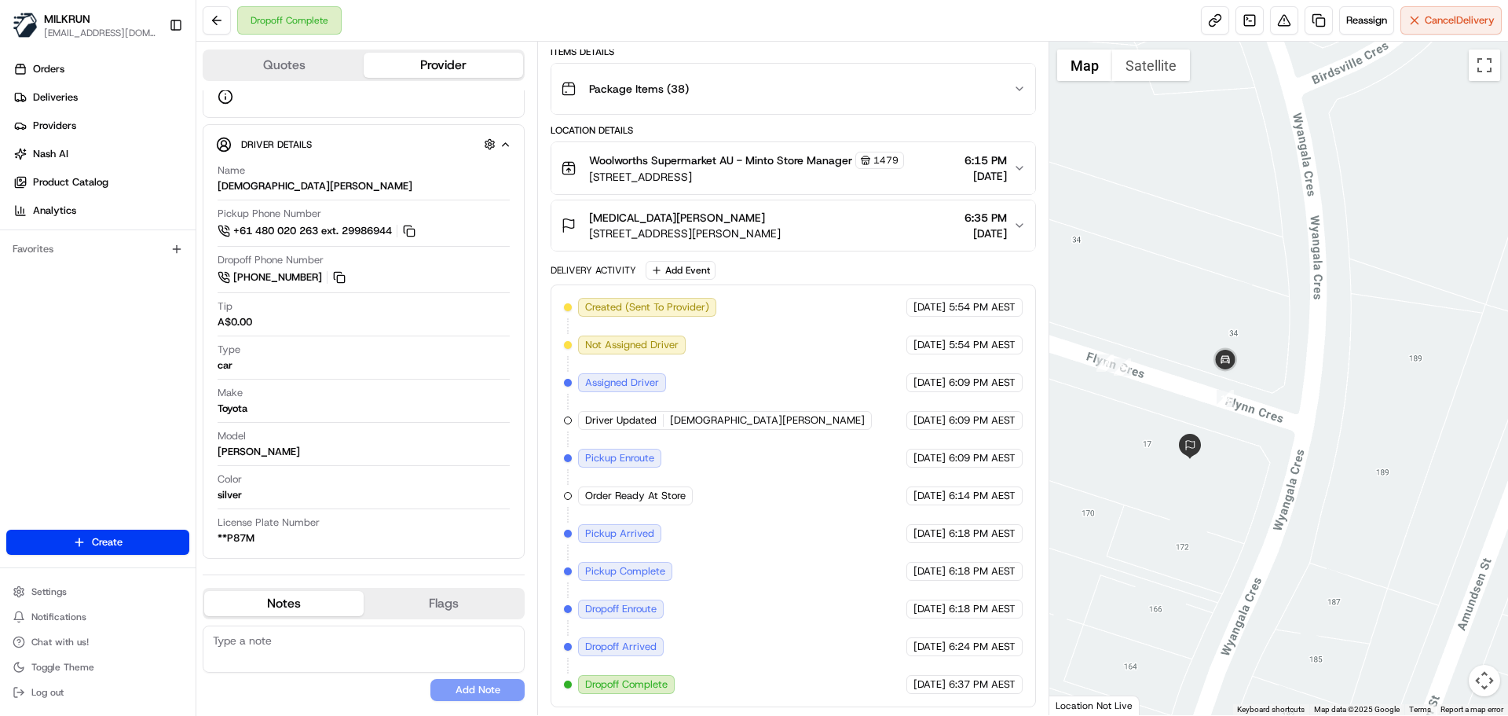
drag, startPoint x: 1315, startPoint y: 389, endPoint x: 1296, endPoint y: 288, distance: 102.3
click at [1296, 288] on div at bounding box center [1280, 378] width 460 height 673
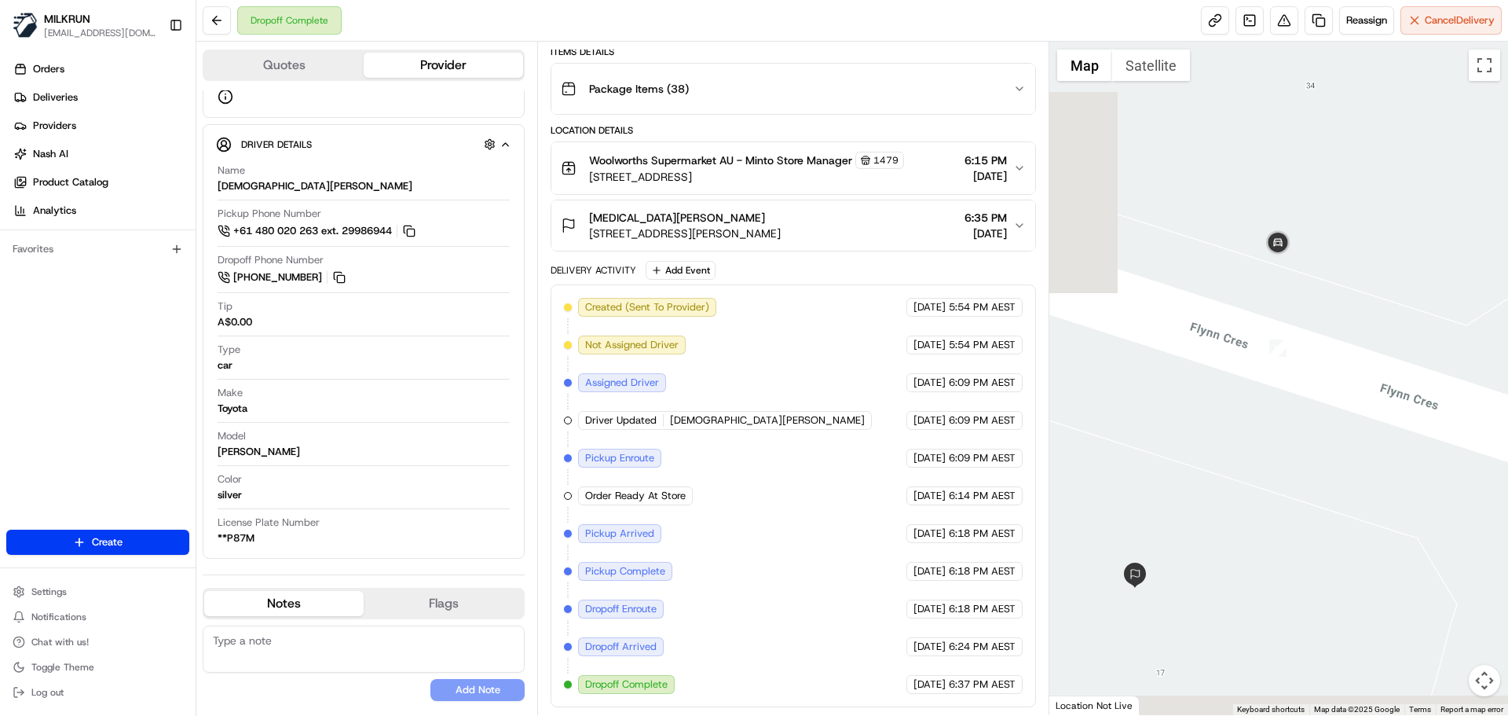
drag, startPoint x: 1234, startPoint y: 406, endPoint x: 1460, endPoint y: 330, distance: 238.7
click at [1460, 330] on div at bounding box center [1280, 378] width 460 height 673
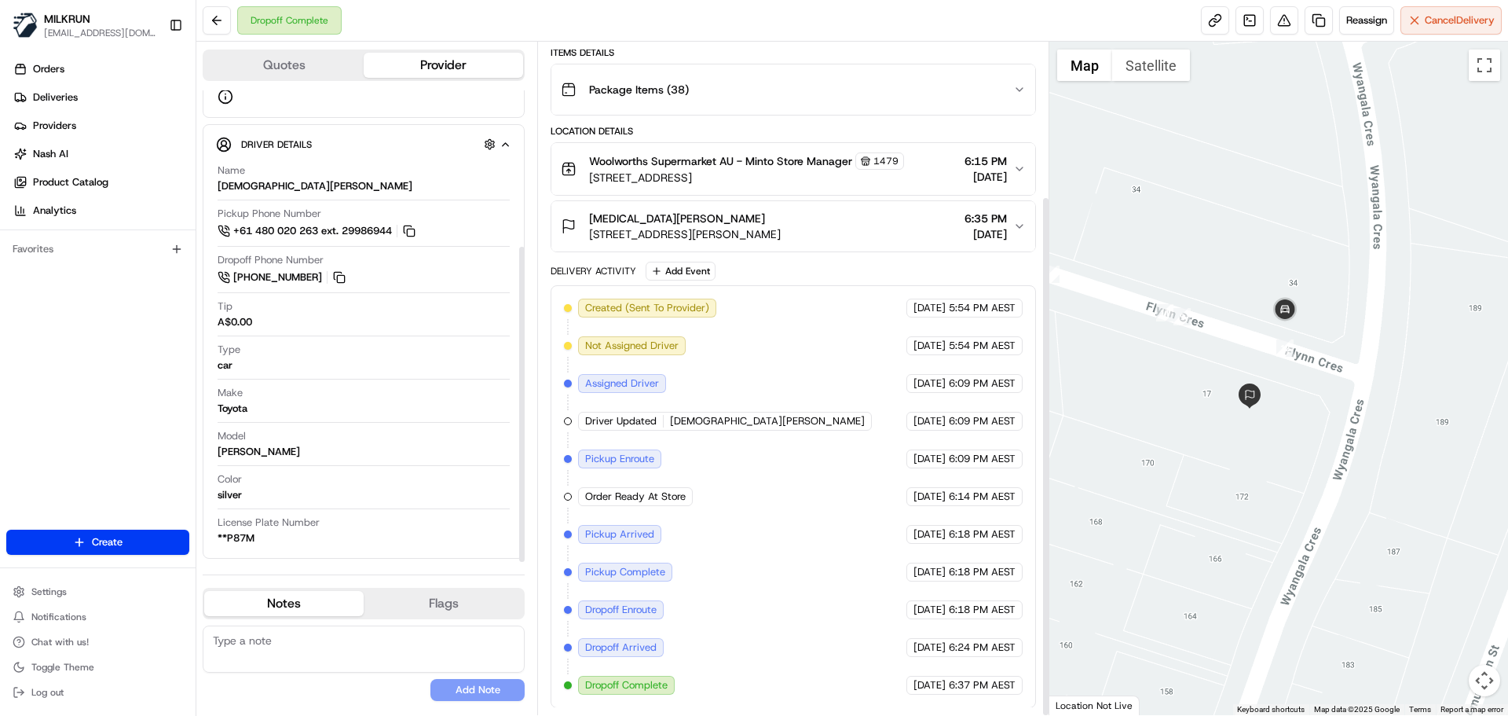
scroll to position [199, 0]
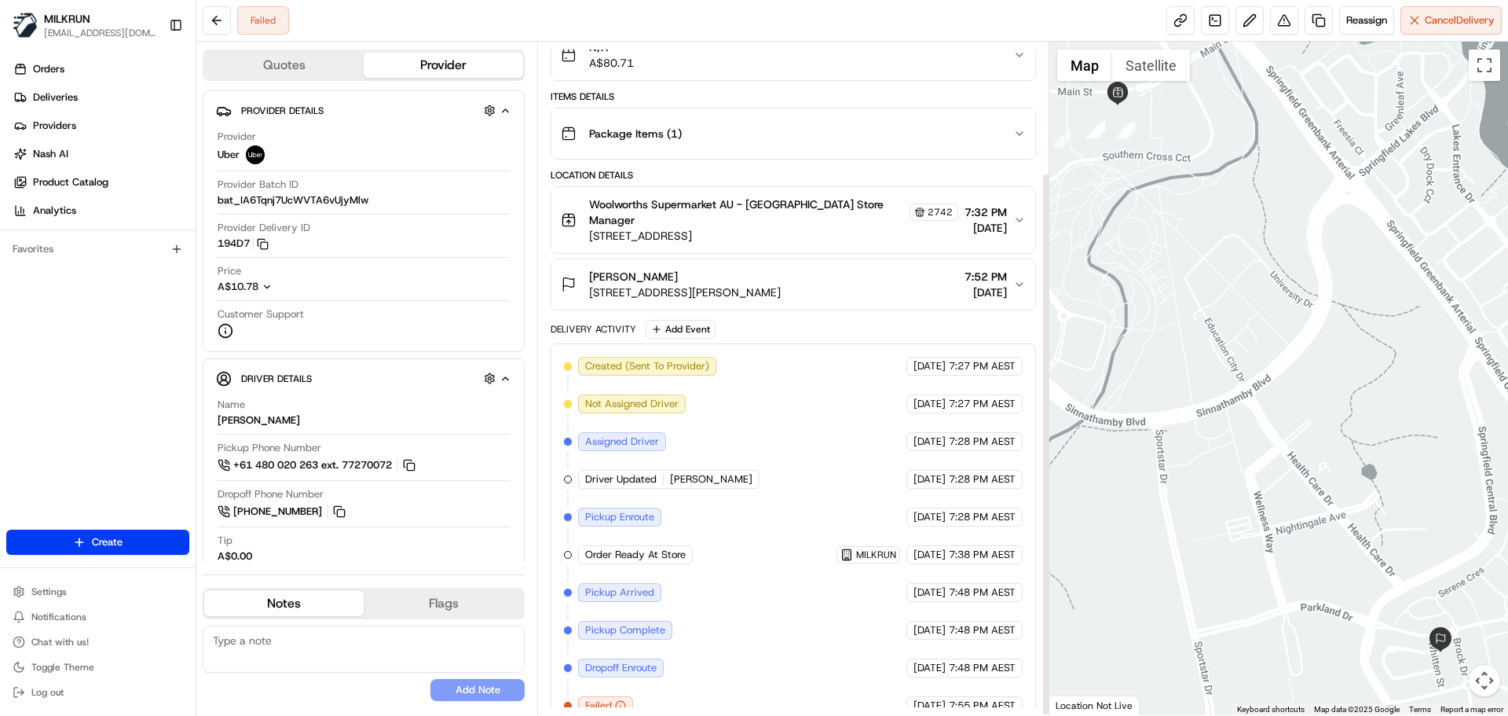
scroll to position [161, 0]
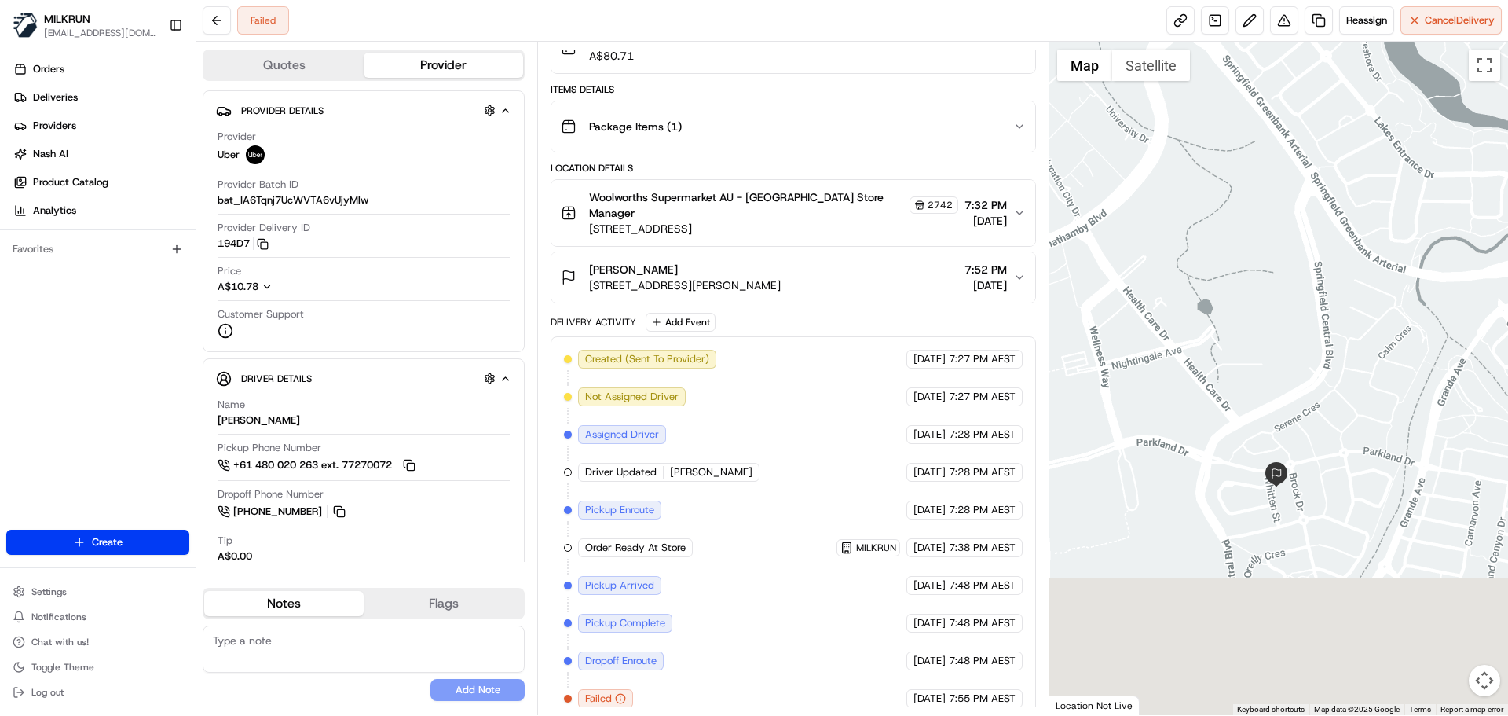
drag, startPoint x: 1278, startPoint y: 405, endPoint x: 1101, endPoint y: 206, distance: 266.6
click at [1101, 207] on div at bounding box center [1280, 378] width 460 height 673
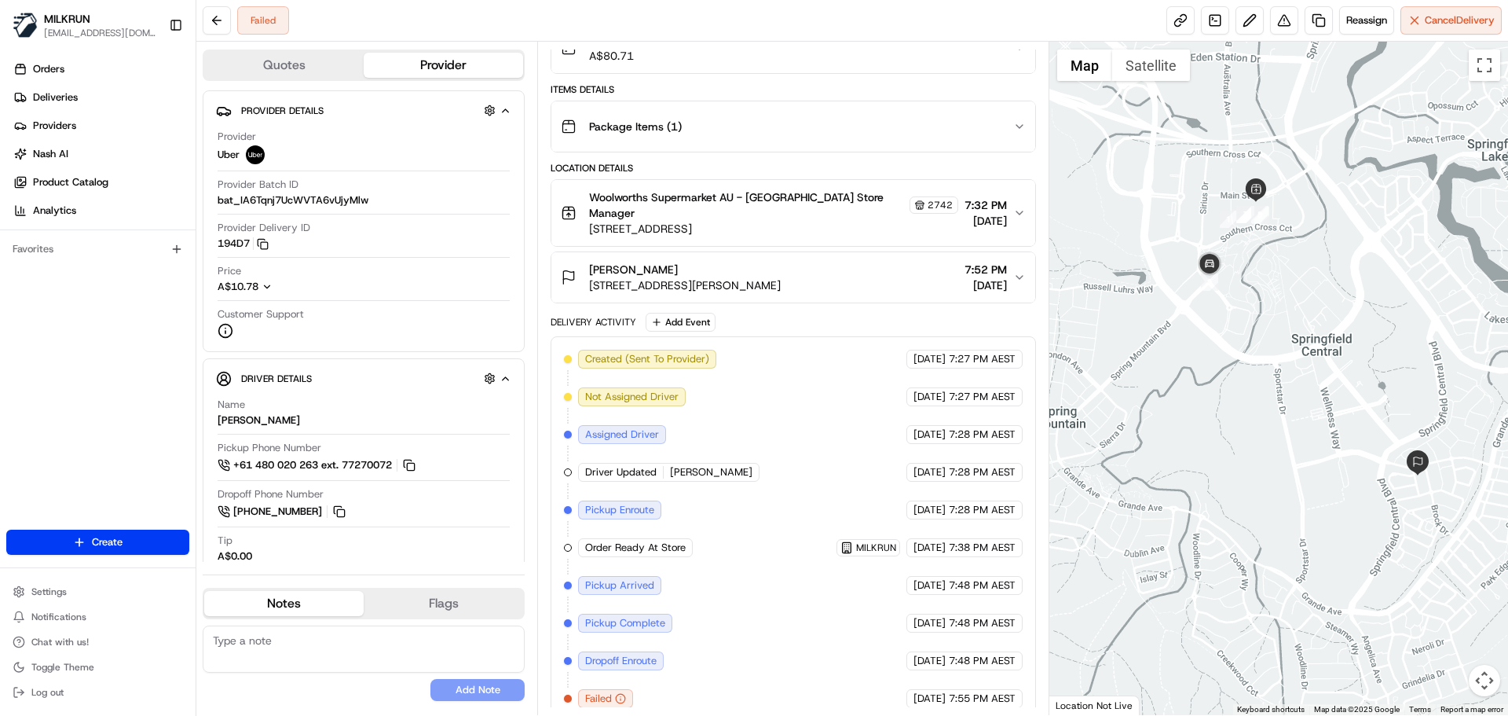
drag, startPoint x: 1166, startPoint y: 234, endPoint x: 1399, endPoint y: 379, distance: 274.9
click at [1399, 379] on div at bounding box center [1280, 378] width 460 height 673
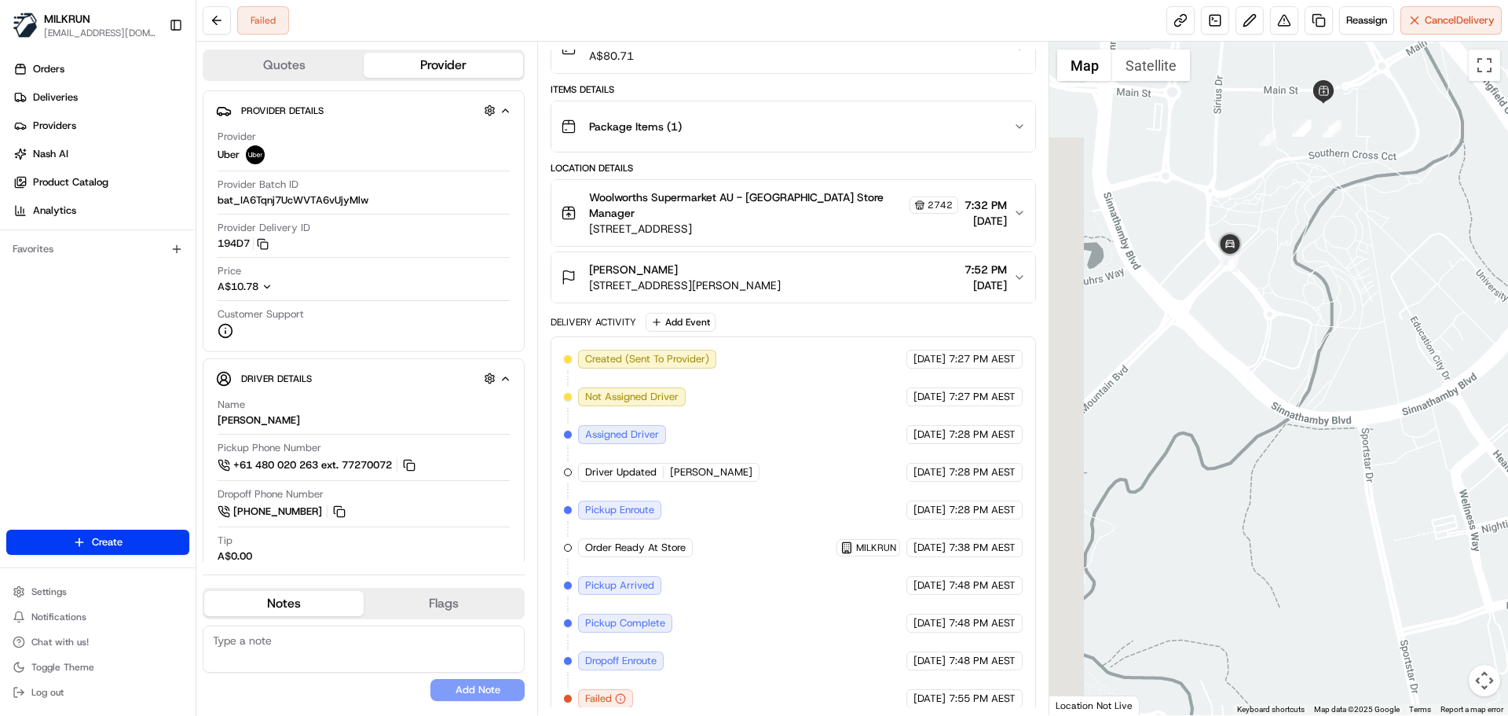
drag, startPoint x: 1272, startPoint y: 298, endPoint x: 1399, endPoint y: 306, distance: 127.5
click at [1399, 306] on div at bounding box center [1280, 378] width 460 height 673
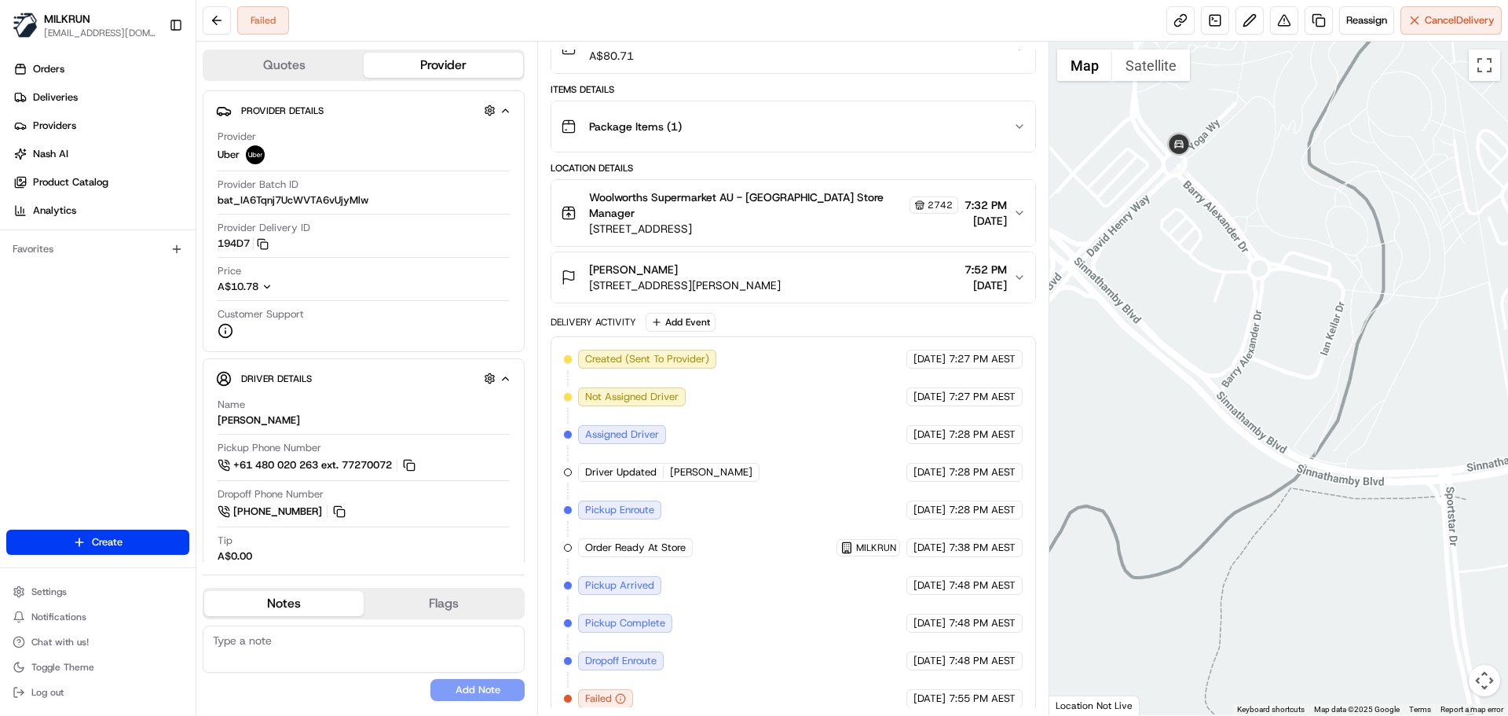
drag, startPoint x: 1328, startPoint y: 358, endPoint x: 1237, endPoint y: 300, distance: 107.4
click at [1239, 302] on div at bounding box center [1280, 378] width 460 height 673
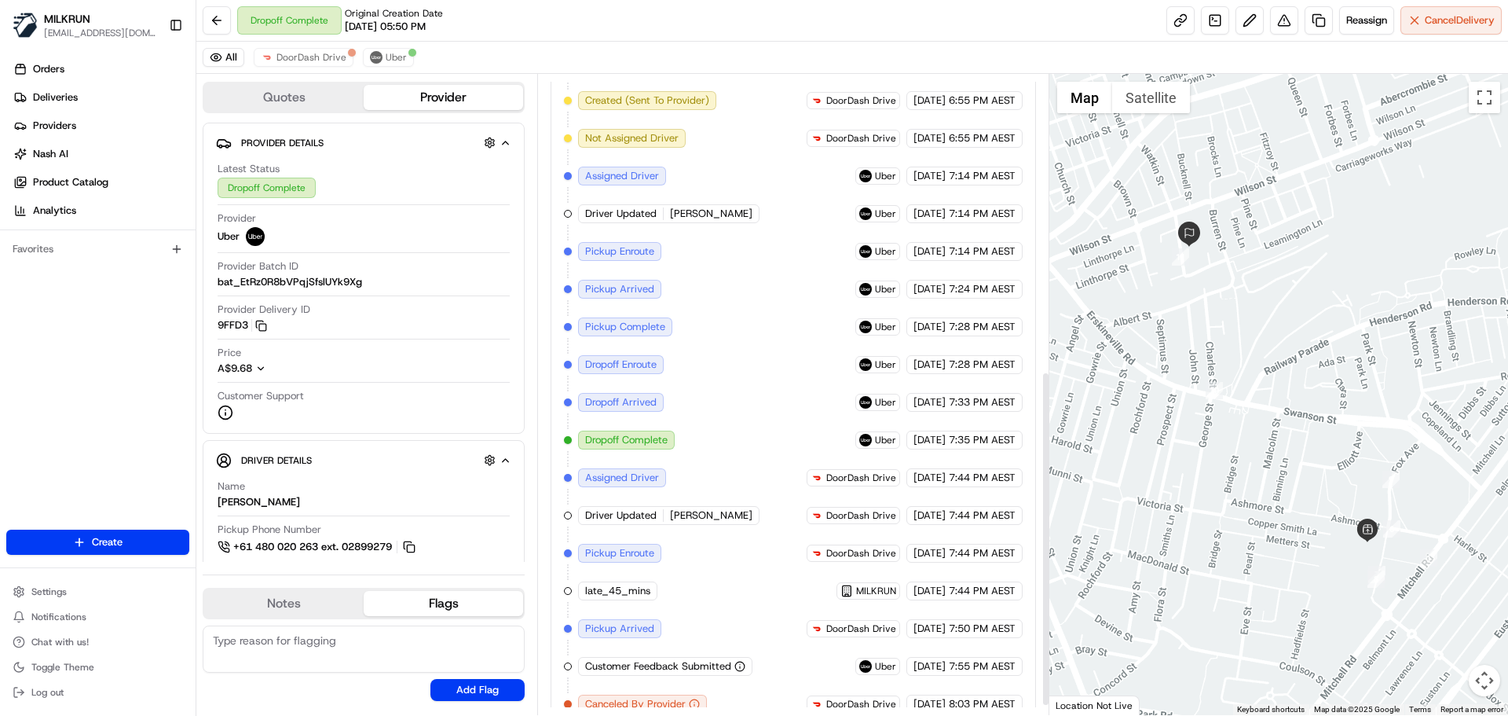
scroll to position [584, 0]
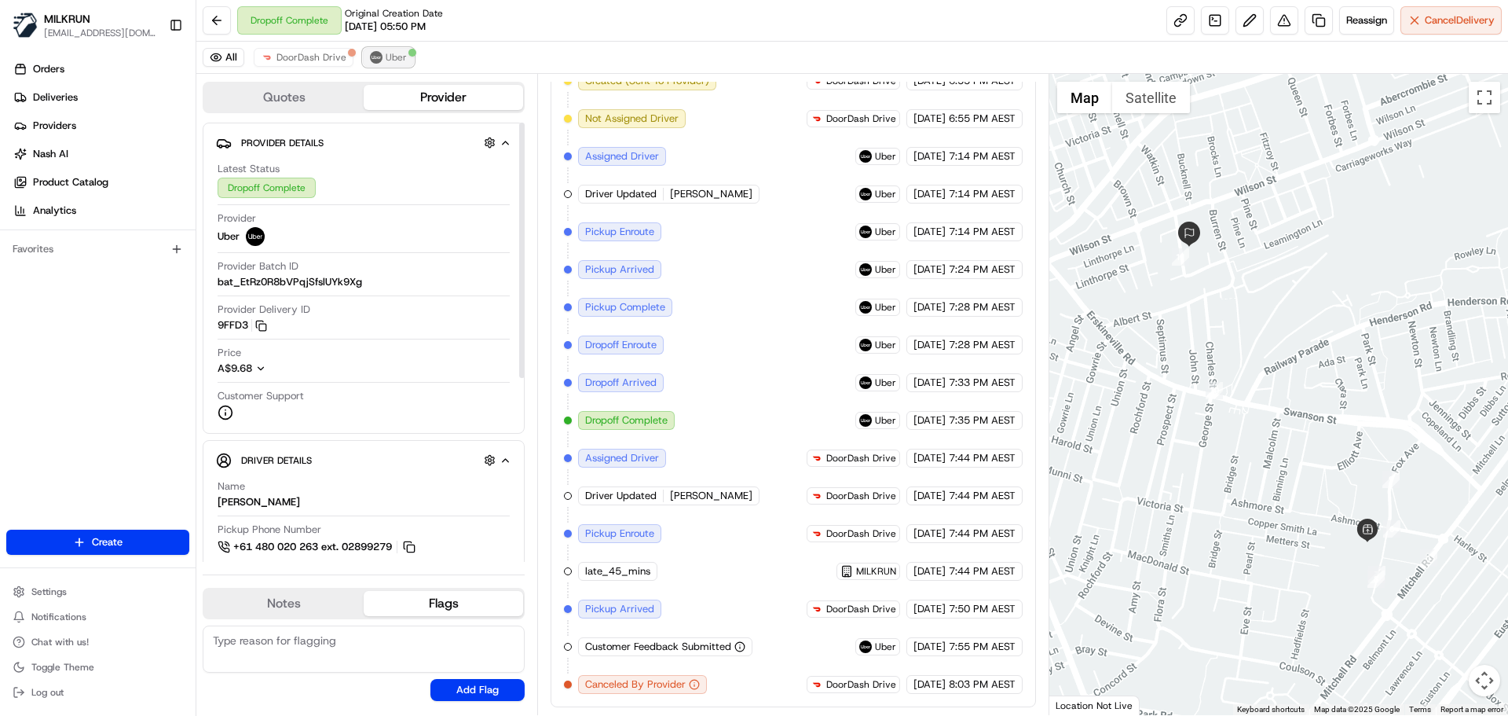
click at [392, 60] on span "Uber" at bounding box center [396, 57] width 21 height 13
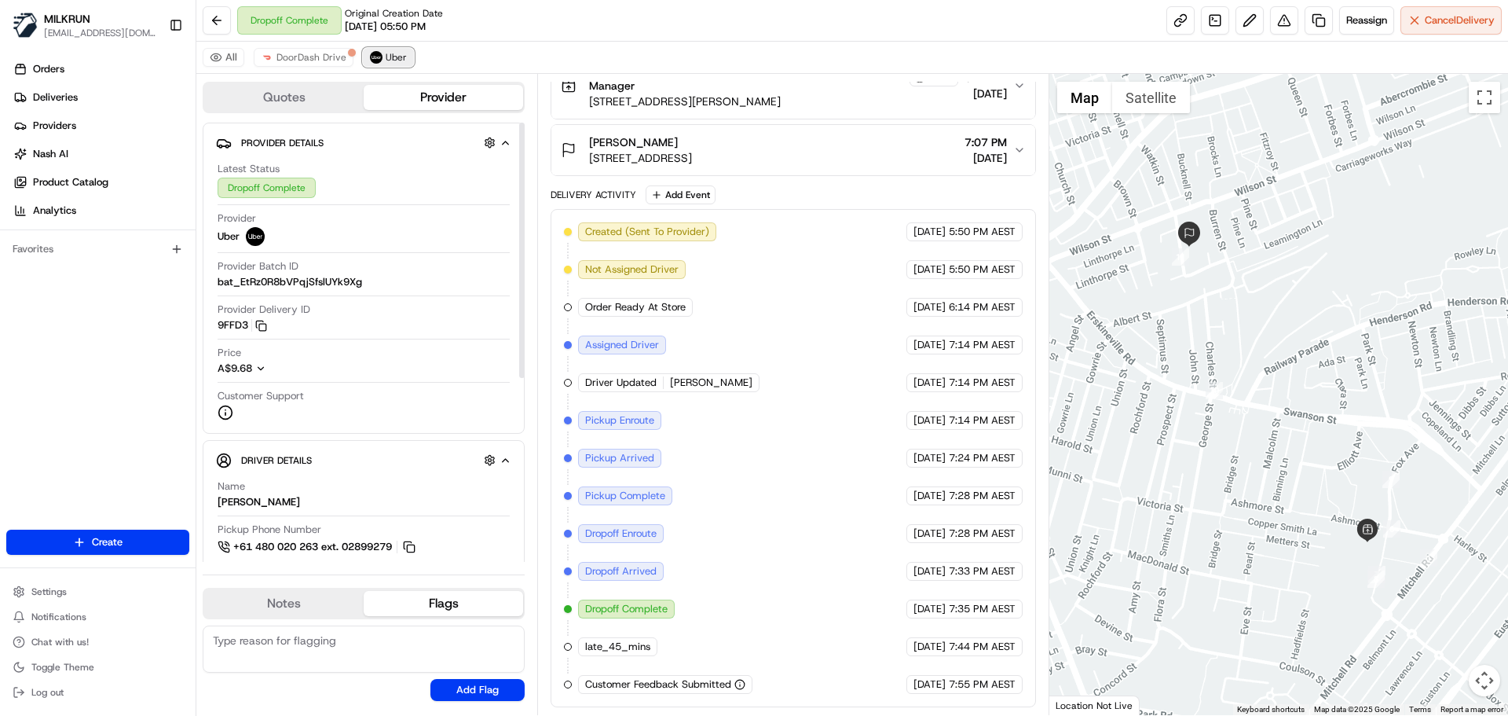
scroll to position [321, 0]
